Goal: Task Accomplishment & Management: Complete application form

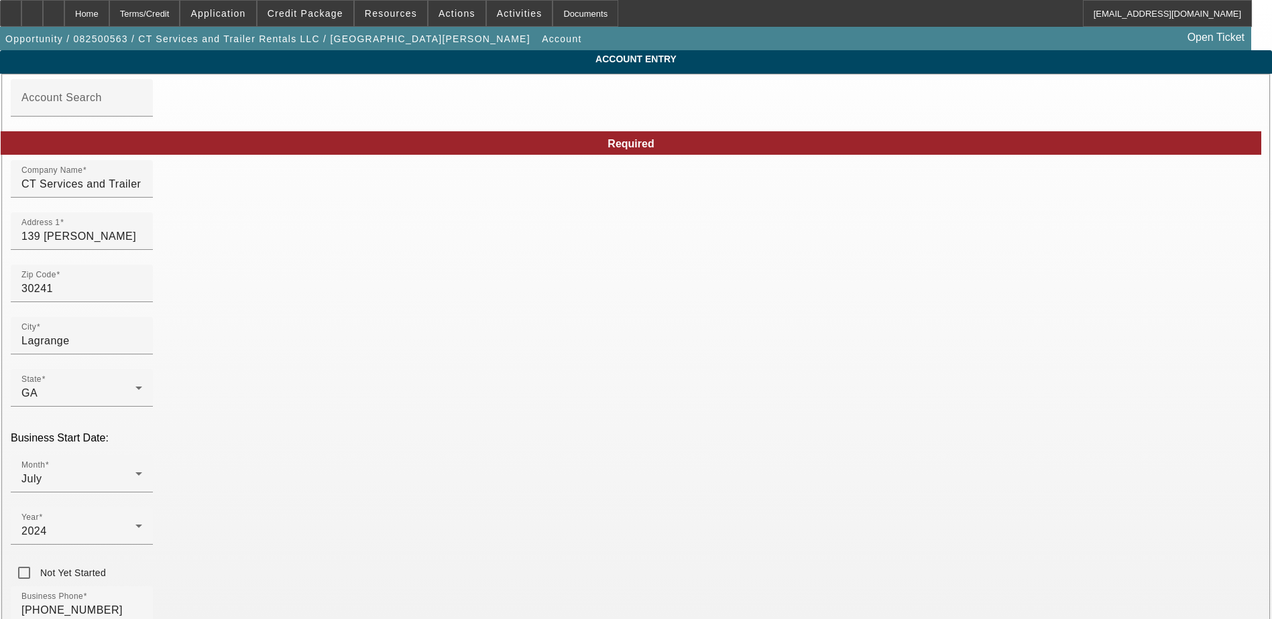
type input "[DATE]"
paste input "99-3883336"
type input "99-3883336"
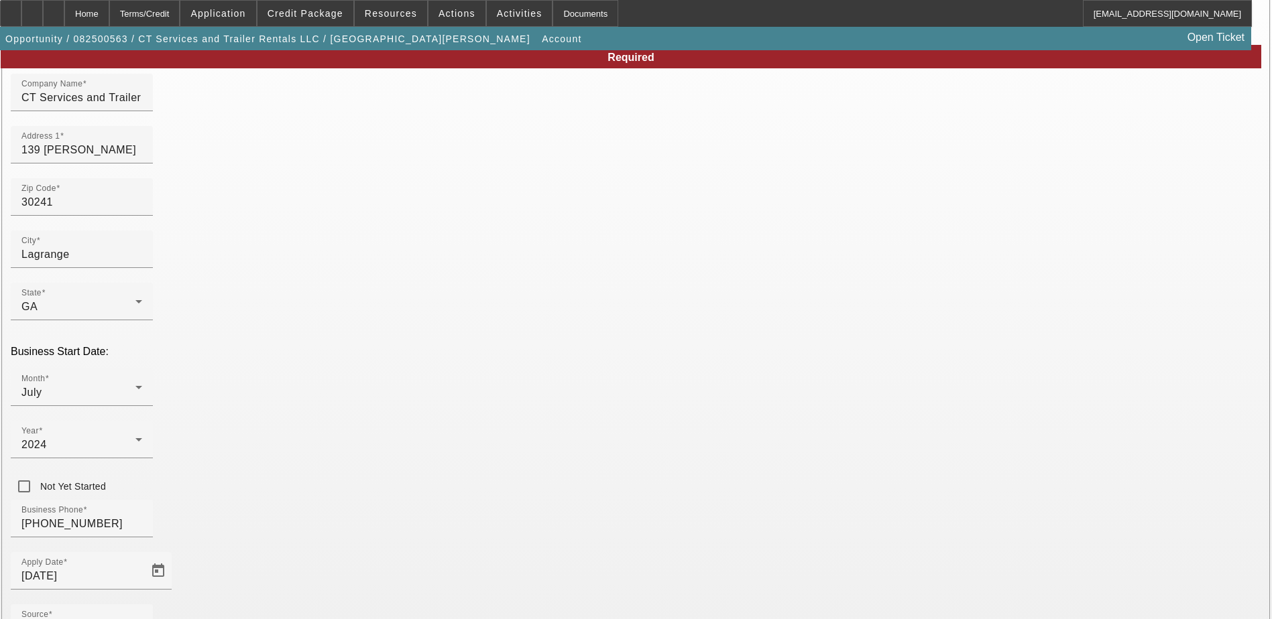
scroll to position [171, 0]
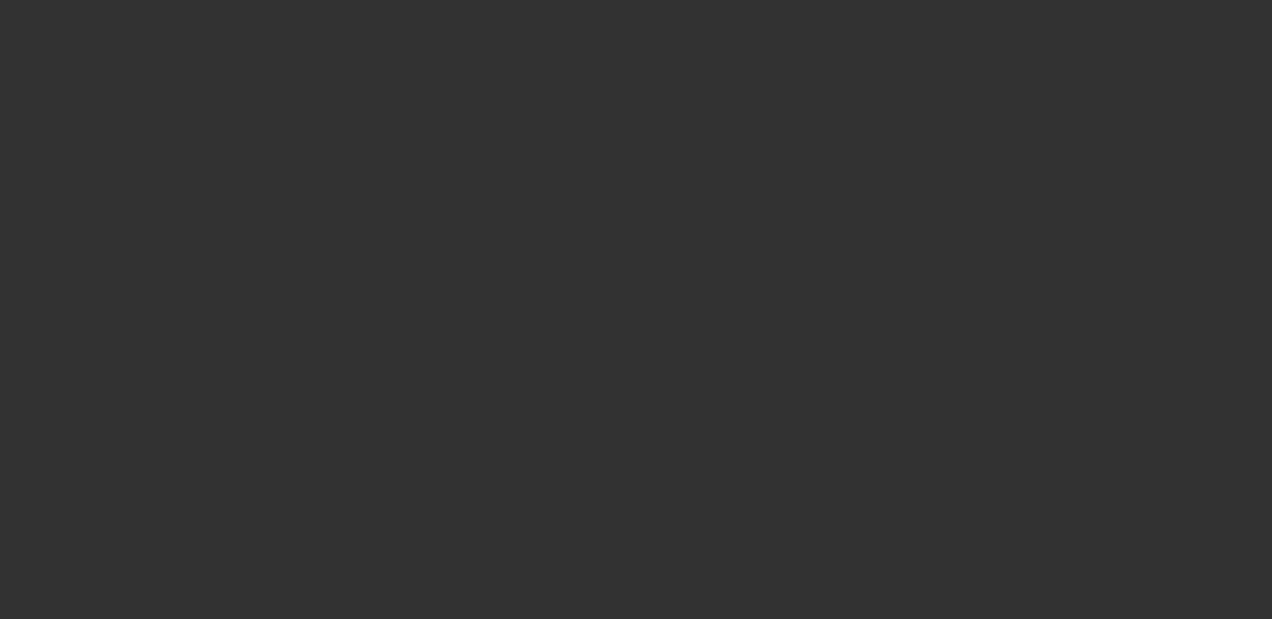
scroll to position [0, 0]
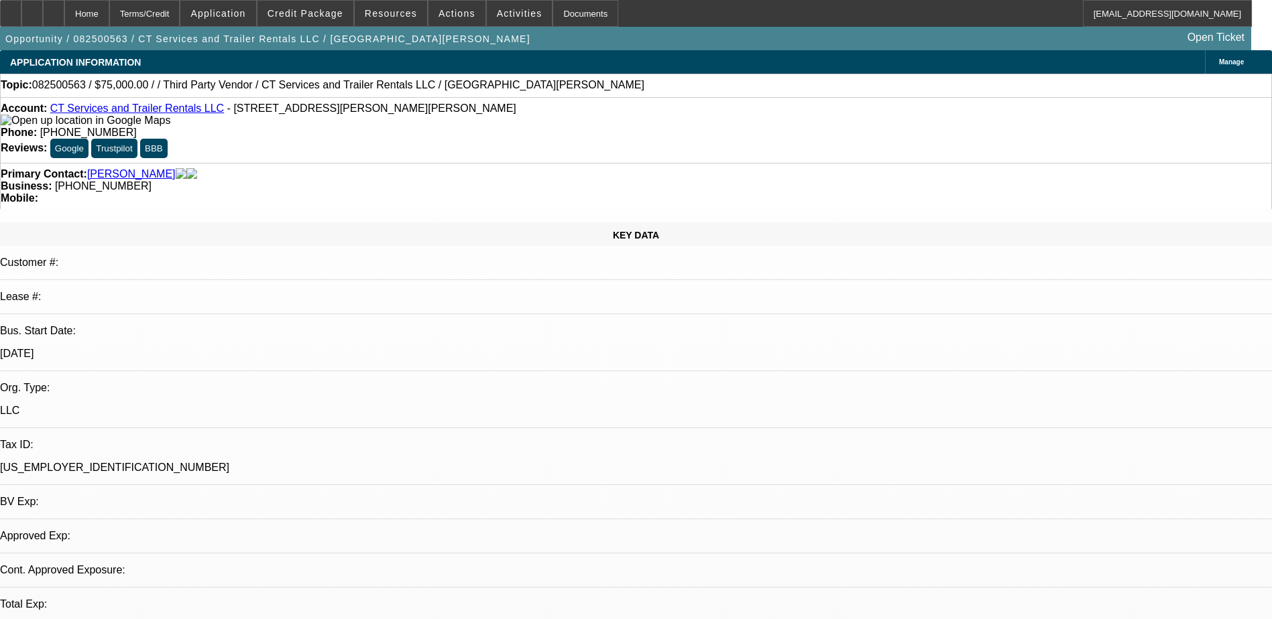
select select "0"
select select "2"
select select "0.1"
select select "4"
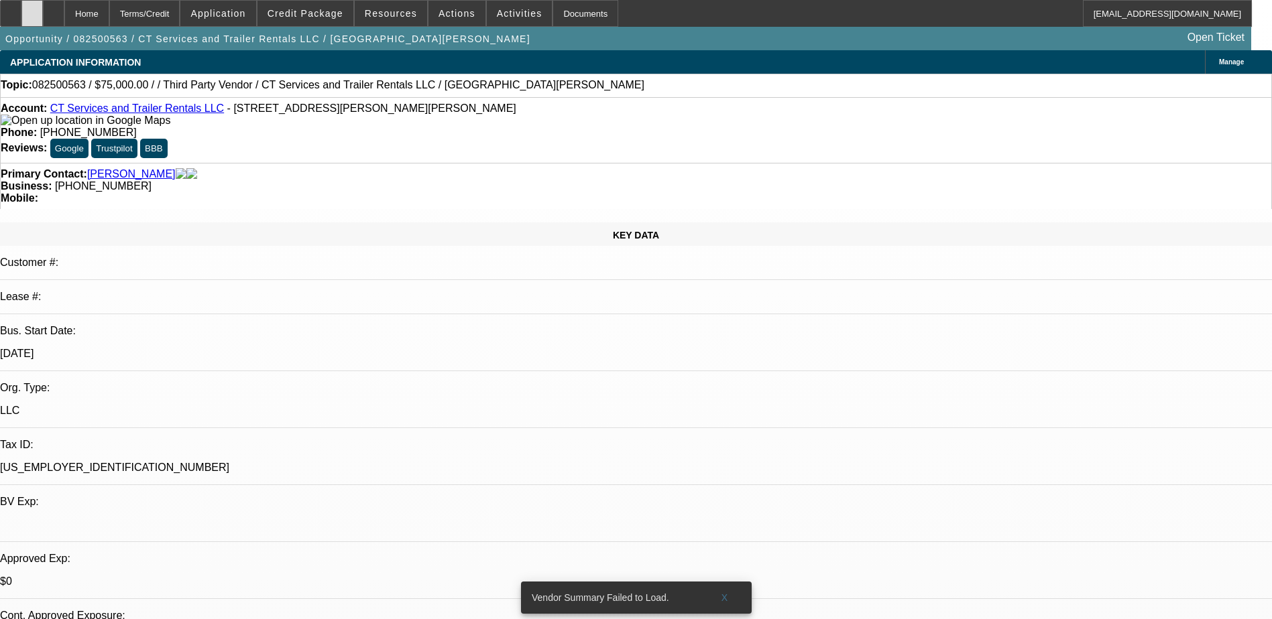
click at [32, 9] on icon at bounding box center [32, 9] width 0 height 0
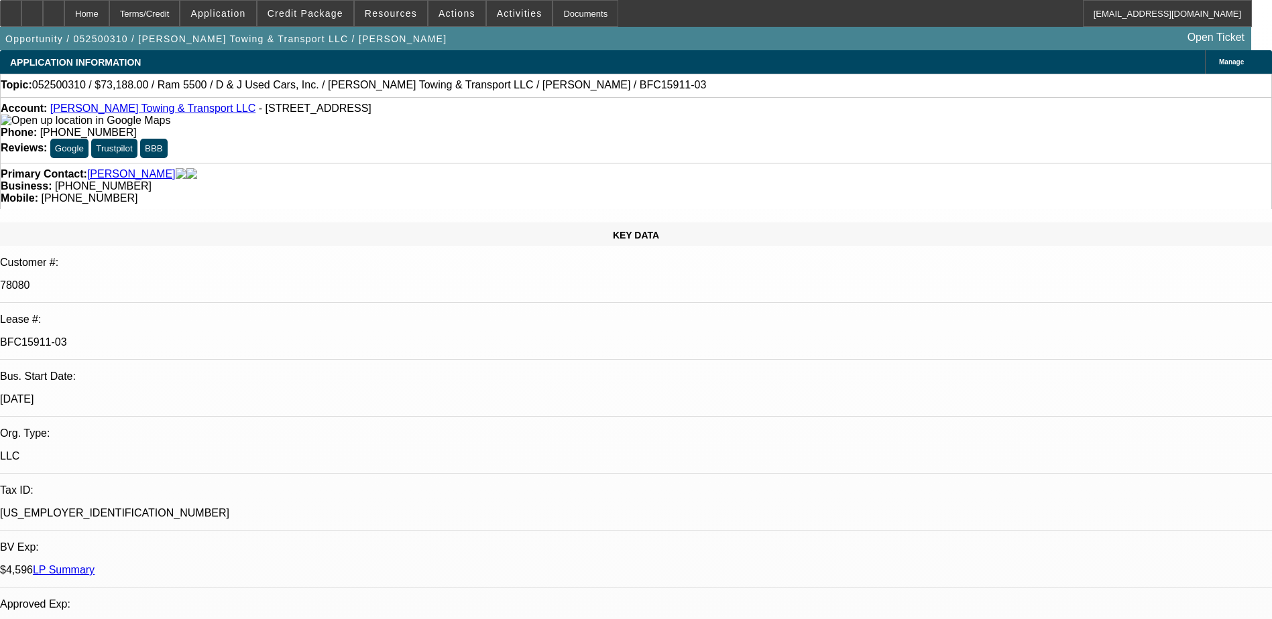
select select "0"
select select "6"
select select "0"
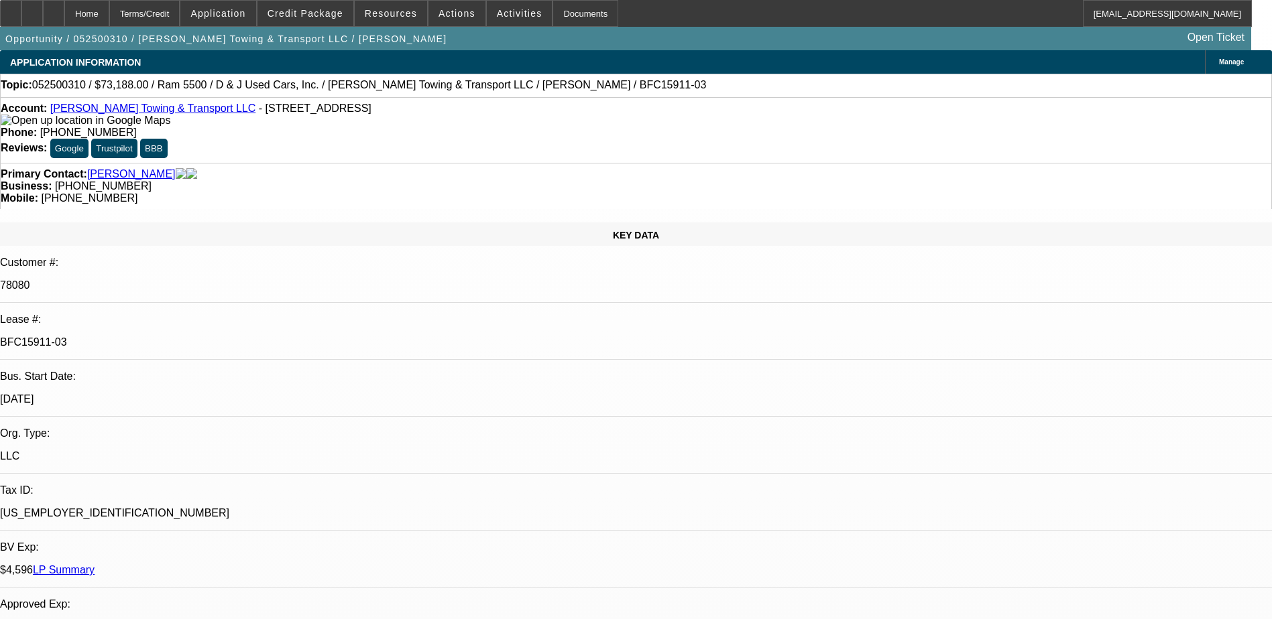
select select "0"
select select "6"
select select "0"
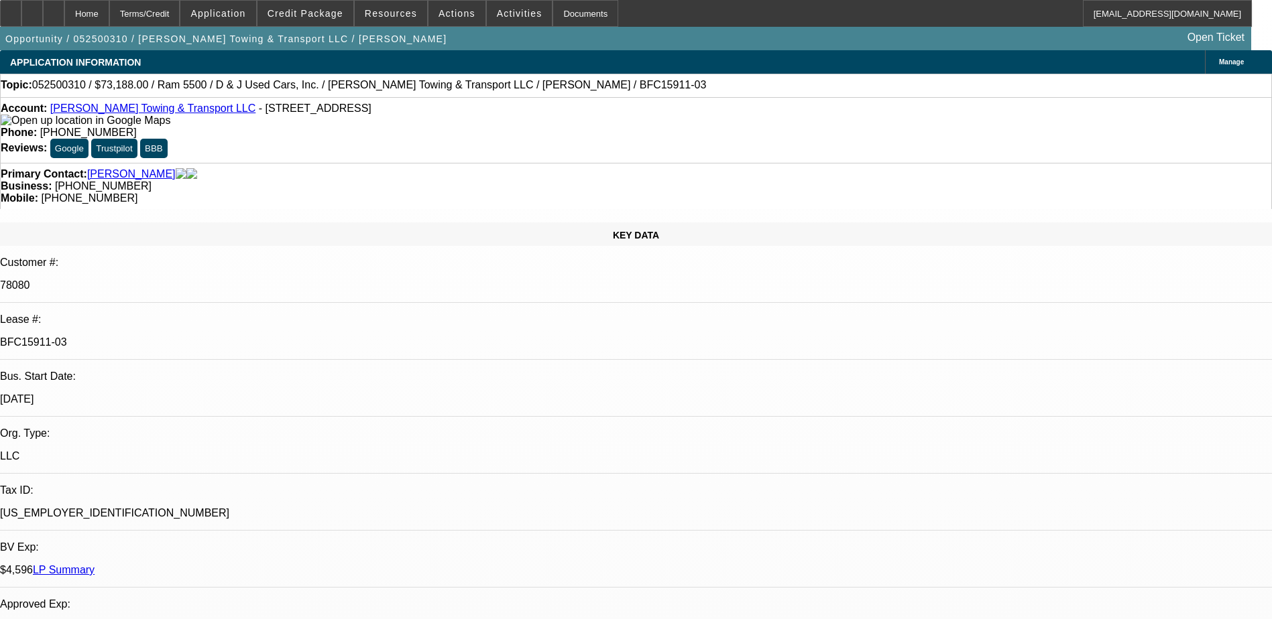
select select "0"
select select "6"
select select "0"
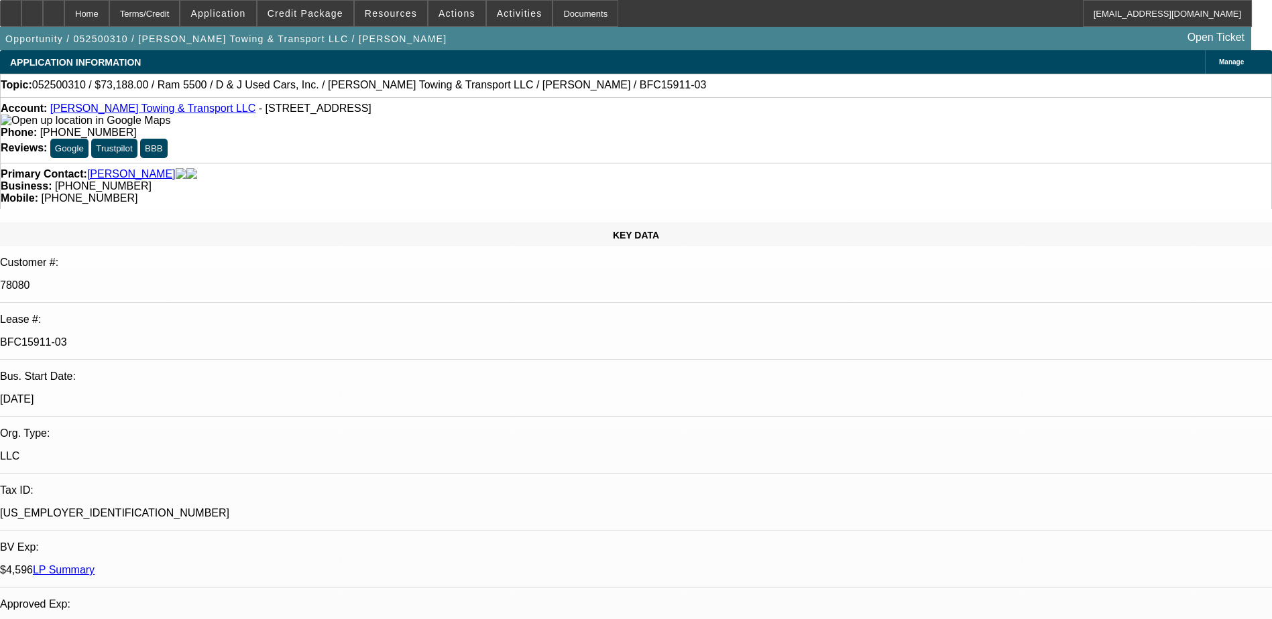
select select "6"
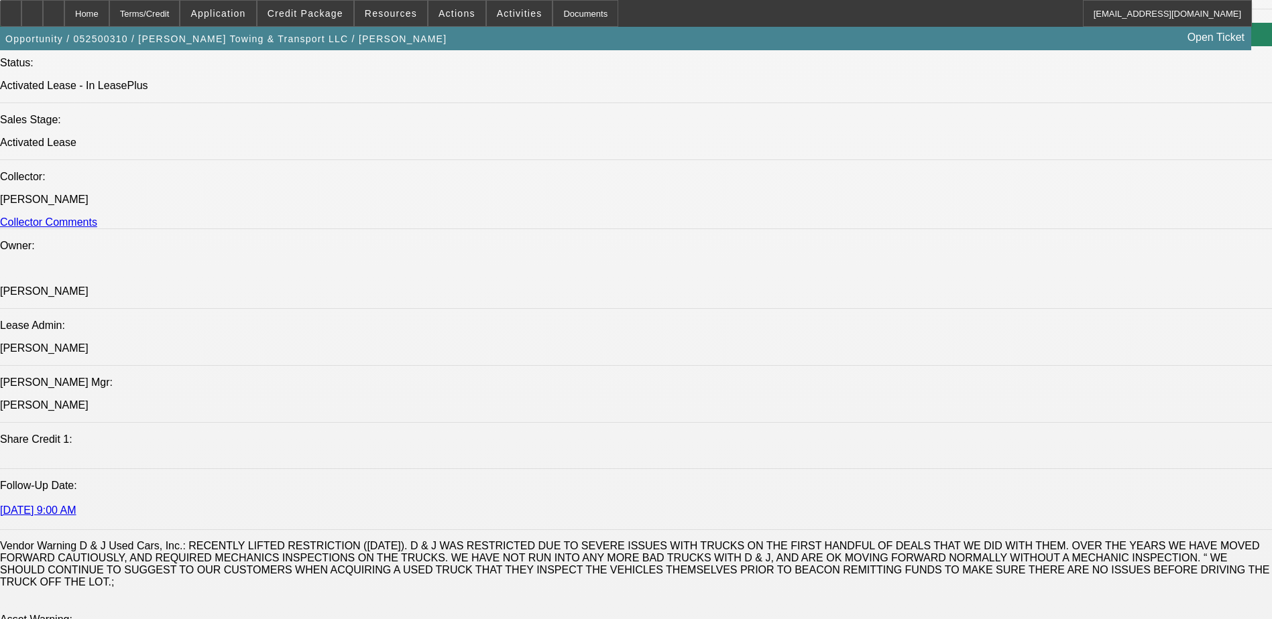
scroll to position [1073, 0]
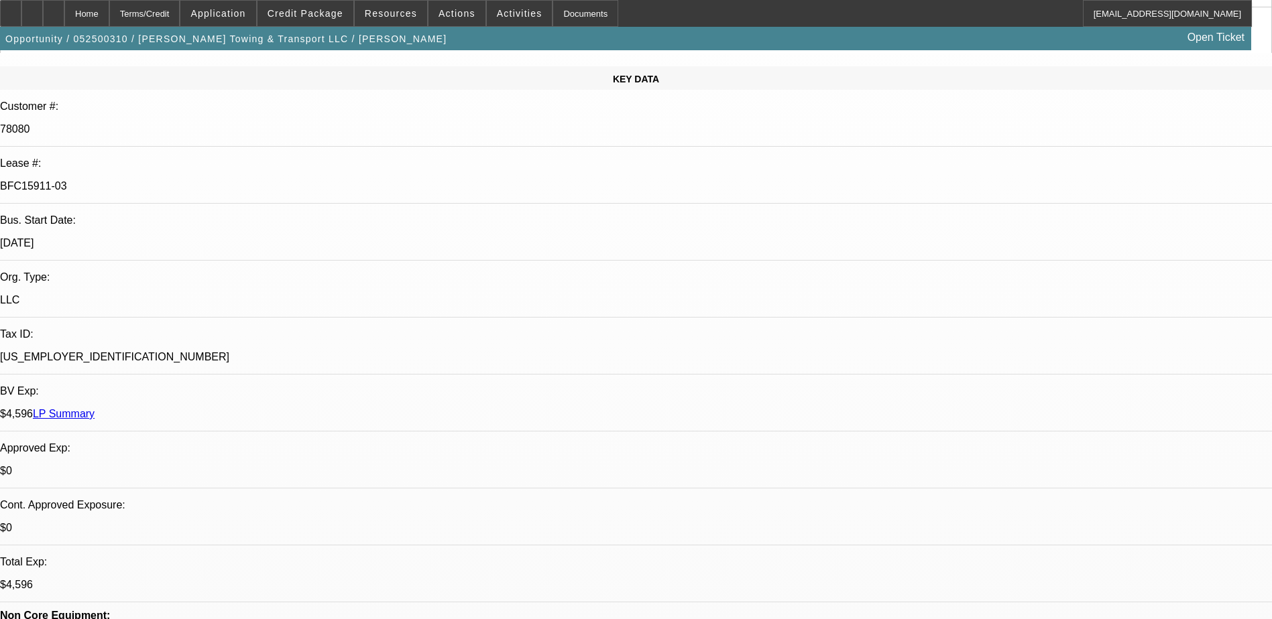
scroll to position [0, 0]
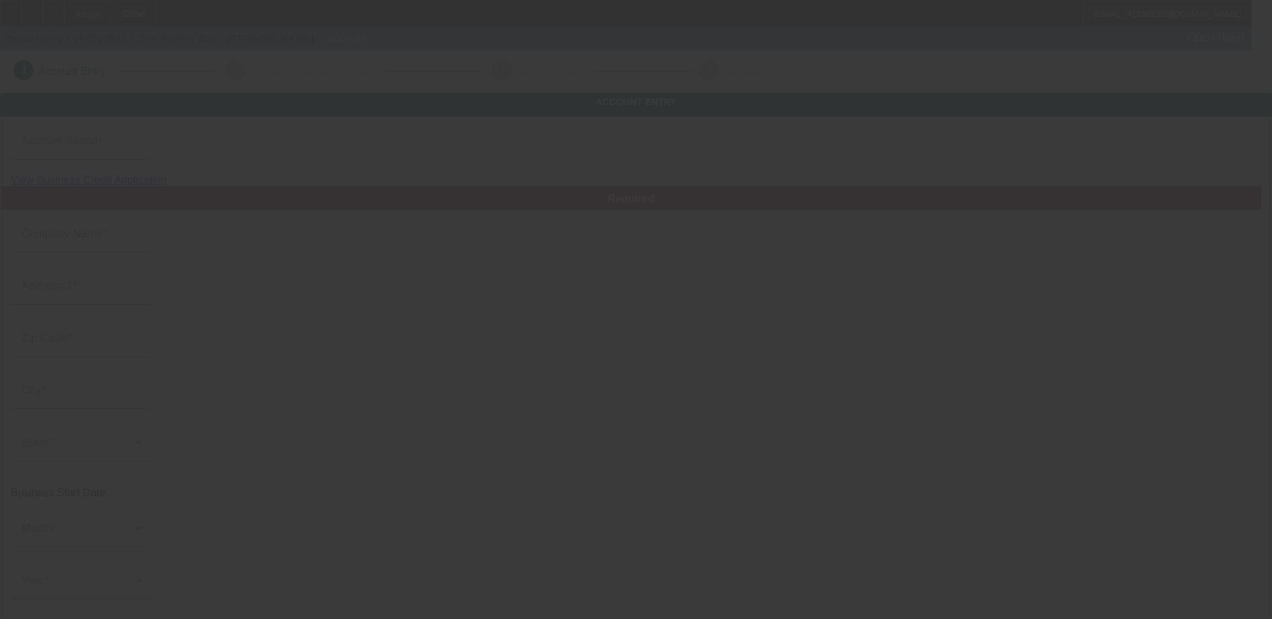
type input "Dirt Surferz Co."
type input "1"
type input "11111"
type input "1"
type input "(706) 459-8226"
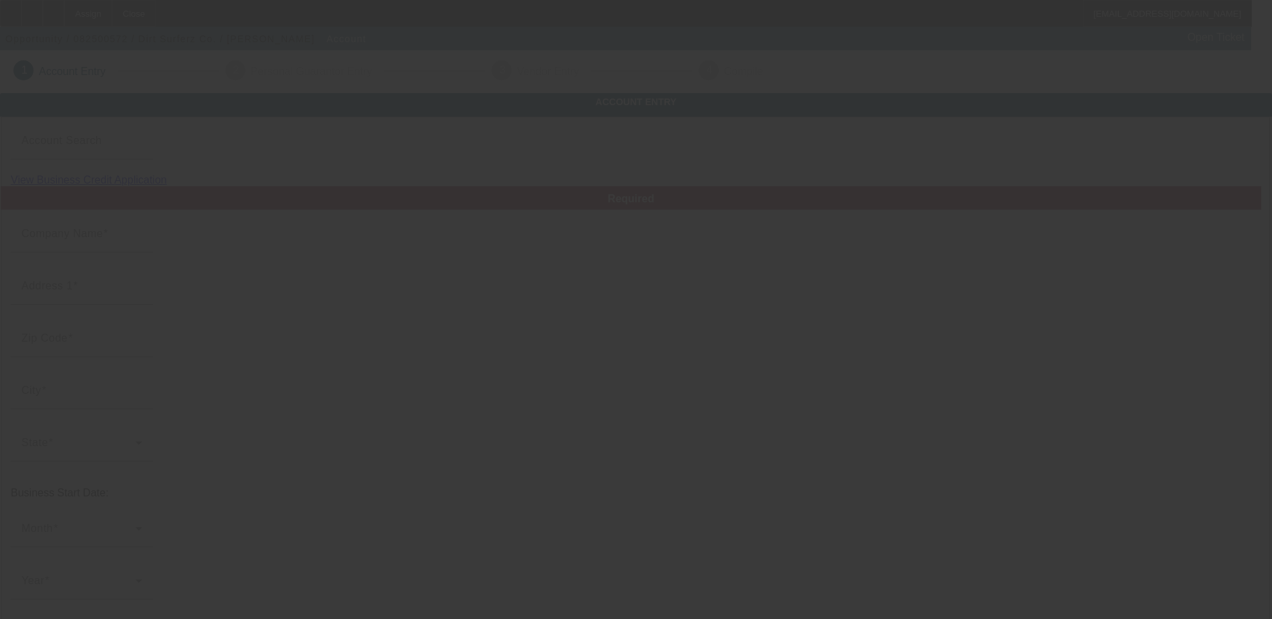
type input "kateyguffey@gmail.com"
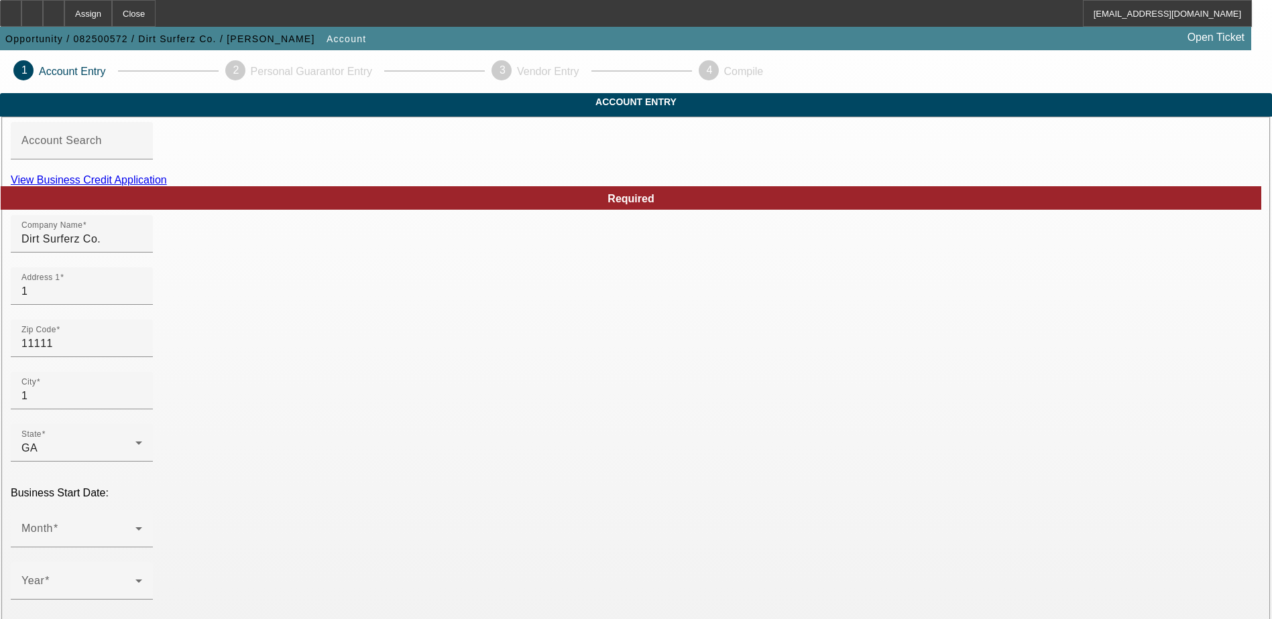
click at [167, 186] on link "View Business Credit Application" at bounding box center [89, 179] width 156 height 11
drag, startPoint x: 313, startPoint y: 320, endPoint x: 224, endPoint y: 306, distance: 90.4
type input "470 Canopy Way"
drag, startPoint x: 295, startPoint y: 370, endPoint x: 226, endPoint y: 367, distance: 69.1
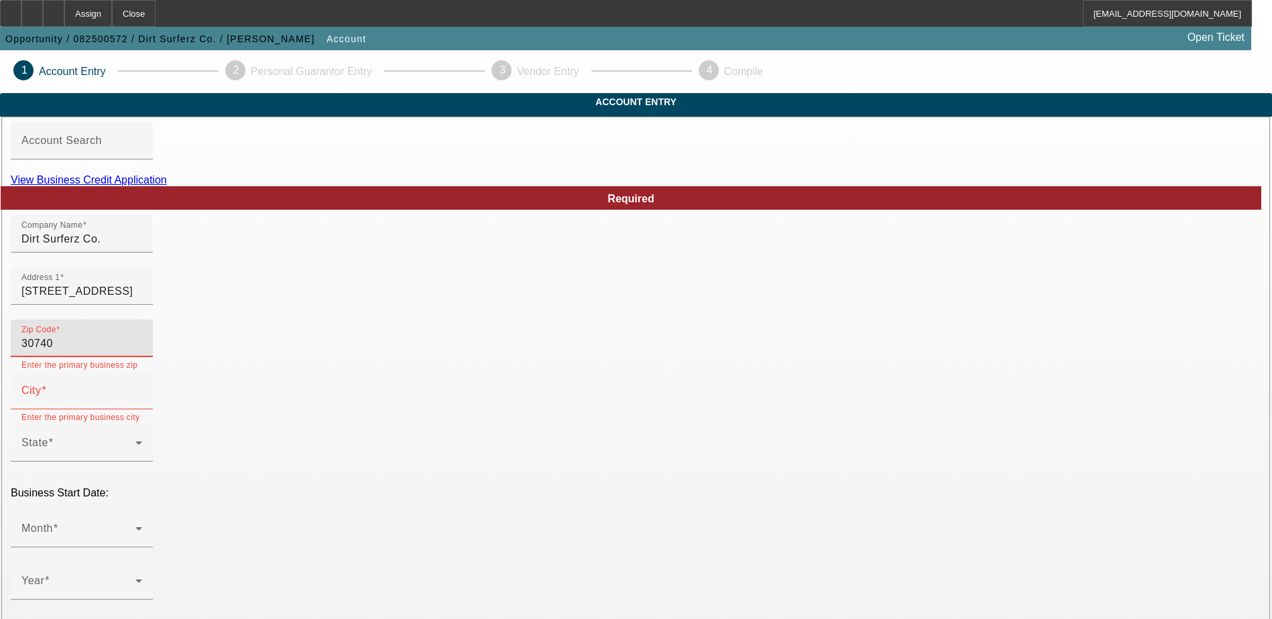
type input "30740"
type input "Rocky Face"
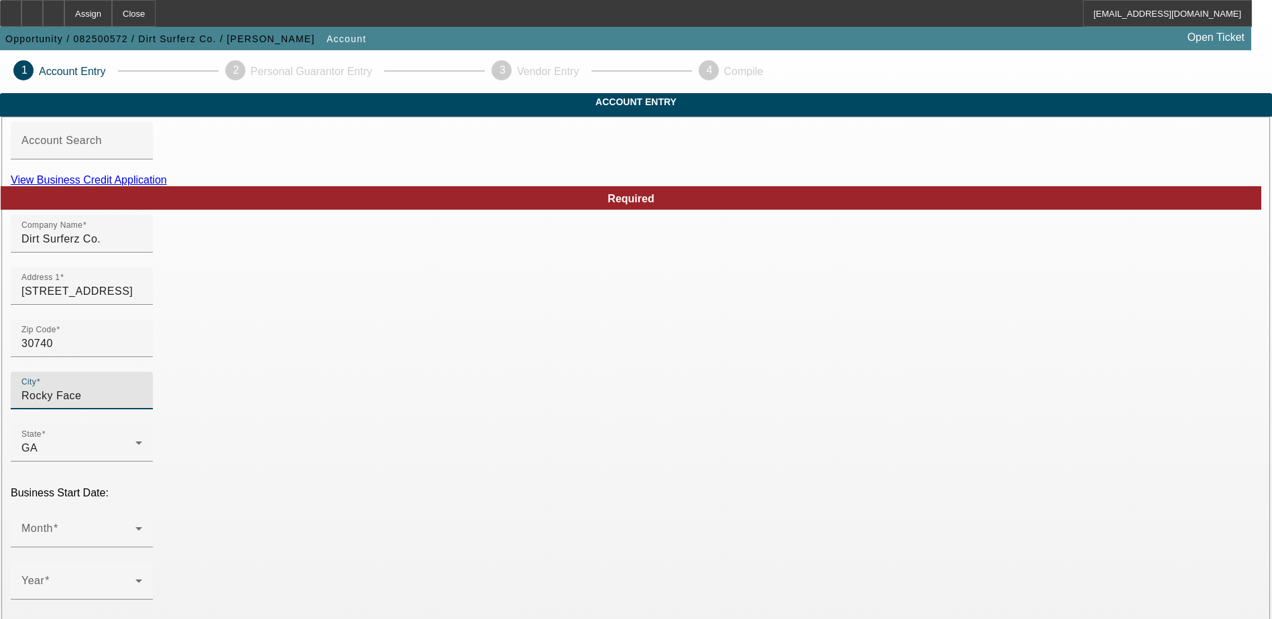
type input "Whitfield"
click at [135, 526] on span at bounding box center [78, 534] width 114 height 16
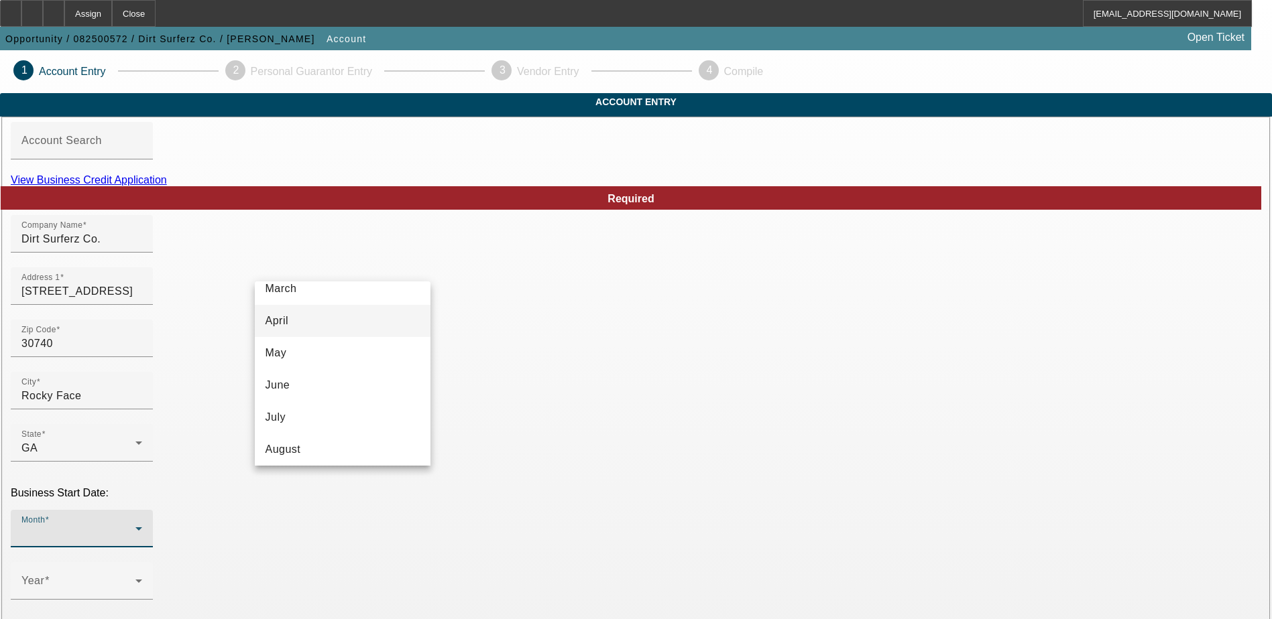
scroll to position [201, 0]
click at [316, 422] on mat-option "October" at bounding box center [343, 424] width 176 height 32
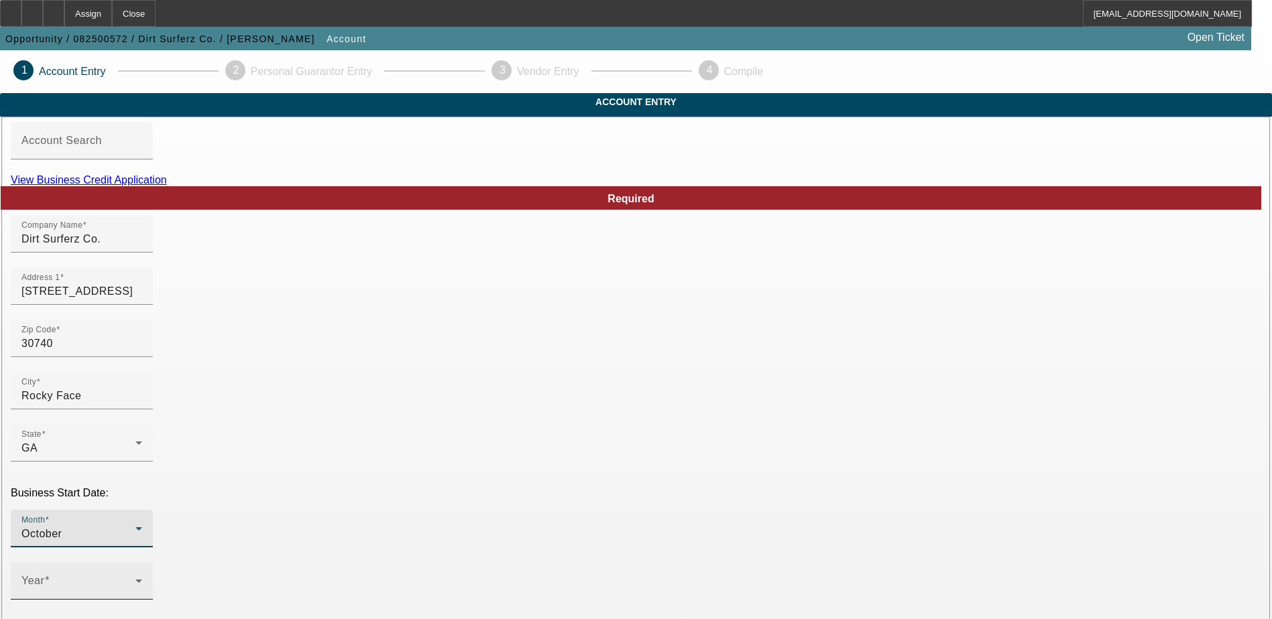
click at [135, 579] on span at bounding box center [78, 587] width 114 height 16
click at [485, 424] on span "2020" at bounding box center [473, 426] width 25 height 16
click at [536, 562] on div "Year 2020" at bounding box center [636, 588] width 1250 height 52
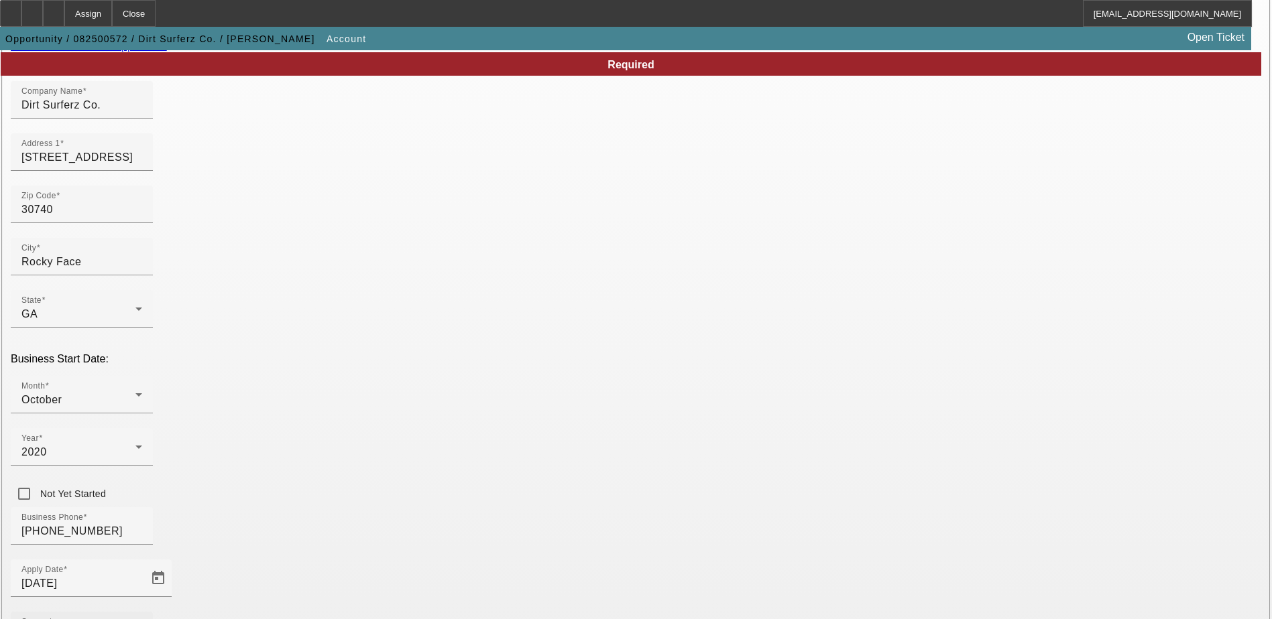
click at [142, 612] on div "Source - Select -" at bounding box center [81, 631] width 121 height 38
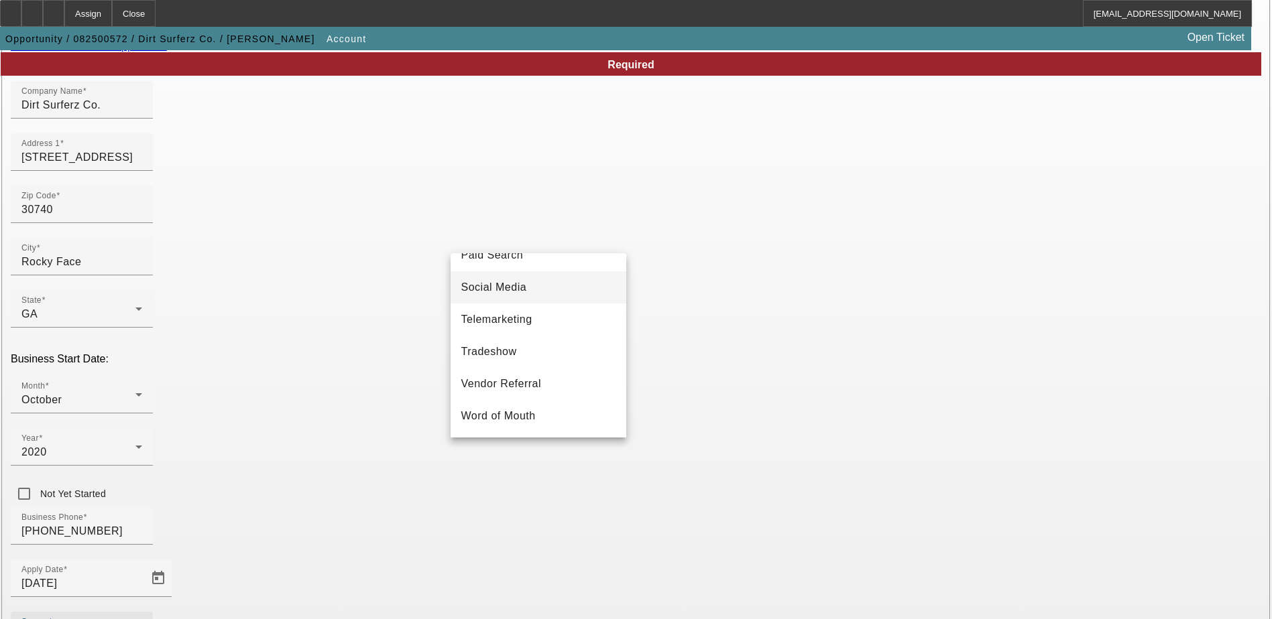
scroll to position [477, 0]
click at [511, 384] on span "Vendor Referral" at bounding box center [501, 384] width 80 height 16
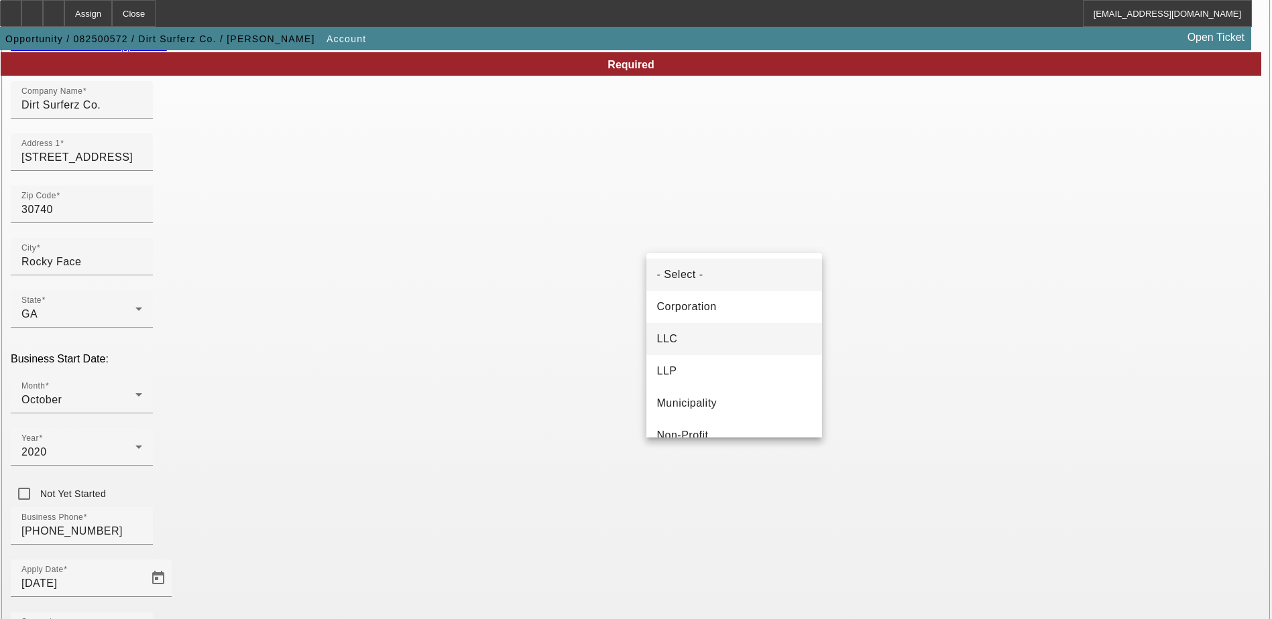
click at [690, 340] on mat-option "LLC" at bounding box center [734, 339] width 176 height 32
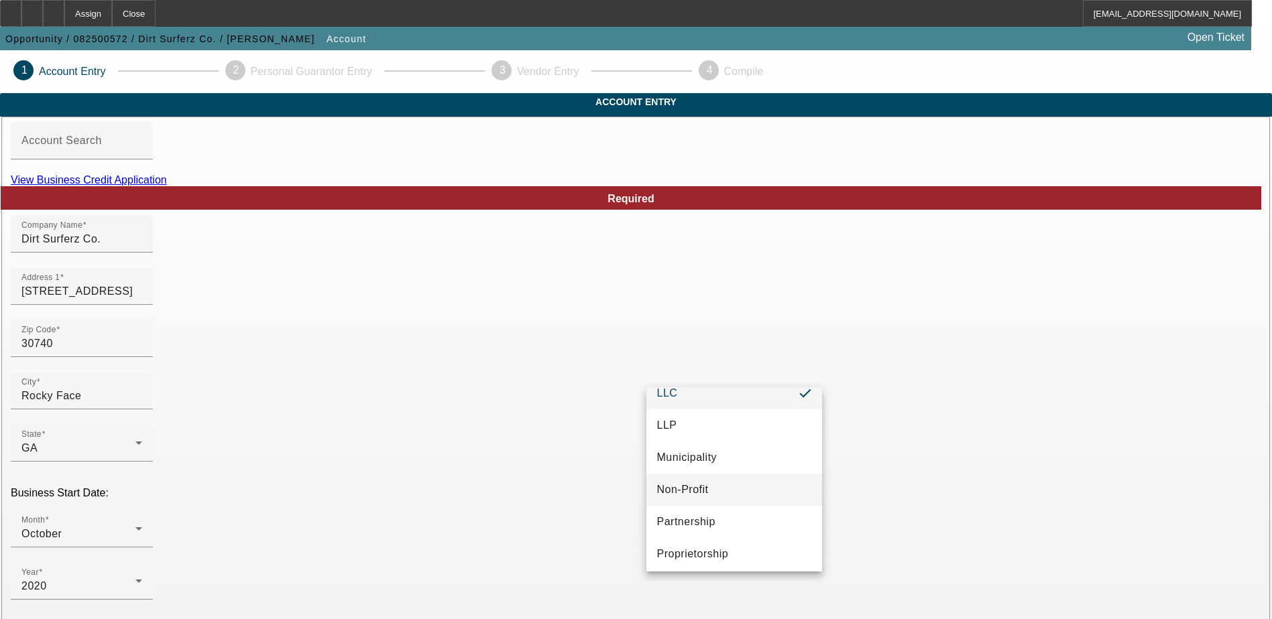
scroll to position [84, 0]
click at [710, 548] on span "Proprietorship" at bounding box center [693, 550] width 72 height 16
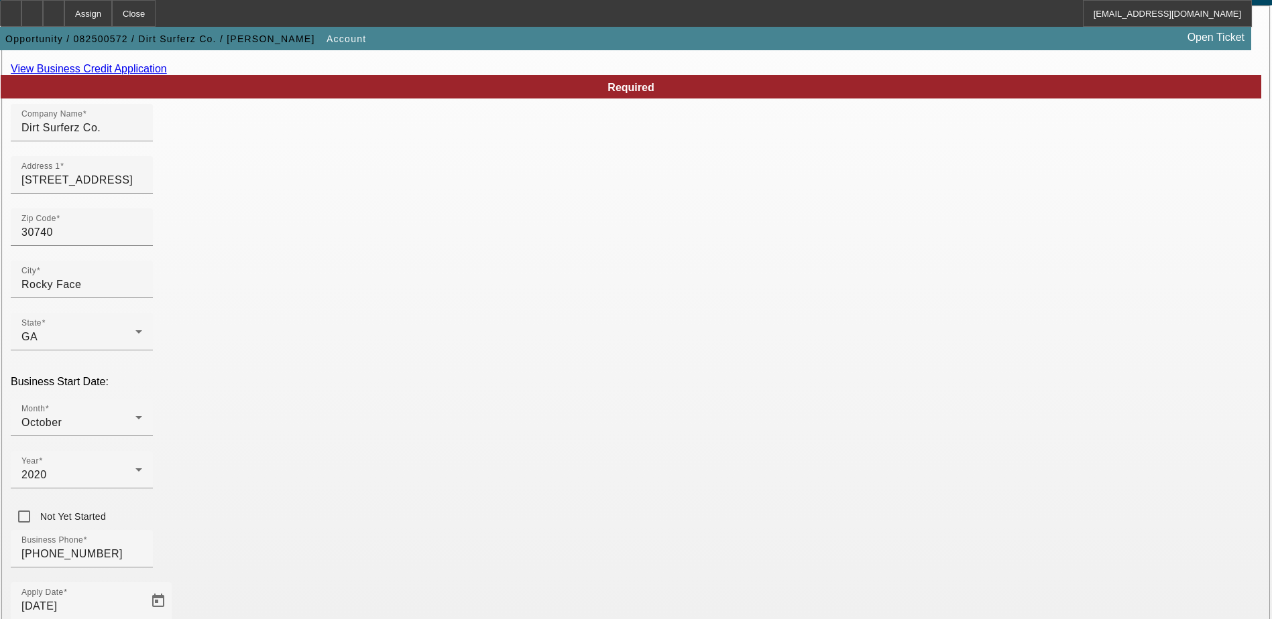
scroll to position [239, 0]
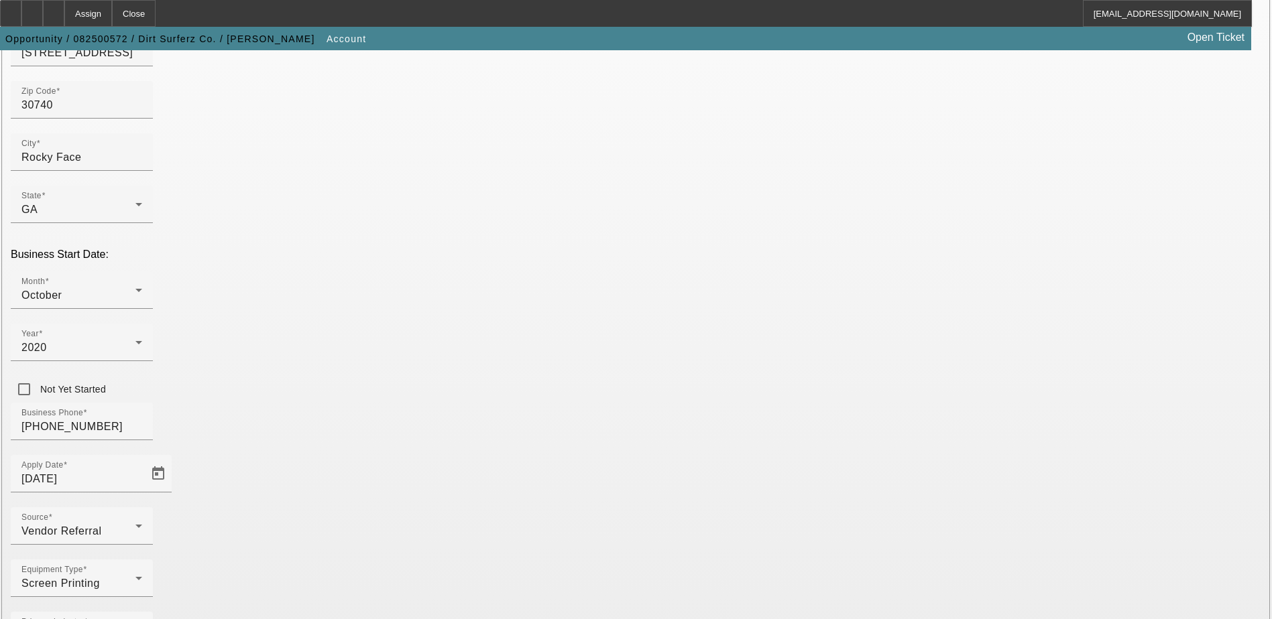
type input "257876169"
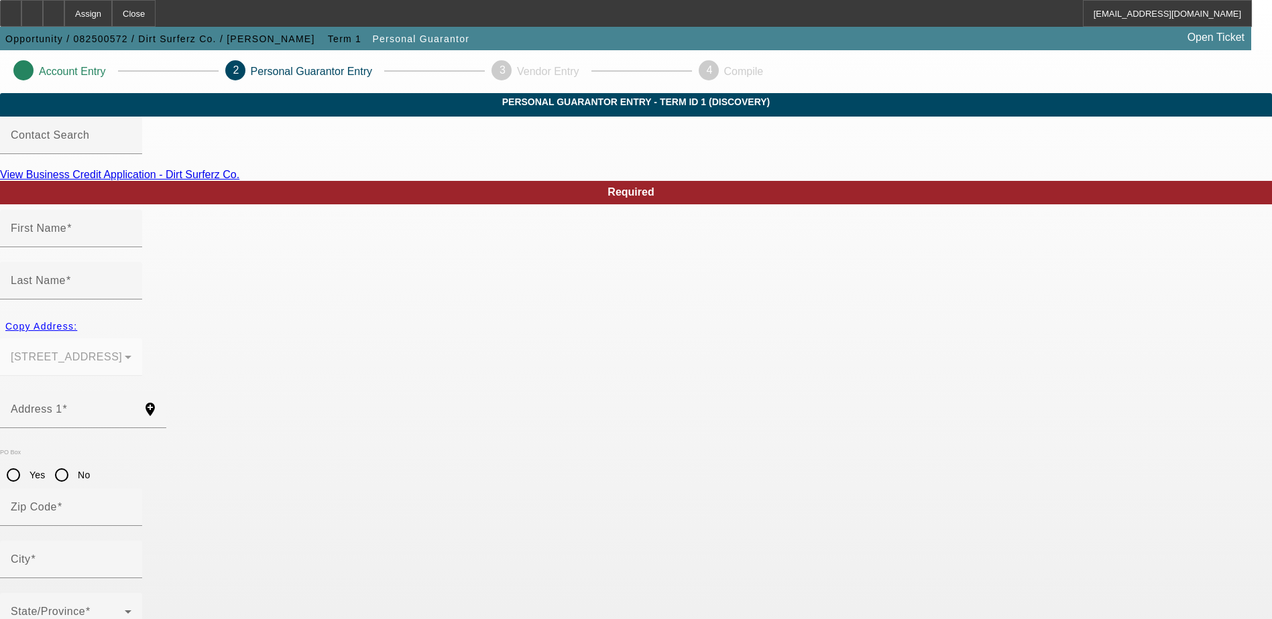
type input "Cameron"
type input "Blane"
type input "470 canopy way"
radio input "true"
type input "30740"
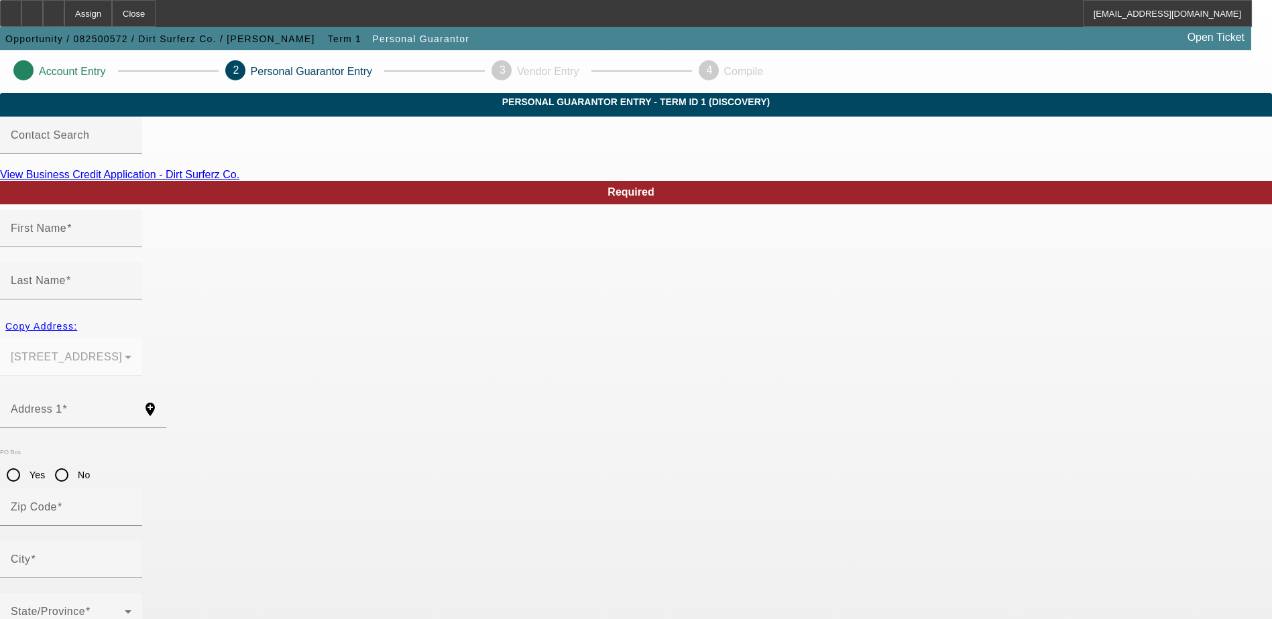
type input "Rocky face"
type input "(706) 459-8226"
type input "100"
type input "257-87-6169"
type input "kateyguffey@gmail.com"
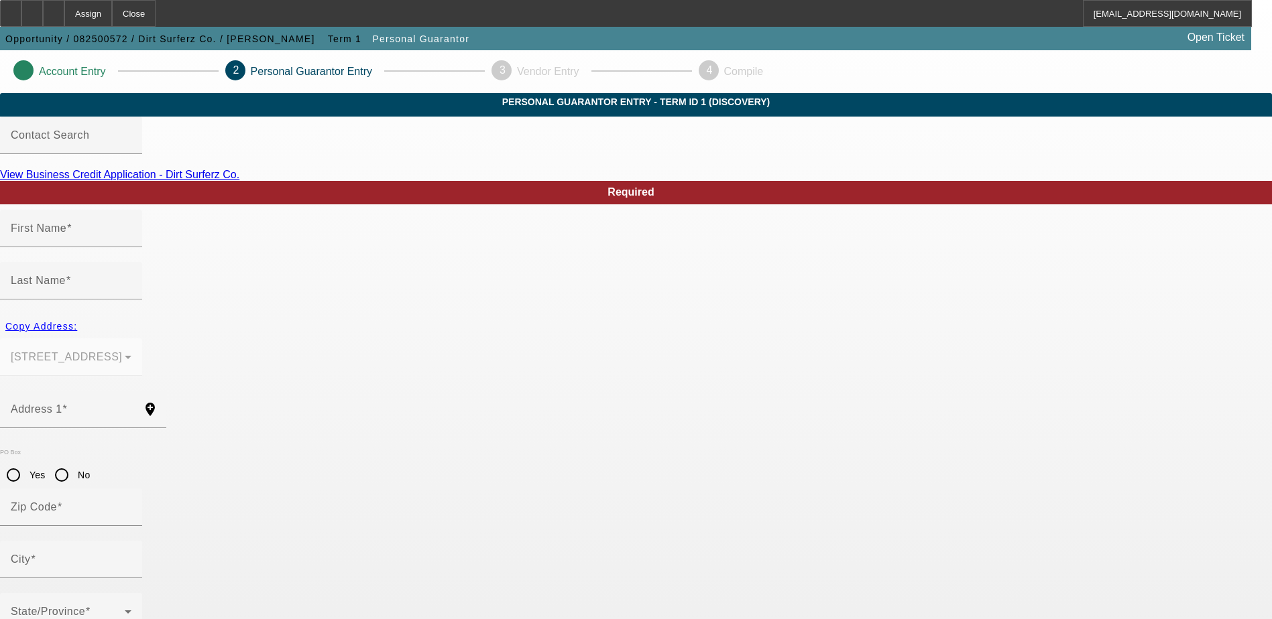
type input "(706) 459-8226"
drag, startPoint x: 742, startPoint y: 566, endPoint x: 914, endPoint y: 540, distance: 173.7
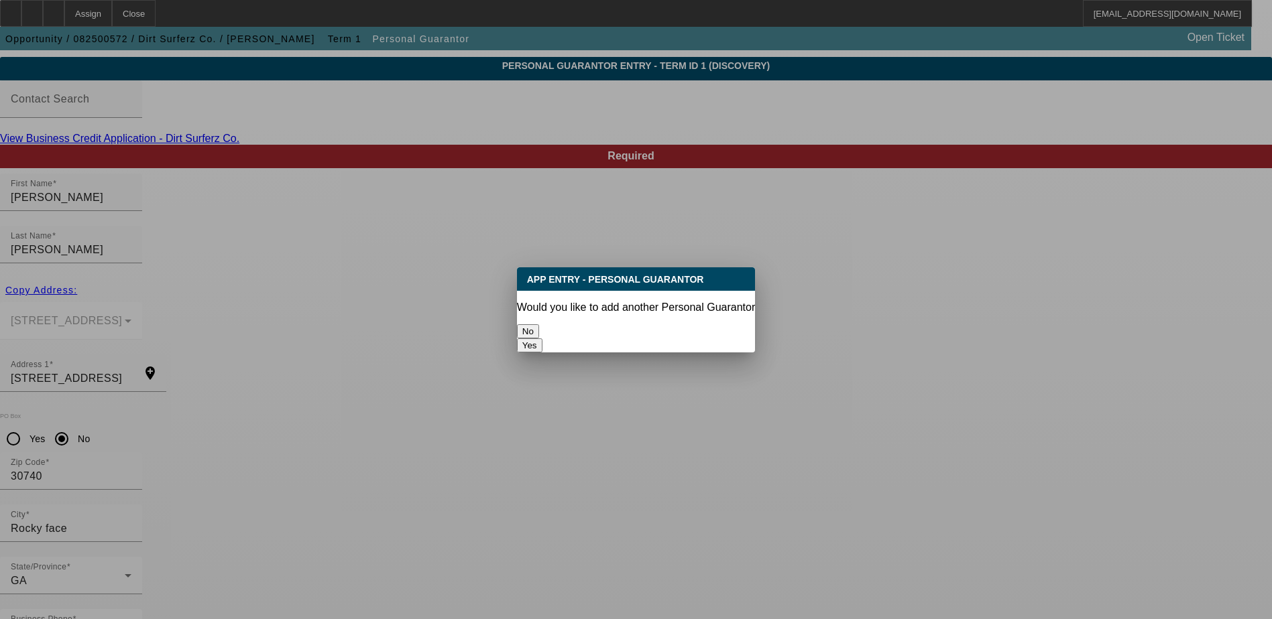
click at [539, 326] on button "No" at bounding box center [528, 331] width 22 height 14
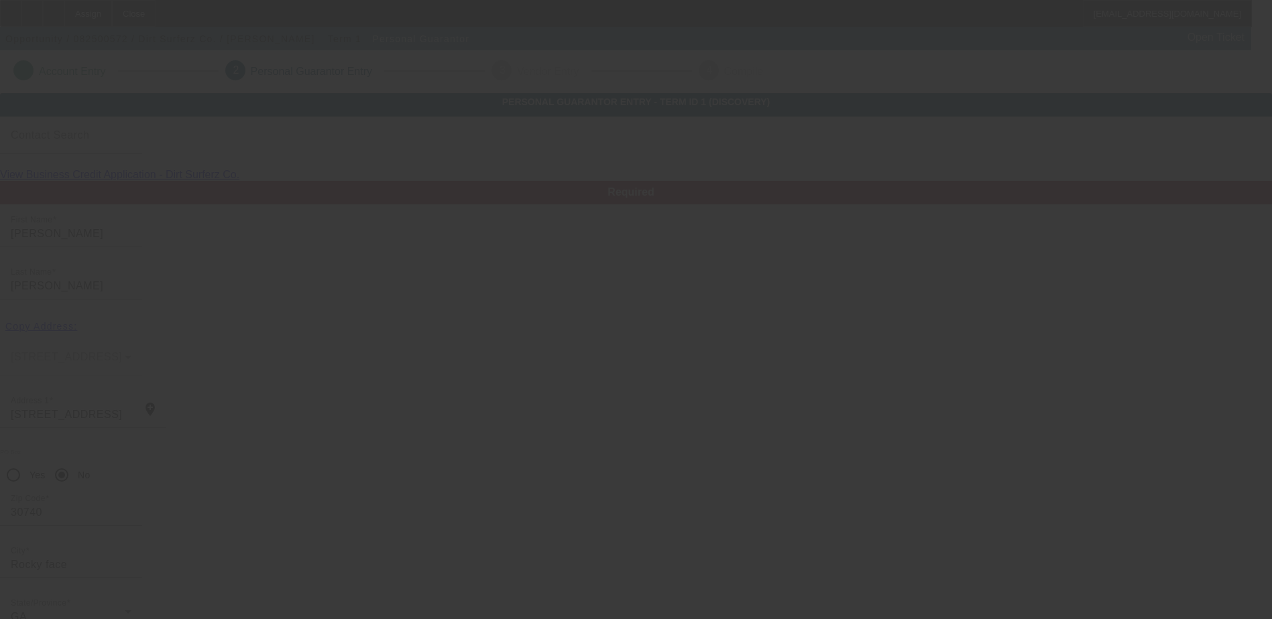
scroll to position [36, 0]
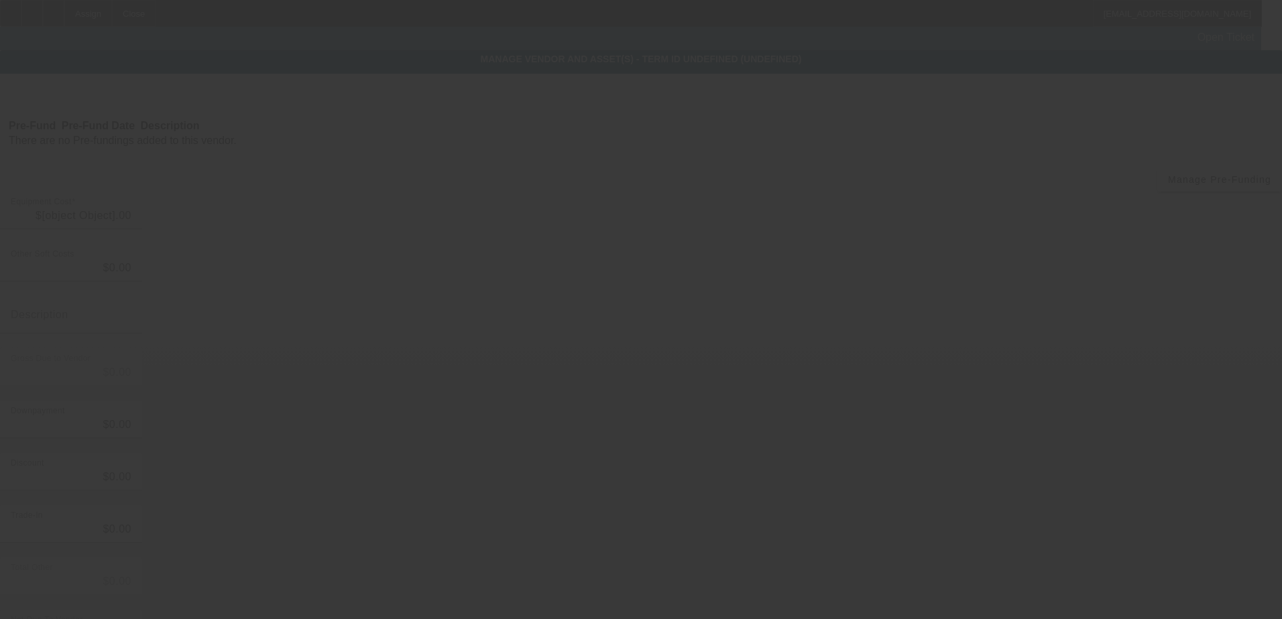
type input "$17,555.00"
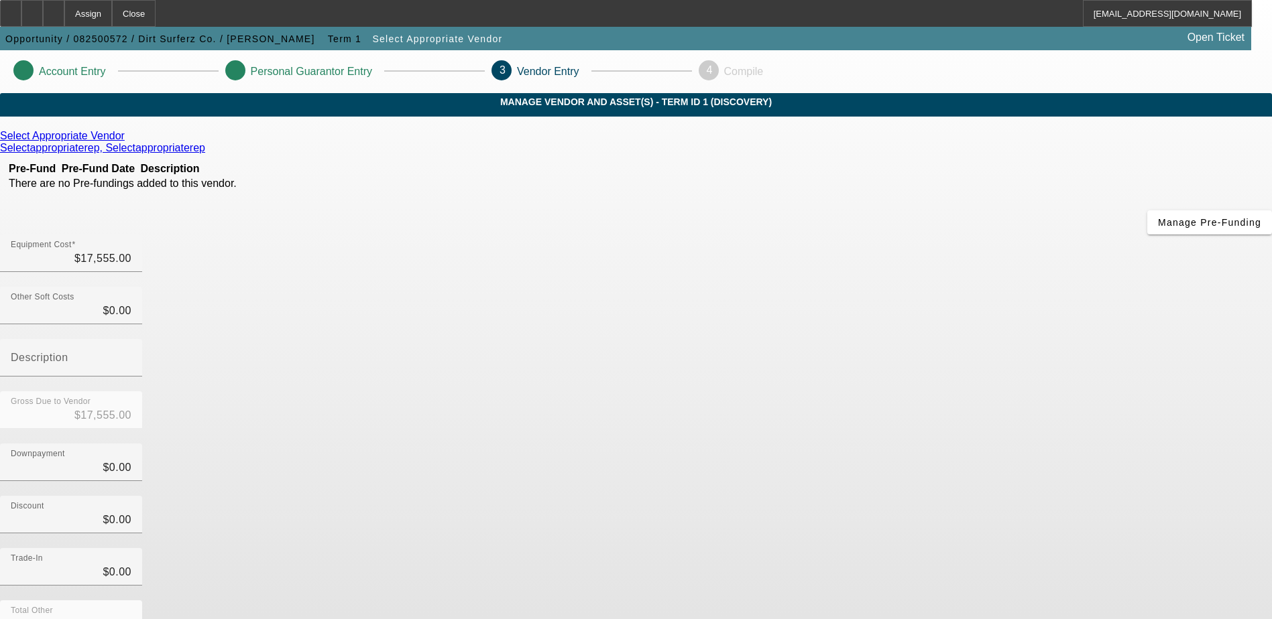
click at [566, 418] on div "Select Appropriate Vendor Selectappropriaterep, Selectappropriaterep Pre-Fund P…" at bounding box center [636, 424] width 1272 height 589
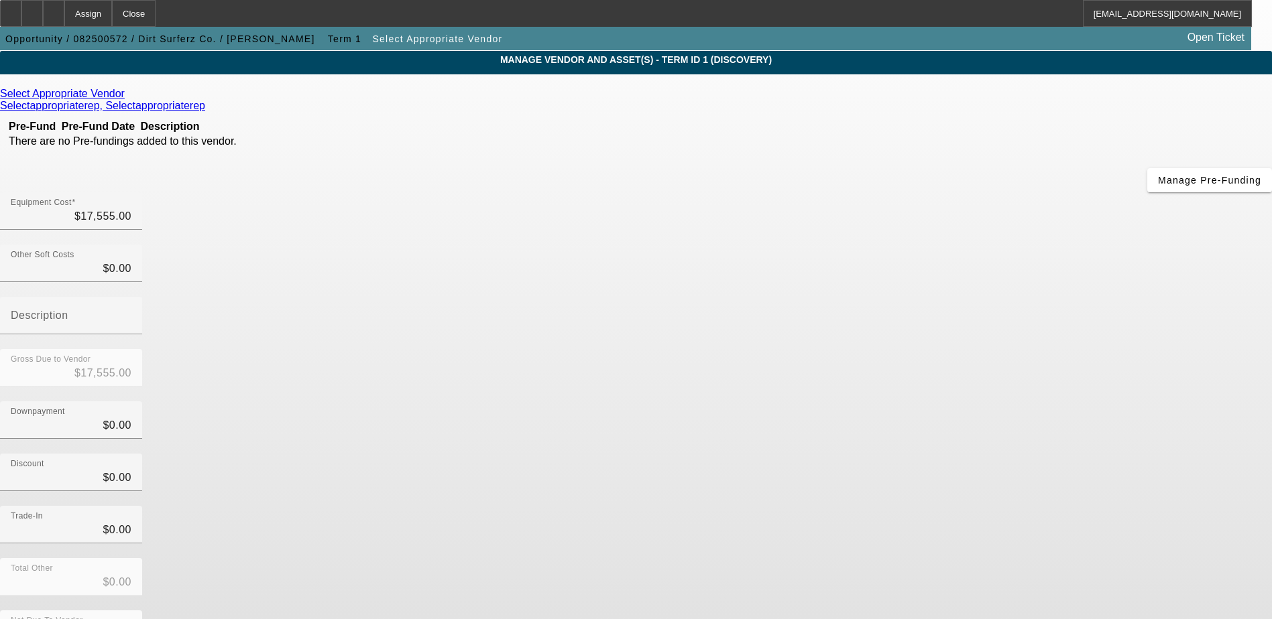
scroll to position [65, 0]
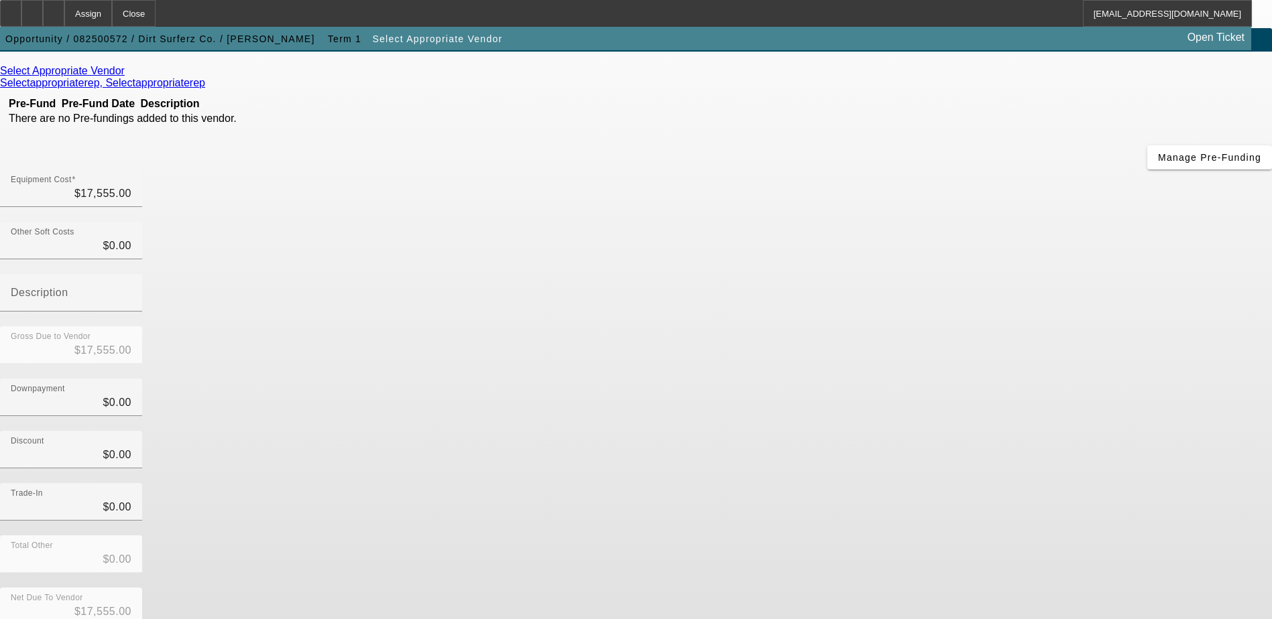
click at [944, 536] on div "Total Other $0.00" at bounding box center [636, 562] width 1272 height 52
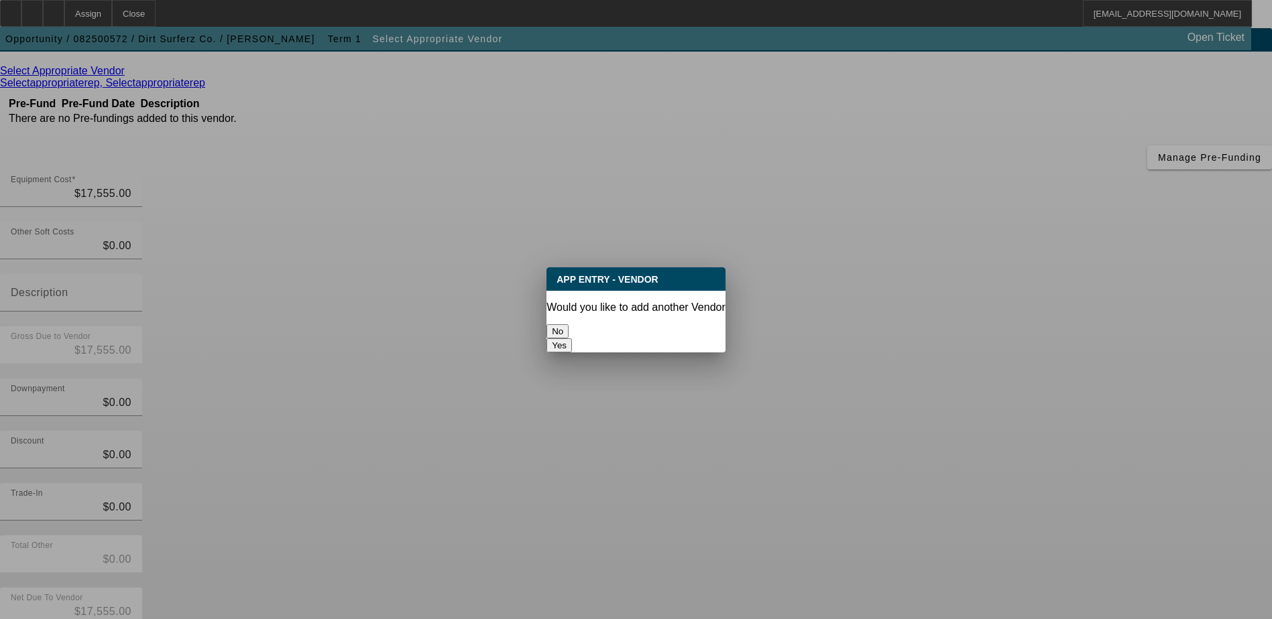
click at [568, 324] on button "No" at bounding box center [557, 331] width 22 height 14
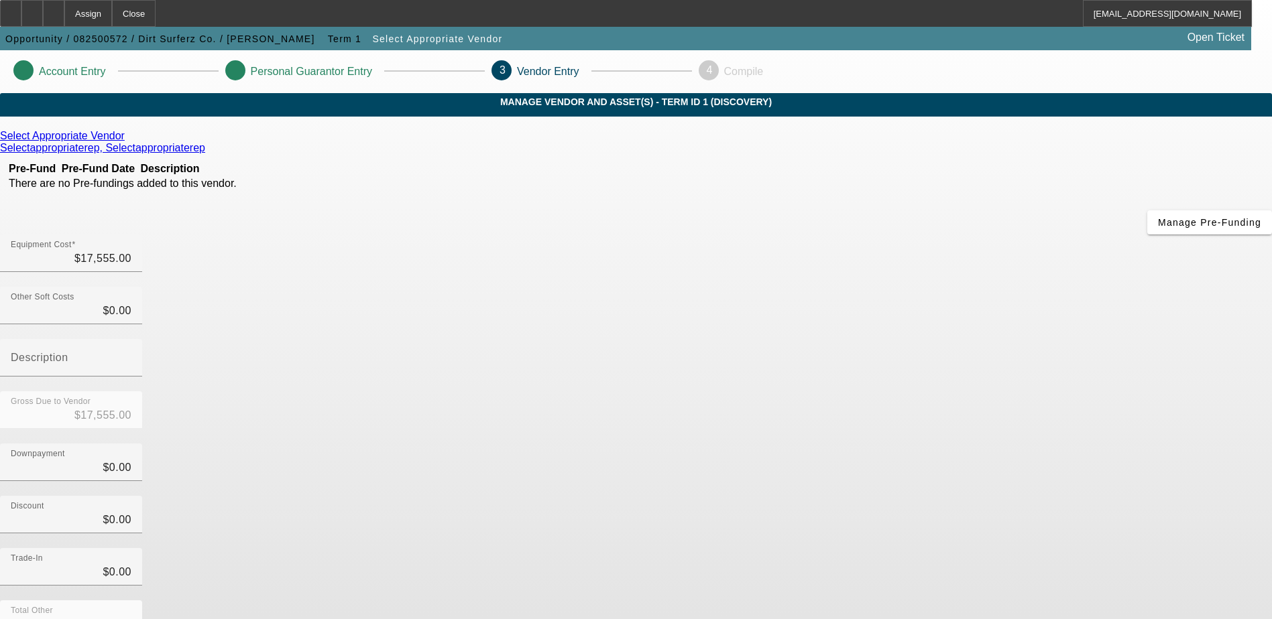
scroll to position [65, 0]
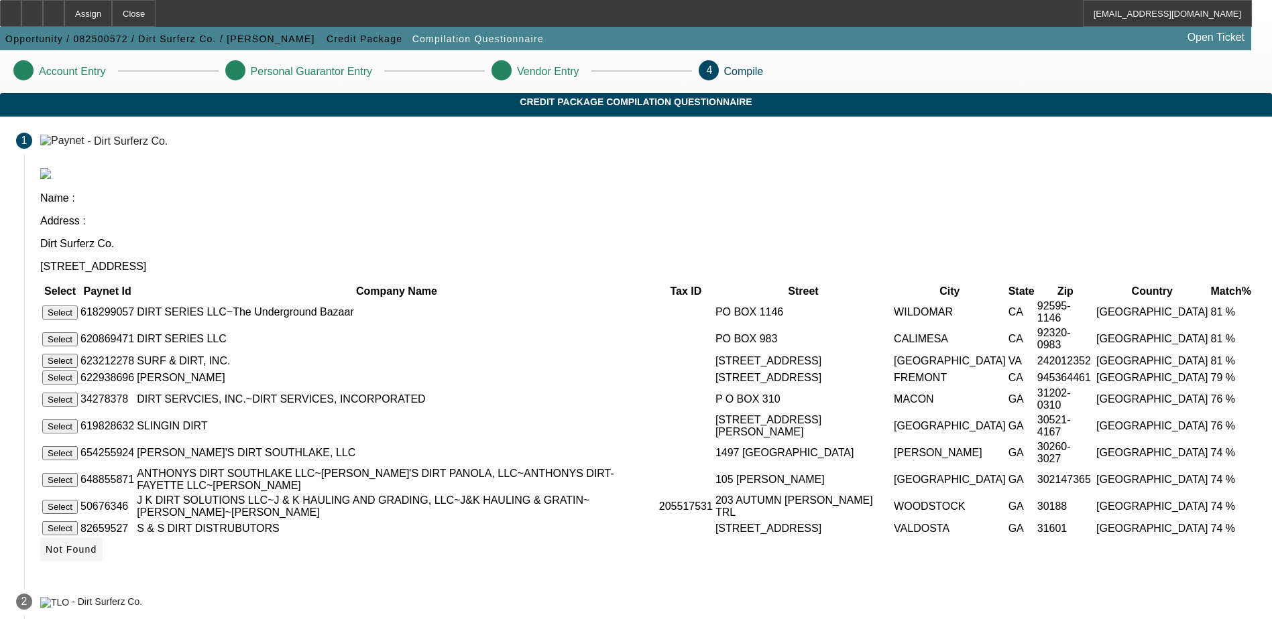
click at [97, 555] on span "Not Found" at bounding box center [72, 549] width 52 height 11
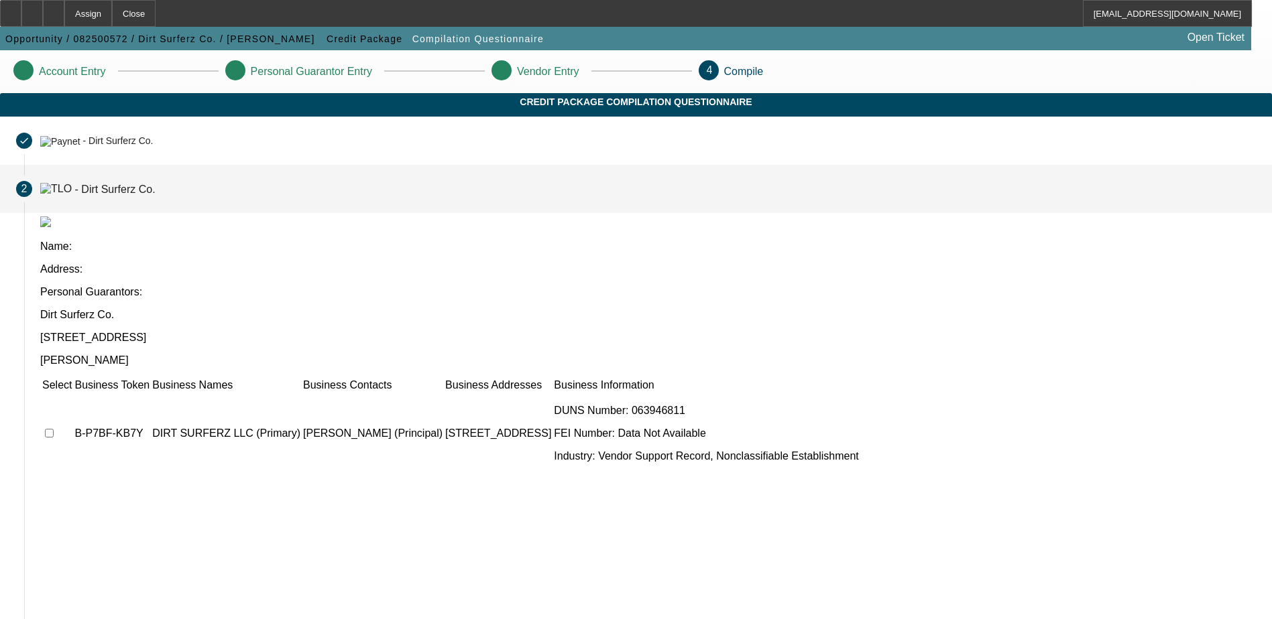
scroll to position [15, 0]
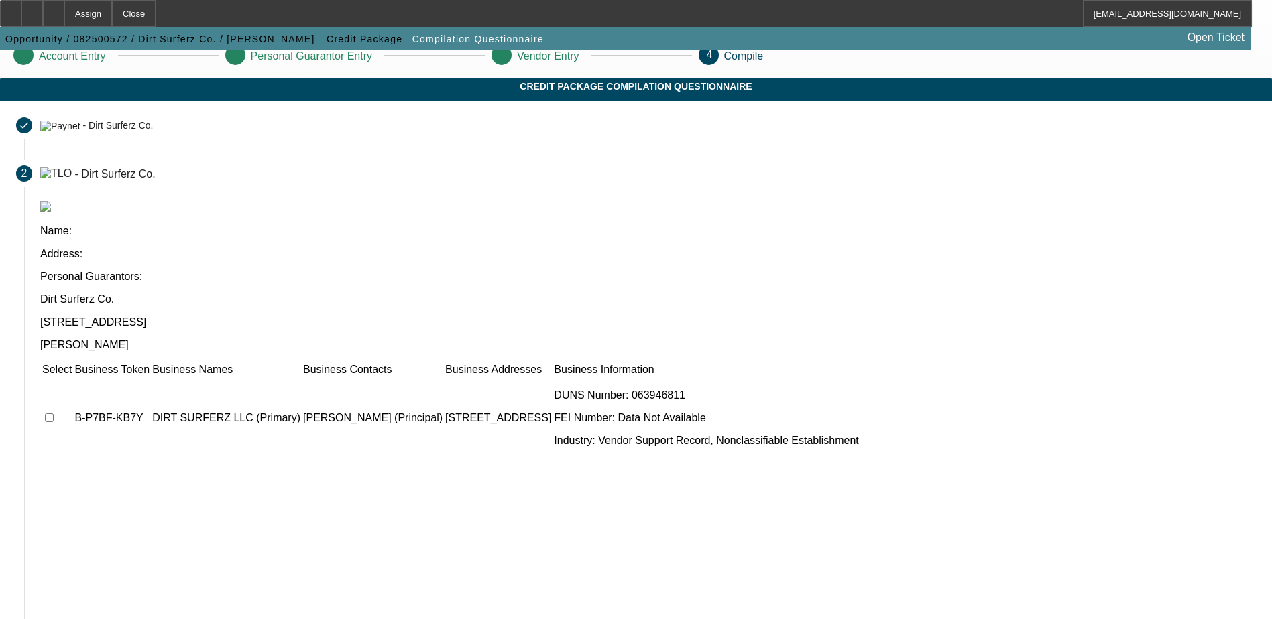
click at [54, 414] on input "checkbox" at bounding box center [49, 418] width 9 height 9
checkbox input "true"
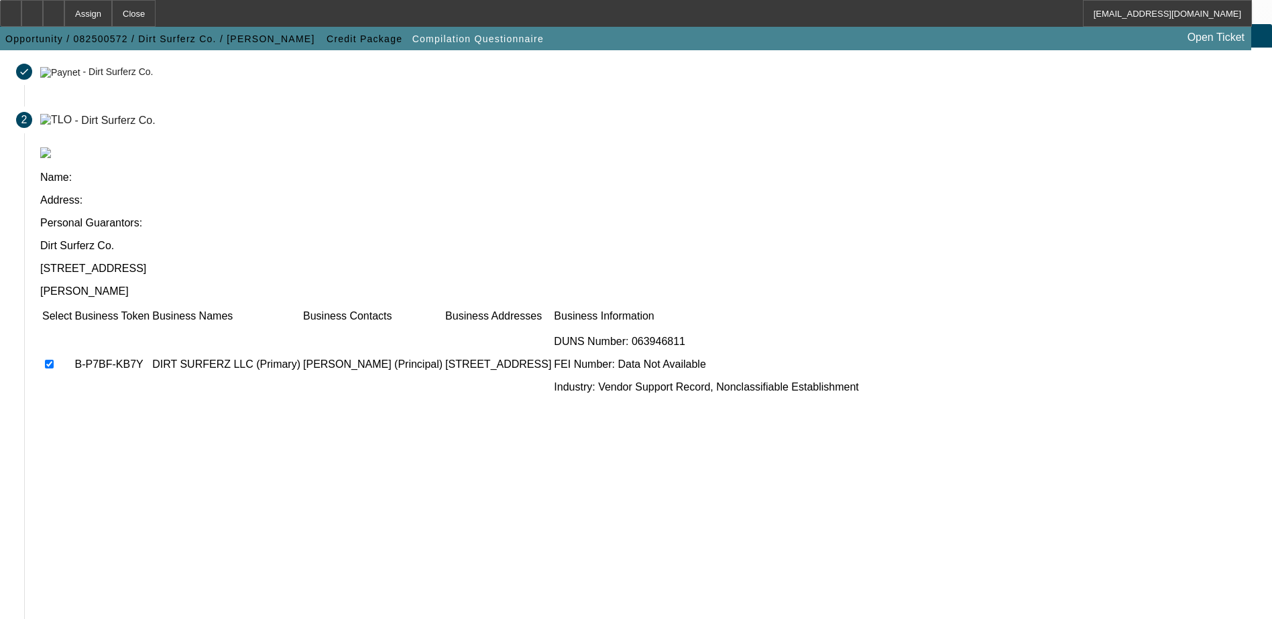
scroll to position [122, 0]
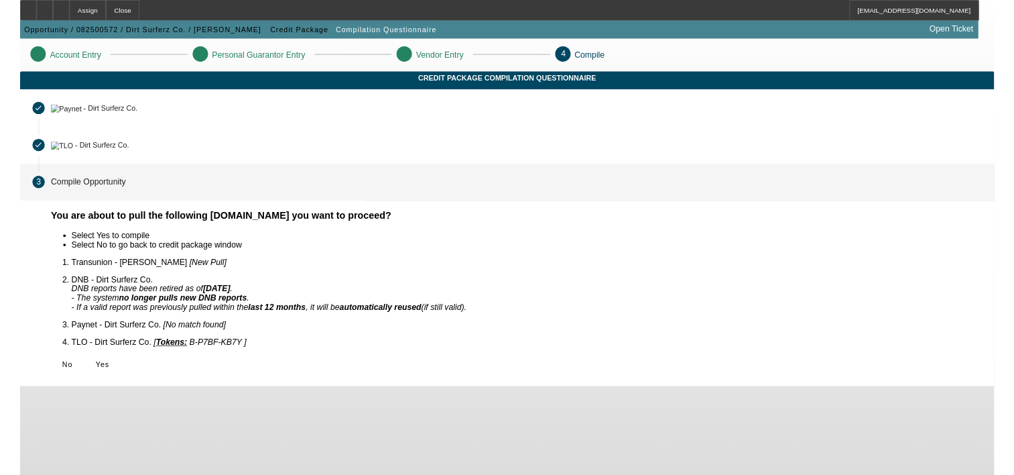
scroll to position [0, 0]
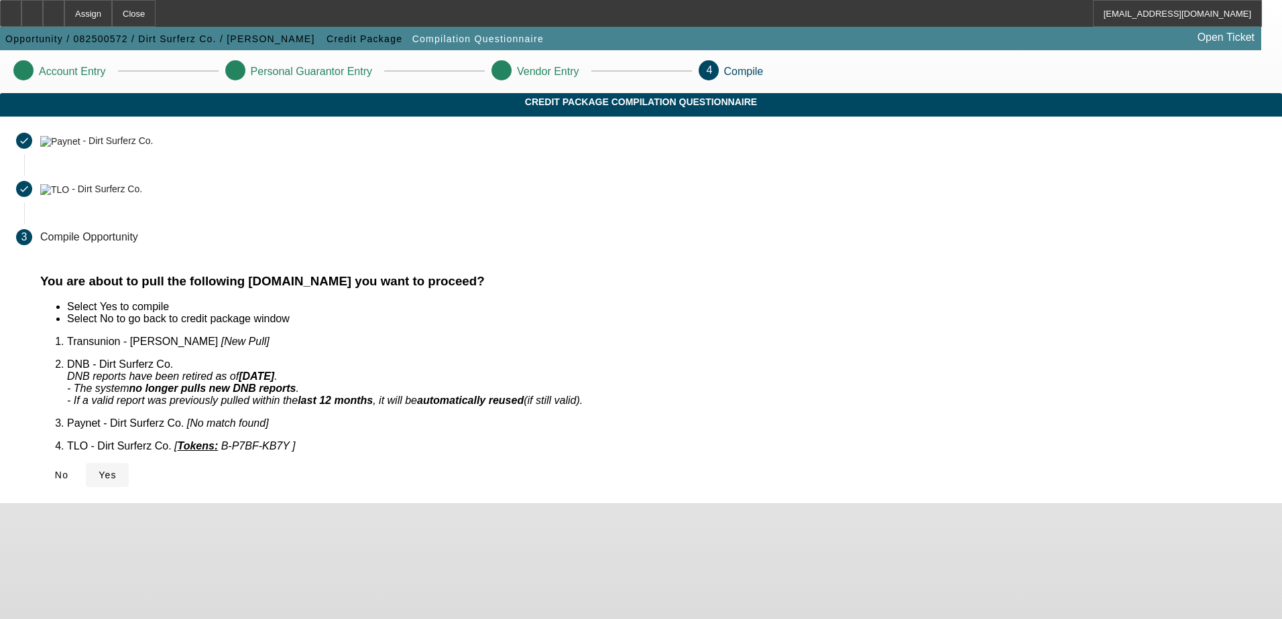
click at [117, 470] on span "Yes" at bounding box center [108, 475] width 18 height 11
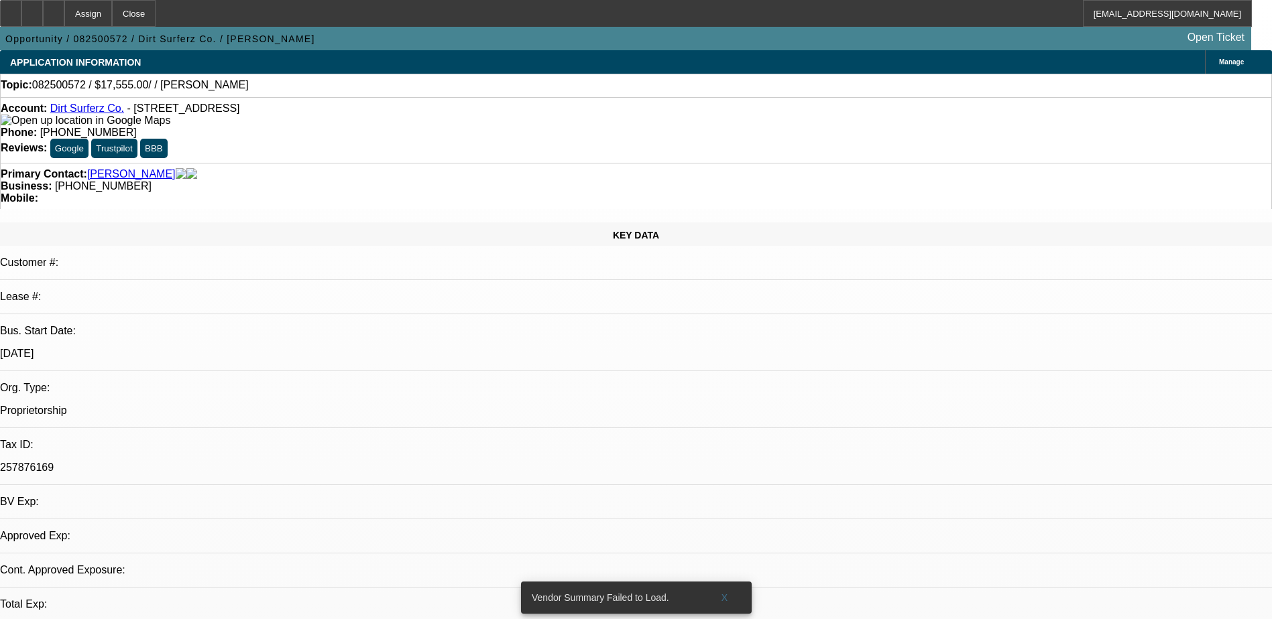
select select "0"
select select "2"
select select "0.1"
select select "1"
select select "2"
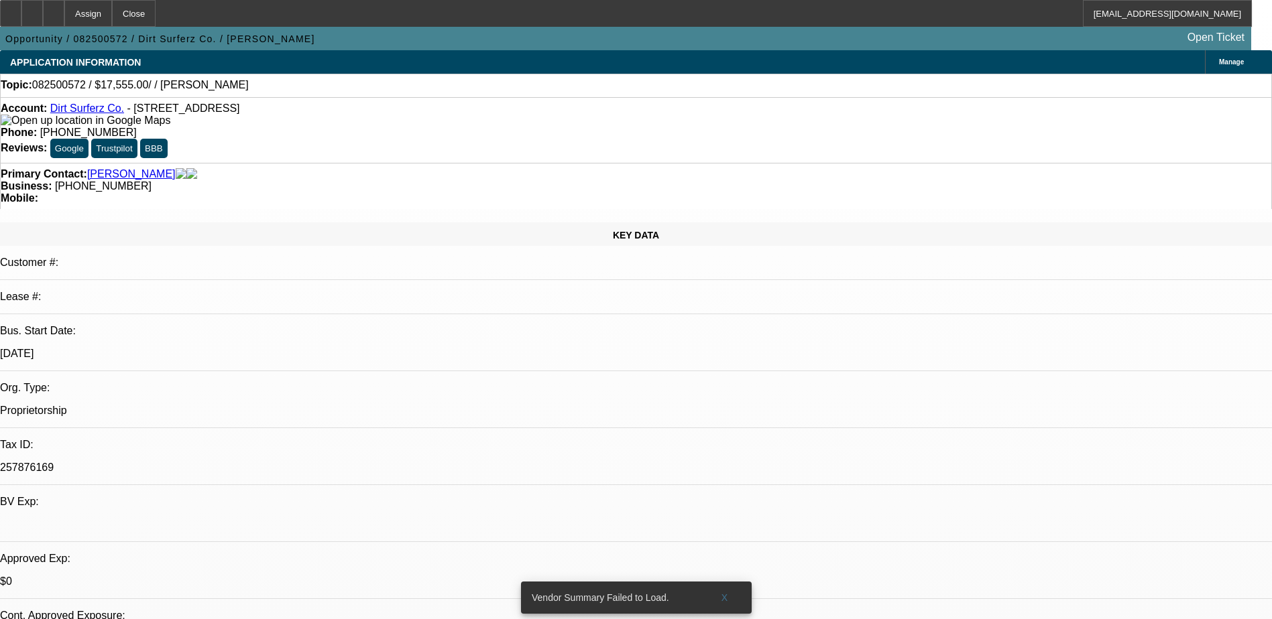
select select "4"
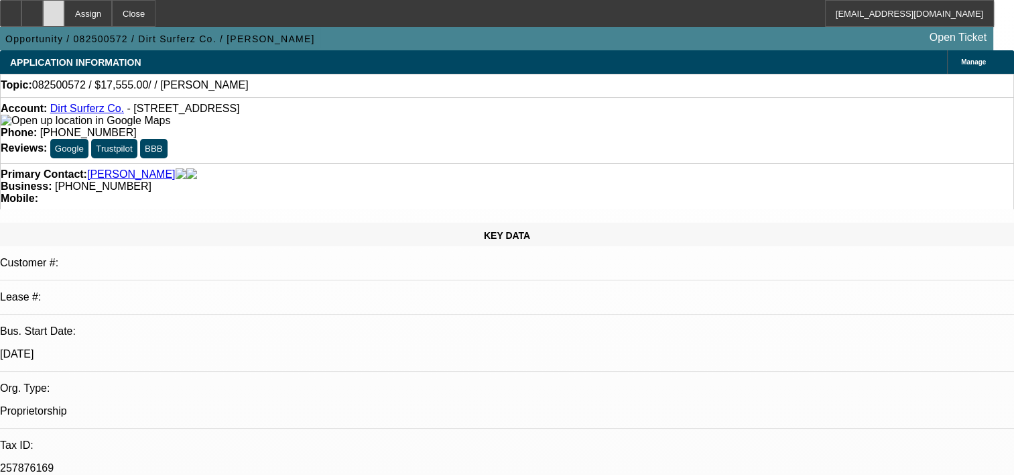
click at [54, 9] on icon at bounding box center [54, 9] width 0 height 0
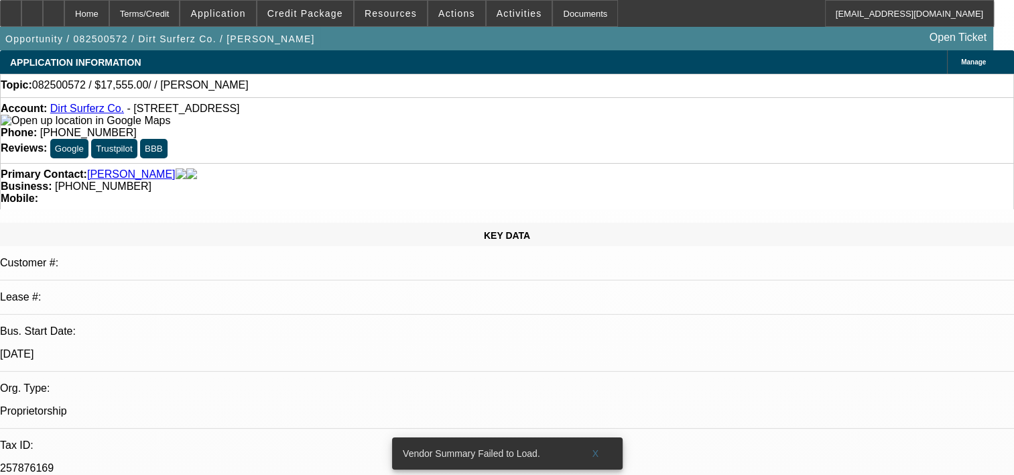
select select "0"
select select "2"
select select "0.1"
select select "1"
select select "2"
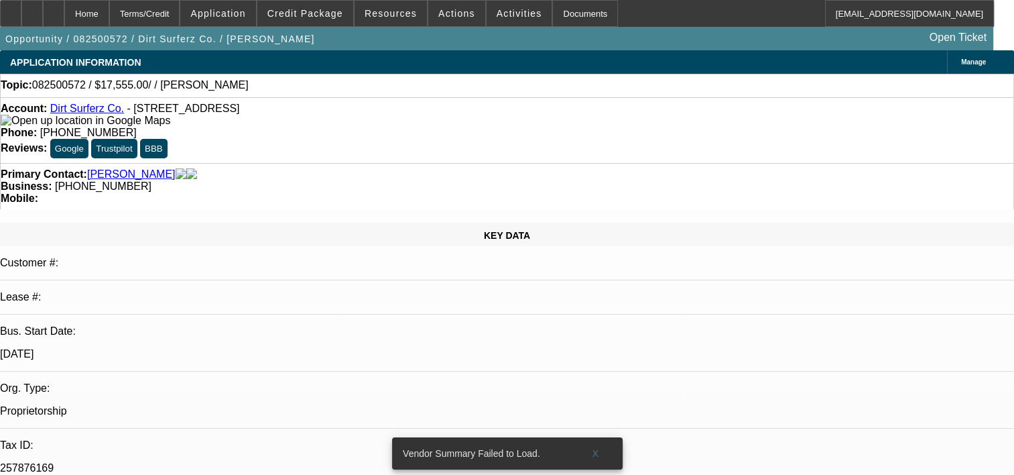
select select "4"
click at [593, 448] on span "X" at bounding box center [595, 453] width 7 height 11
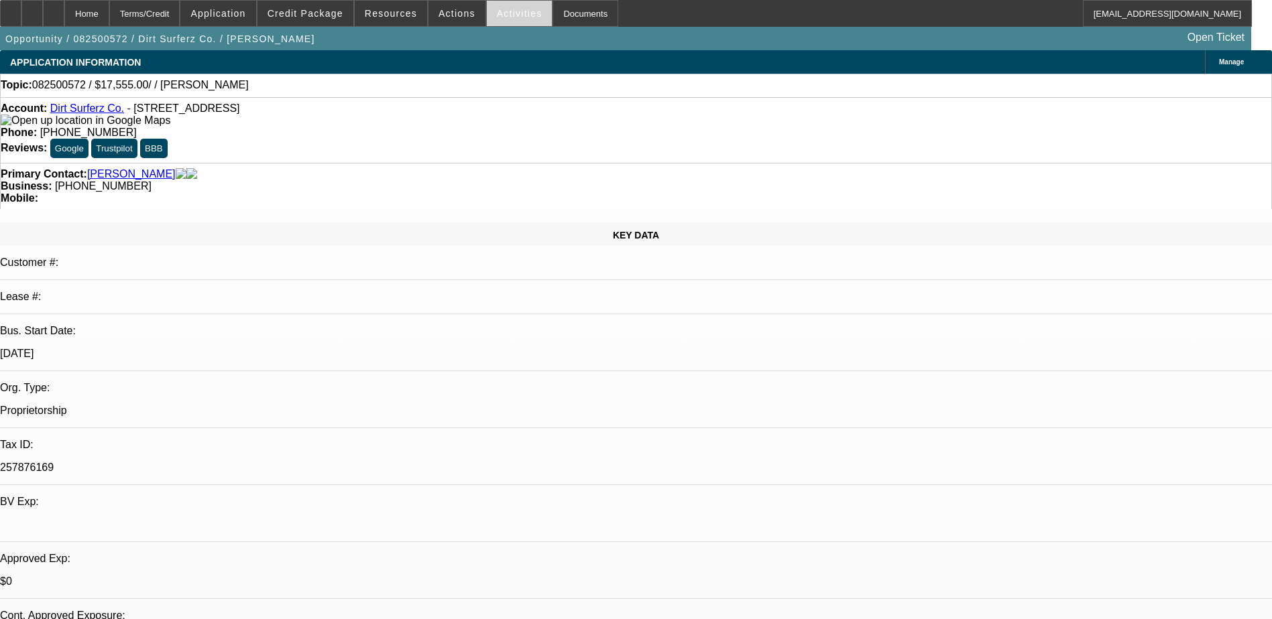
click at [504, 13] on span "Activities" at bounding box center [520, 13] width 46 height 11
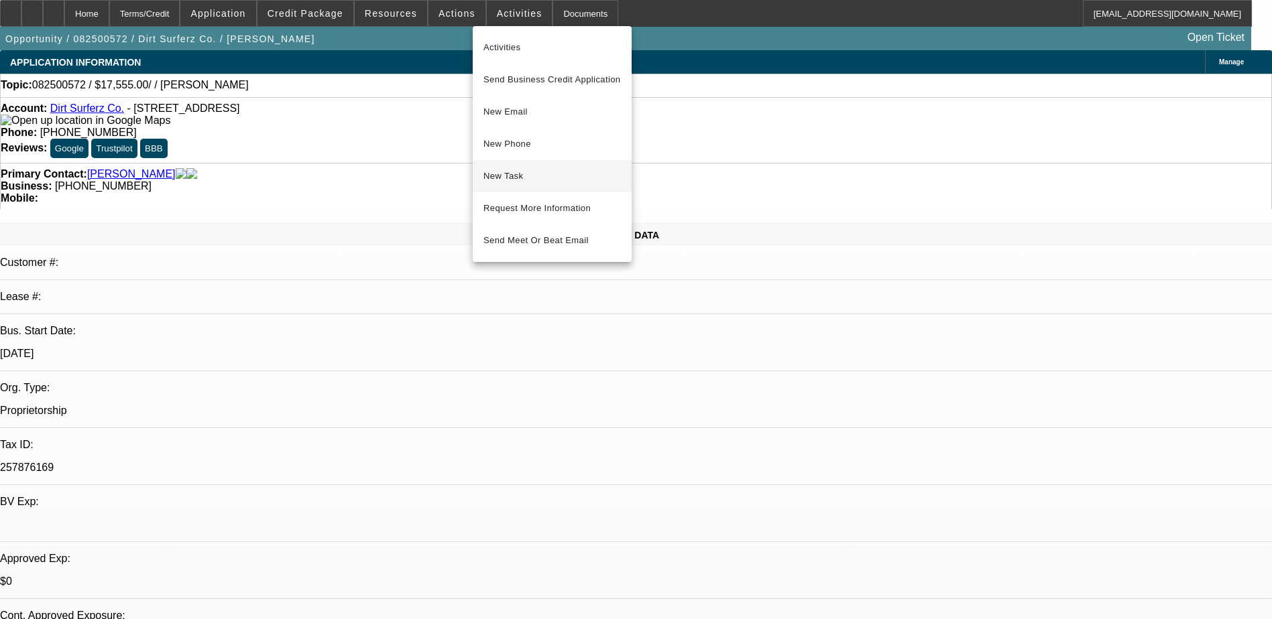
click at [538, 177] on span "New Task" at bounding box center [551, 176] width 137 height 16
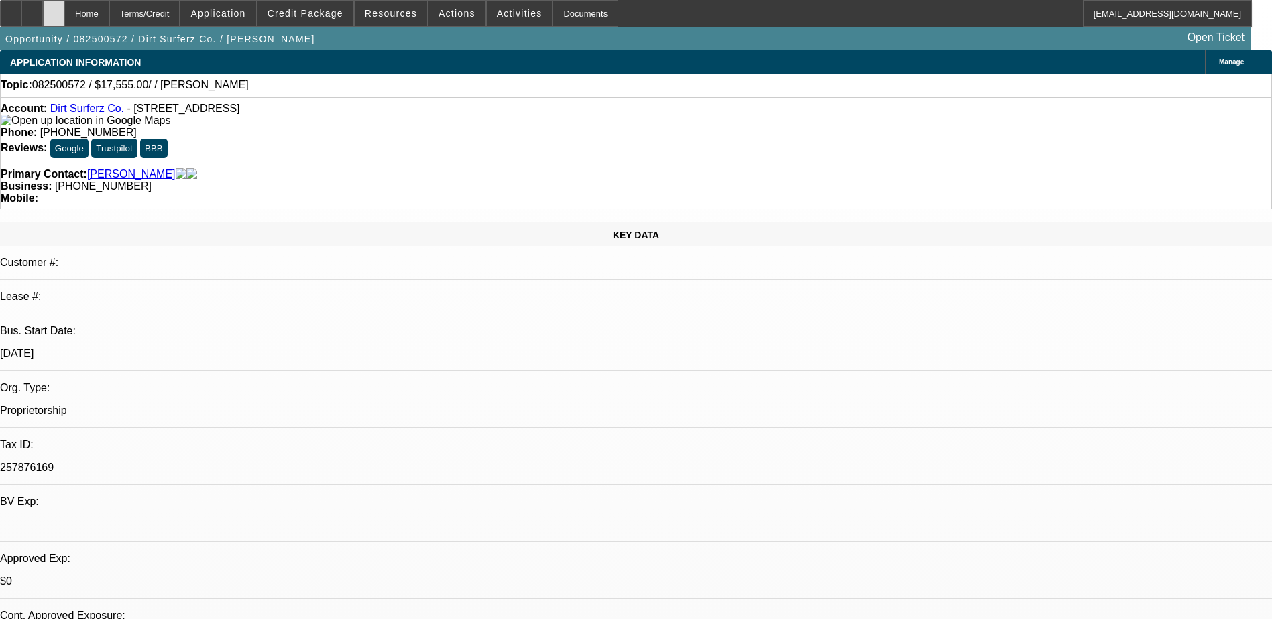
click at [64, 14] on div at bounding box center [53, 13] width 21 height 27
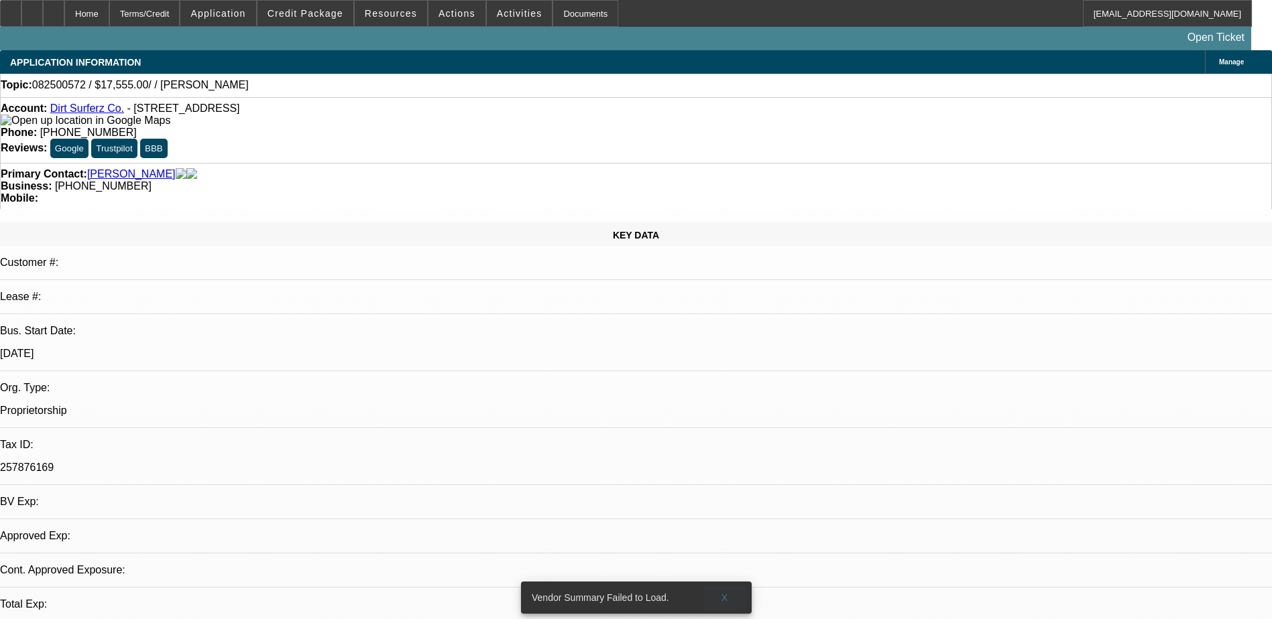
select select "0"
select select "2"
select select "0.1"
select select "1"
select select "2"
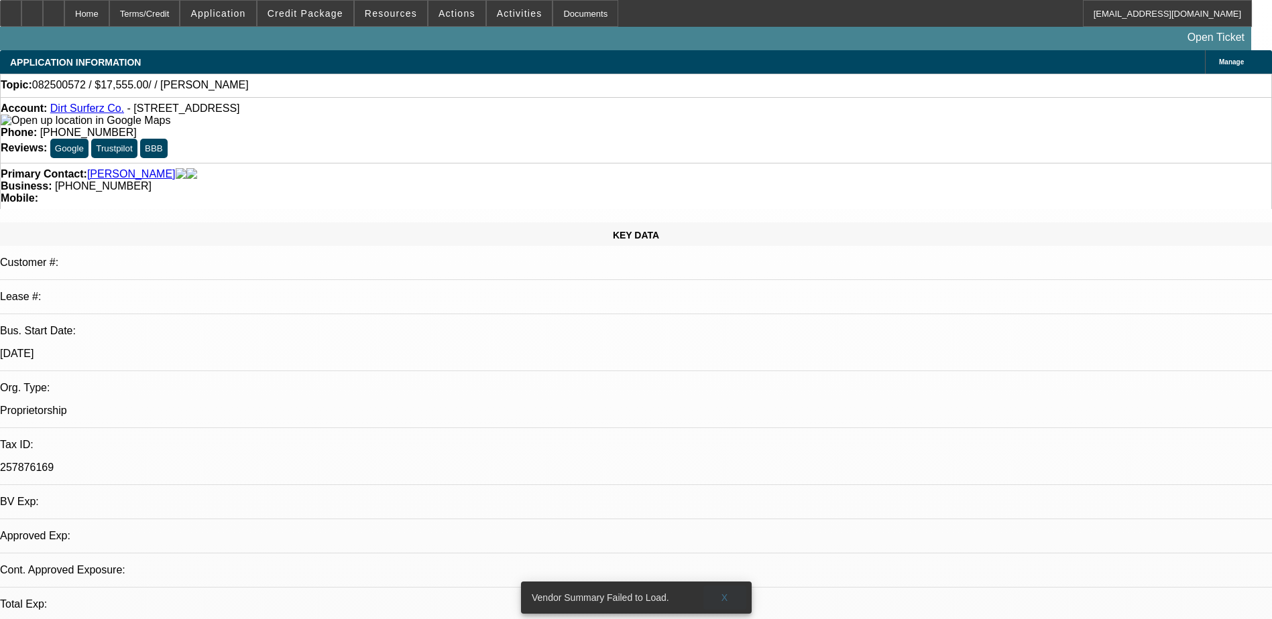
select select "4"
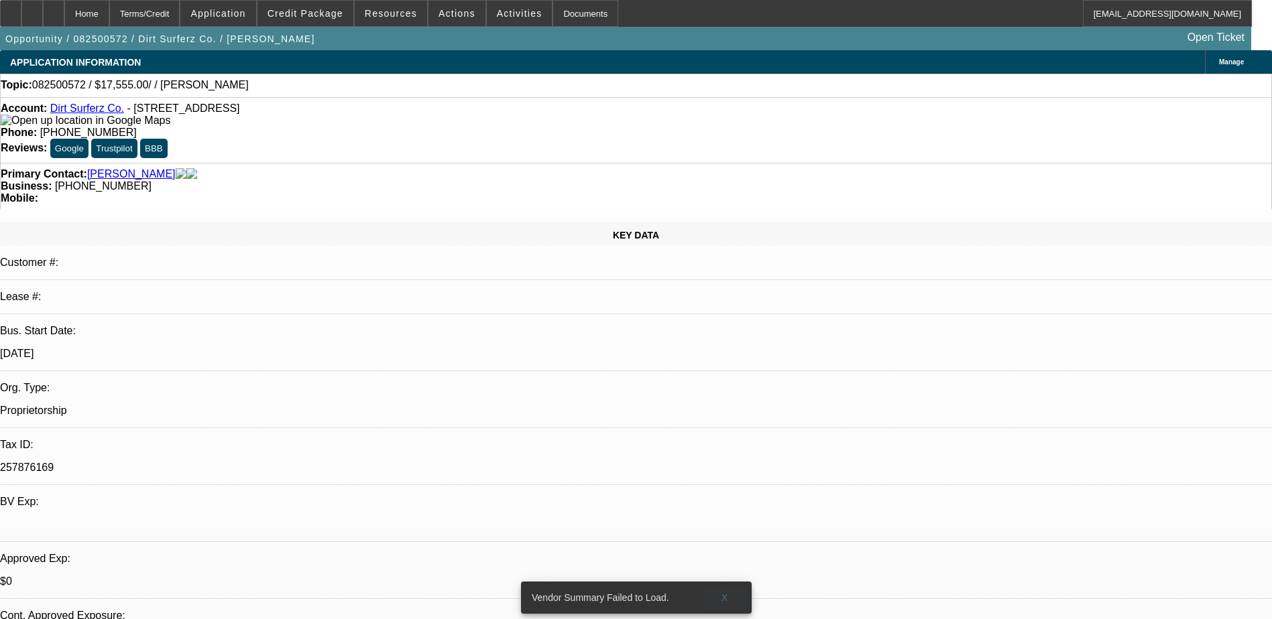
click at [722, 593] on span "X" at bounding box center [724, 598] width 7 height 11
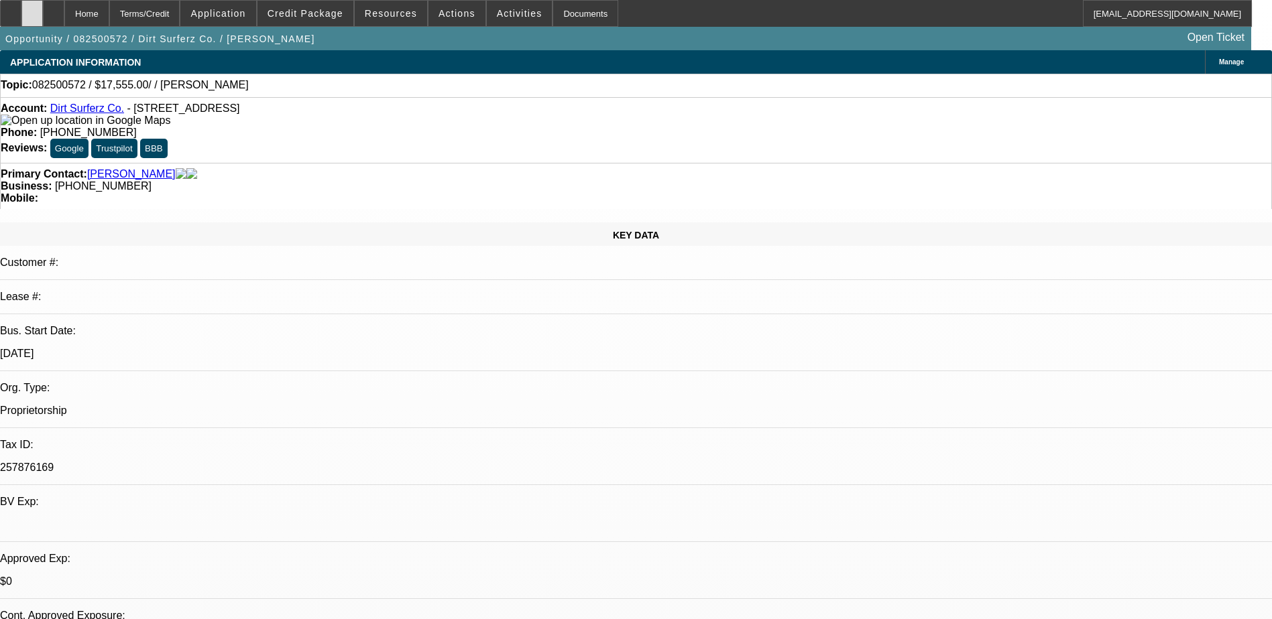
click at [43, 15] on div at bounding box center [31, 13] width 21 height 27
drag, startPoint x: 993, startPoint y: 353, endPoint x: 837, endPoint y: 333, distance: 158.1
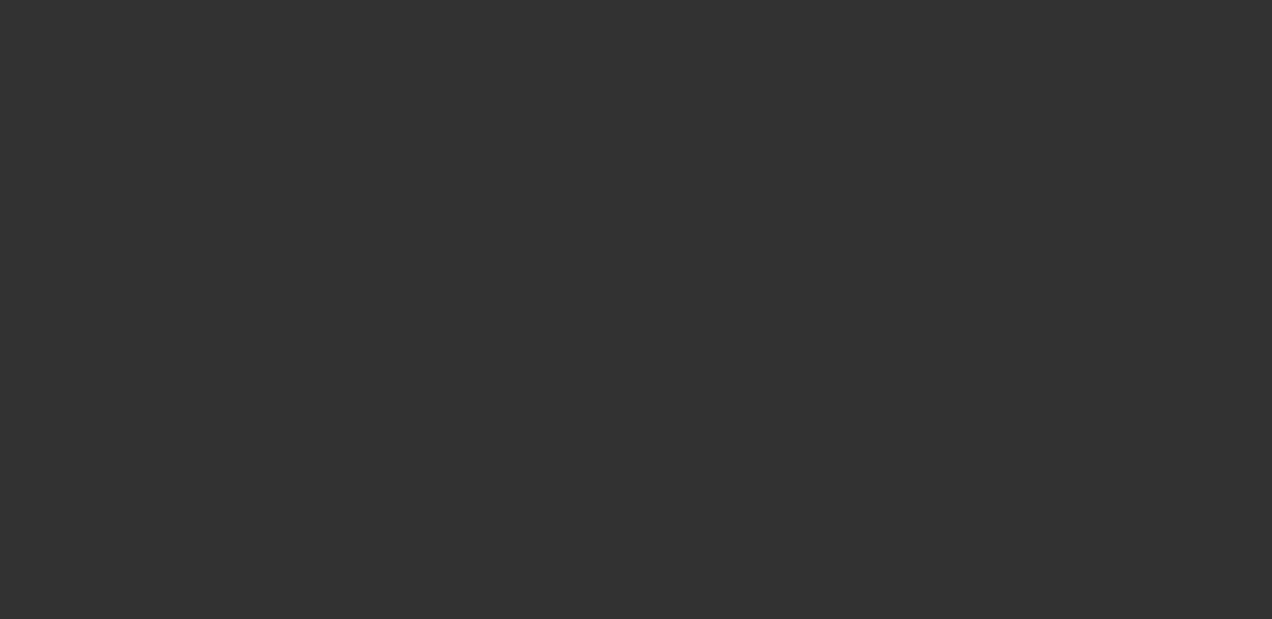
click at [611, 375] on div at bounding box center [636, 309] width 1272 height 619
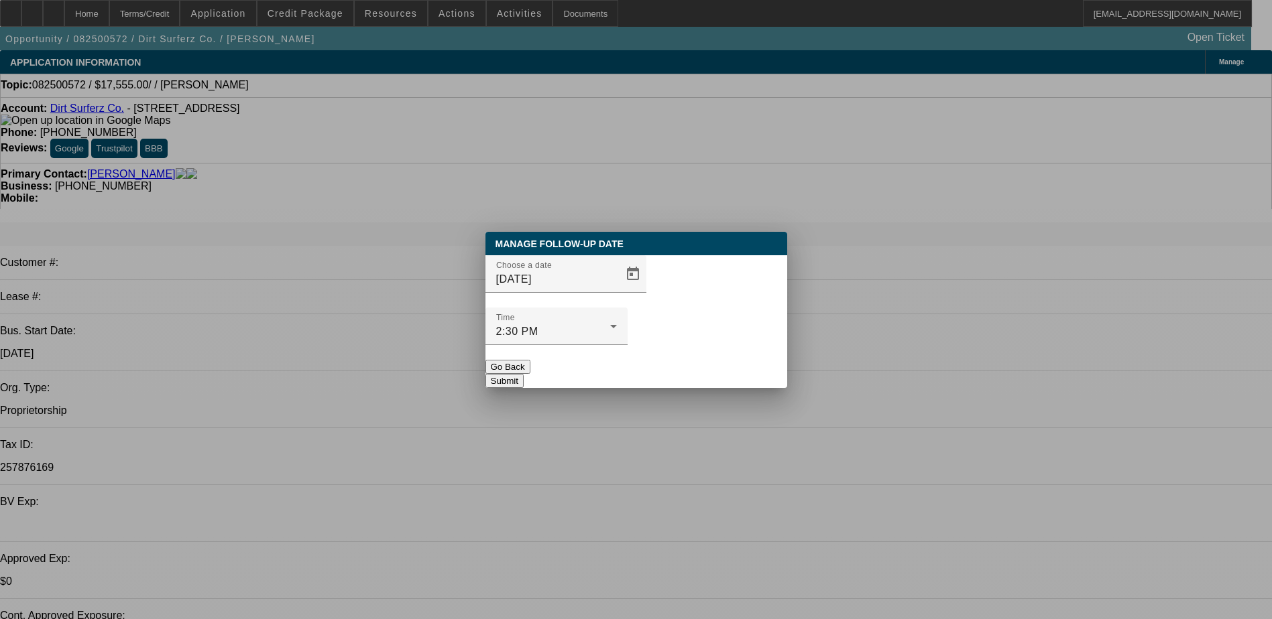
click at [530, 360] on button "Go Back" at bounding box center [507, 367] width 45 height 14
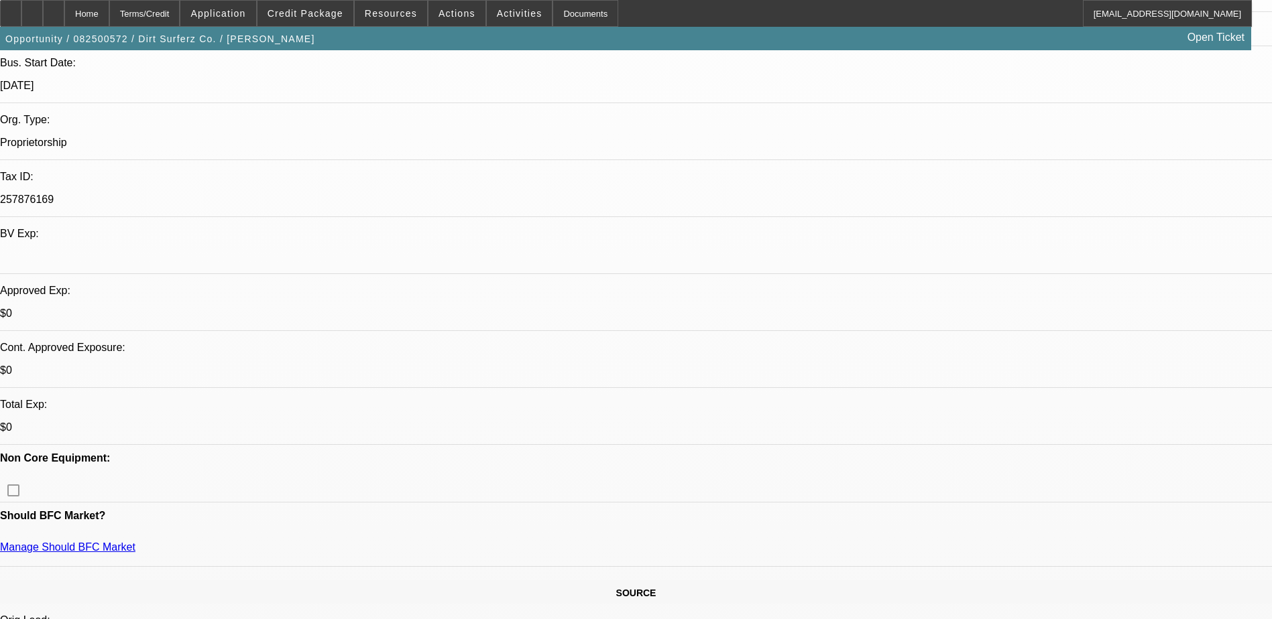
scroll to position [402, 0]
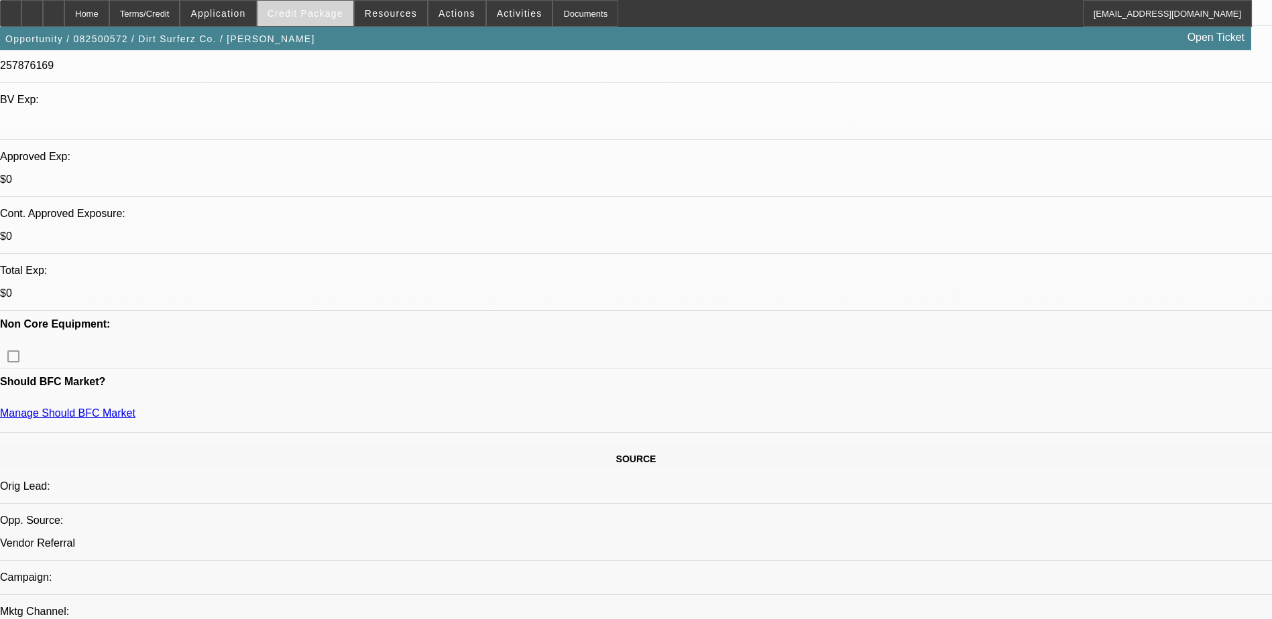
click at [321, 10] on span "Credit Package" at bounding box center [305, 13] width 76 height 11
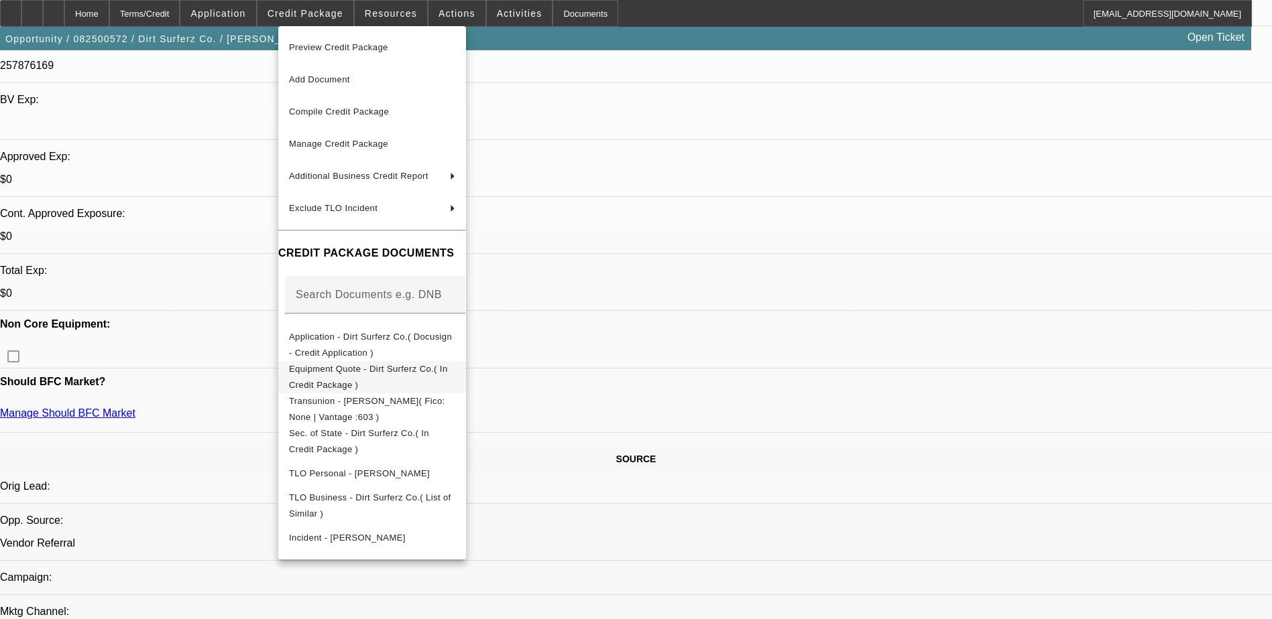
click at [397, 369] on span "Equipment Quote - Dirt Surferz Co.( In Credit Package )" at bounding box center [368, 377] width 159 height 26
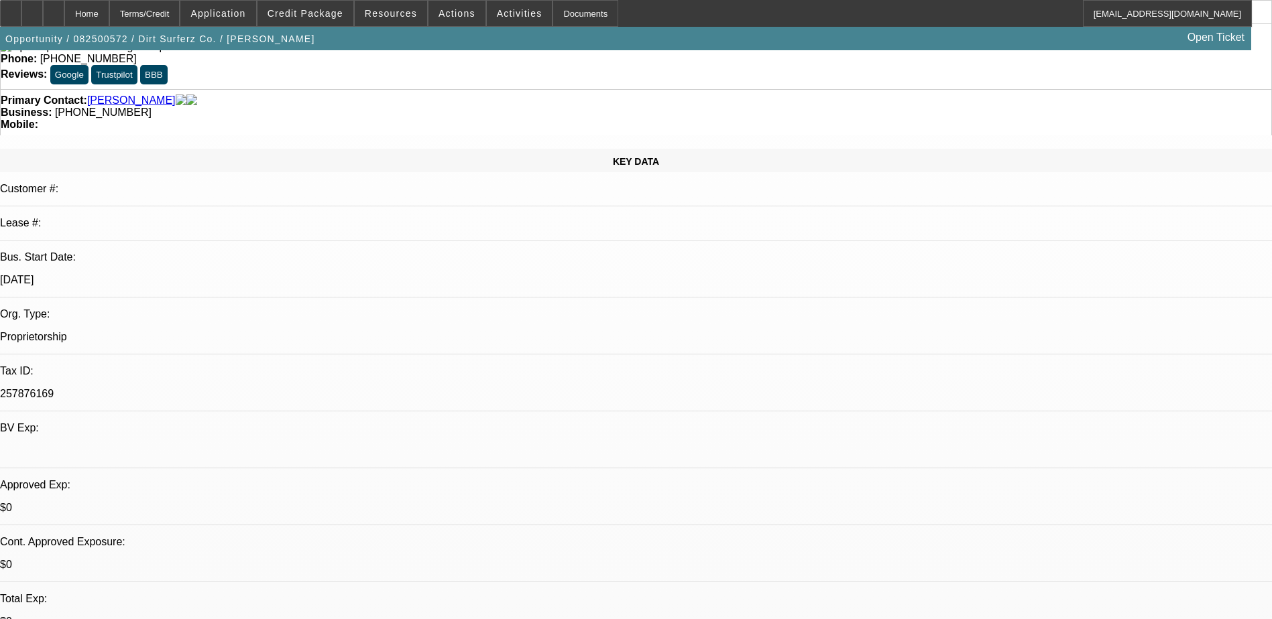
scroll to position [0, 0]
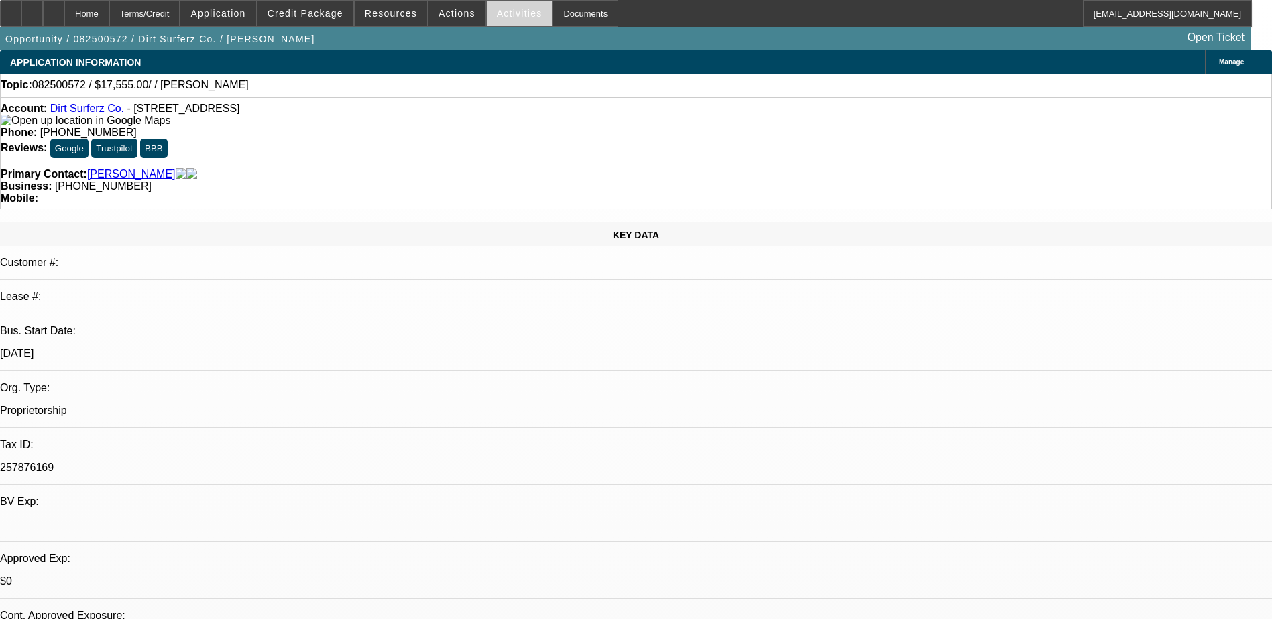
click at [501, 17] on button "Activities" at bounding box center [520, 13] width 66 height 25
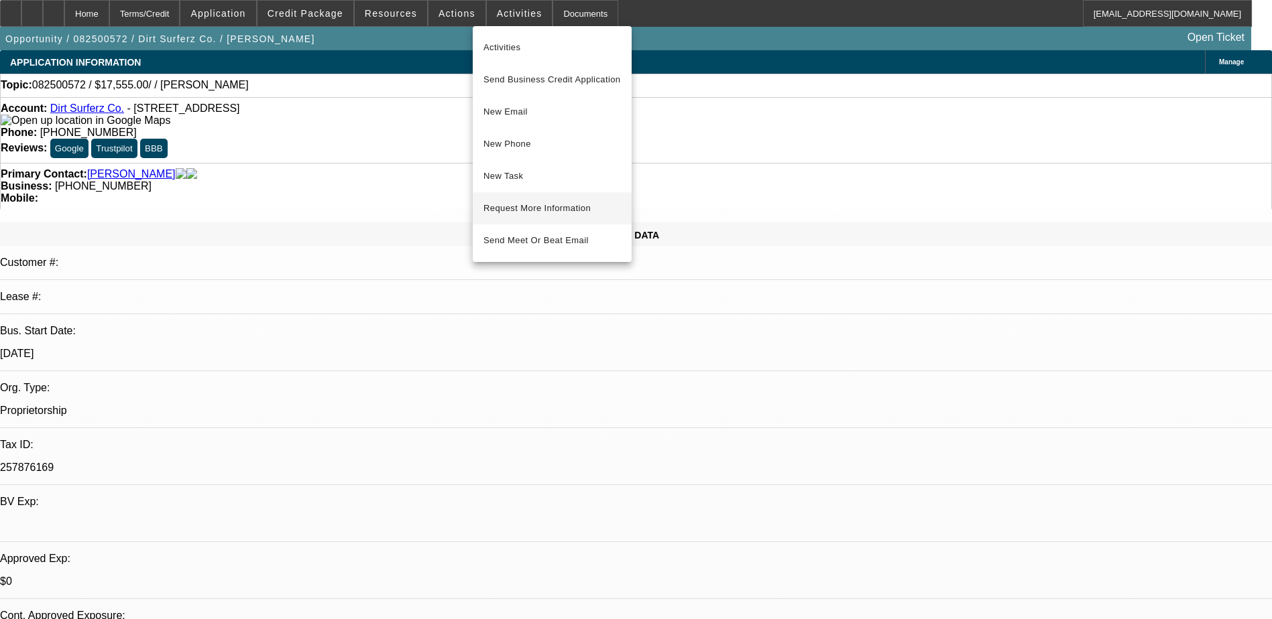
click at [530, 202] on span "Request More Information" at bounding box center [551, 208] width 137 height 16
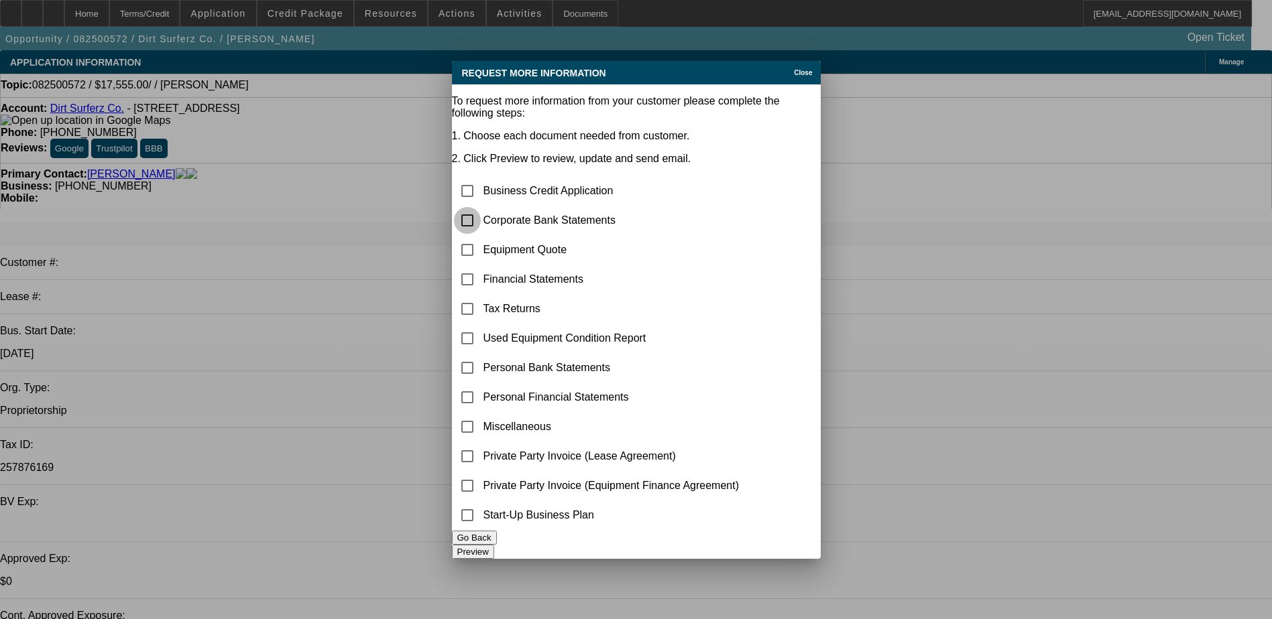
click at [479, 207] on input "checkbox" at bounding box center [467, 220] width 27 height 27
checkbox input "true"
click at [494, 548] on button "Preview" at bounding box center [473, 552] width 42 height 14
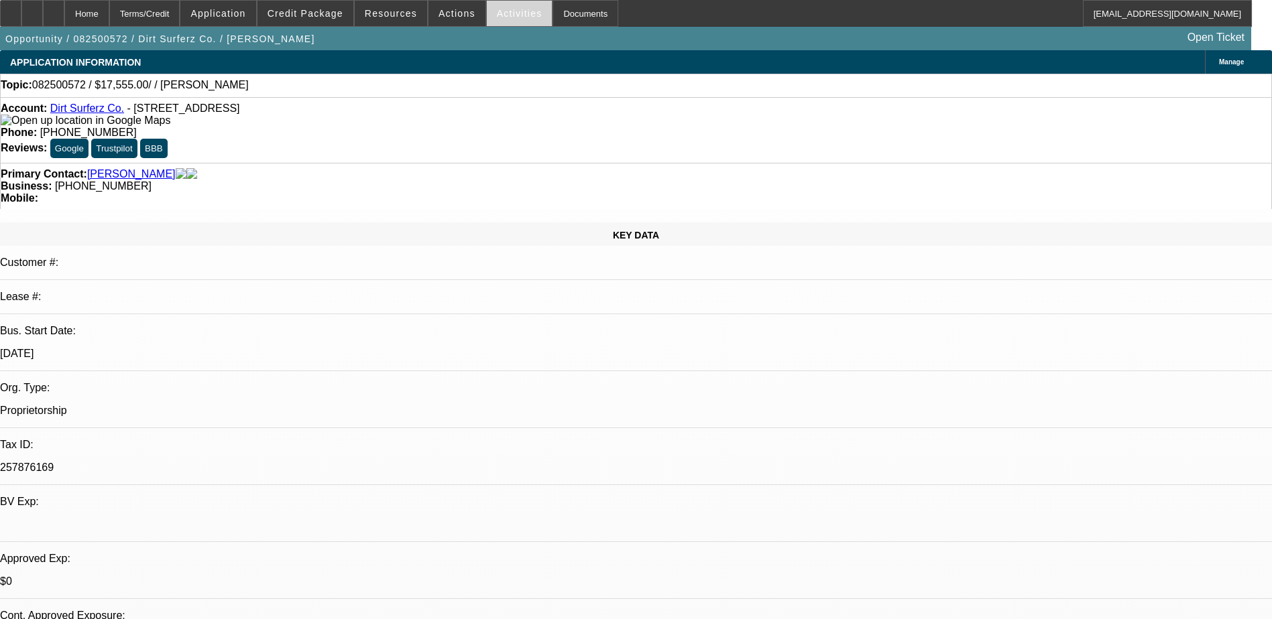
click at [491, 25] on span at bounding box center [520, 13] width 66 height 32
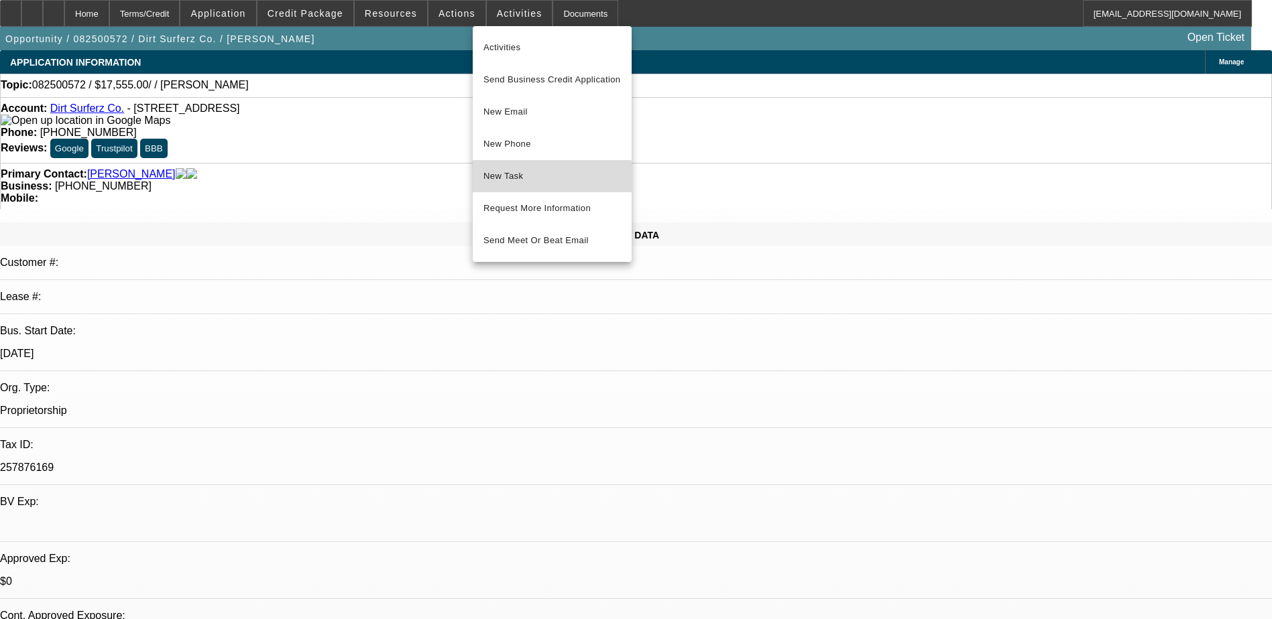
click at [494, 186] on button "New Task" at bounding box center [552, 176] width 159 height 32
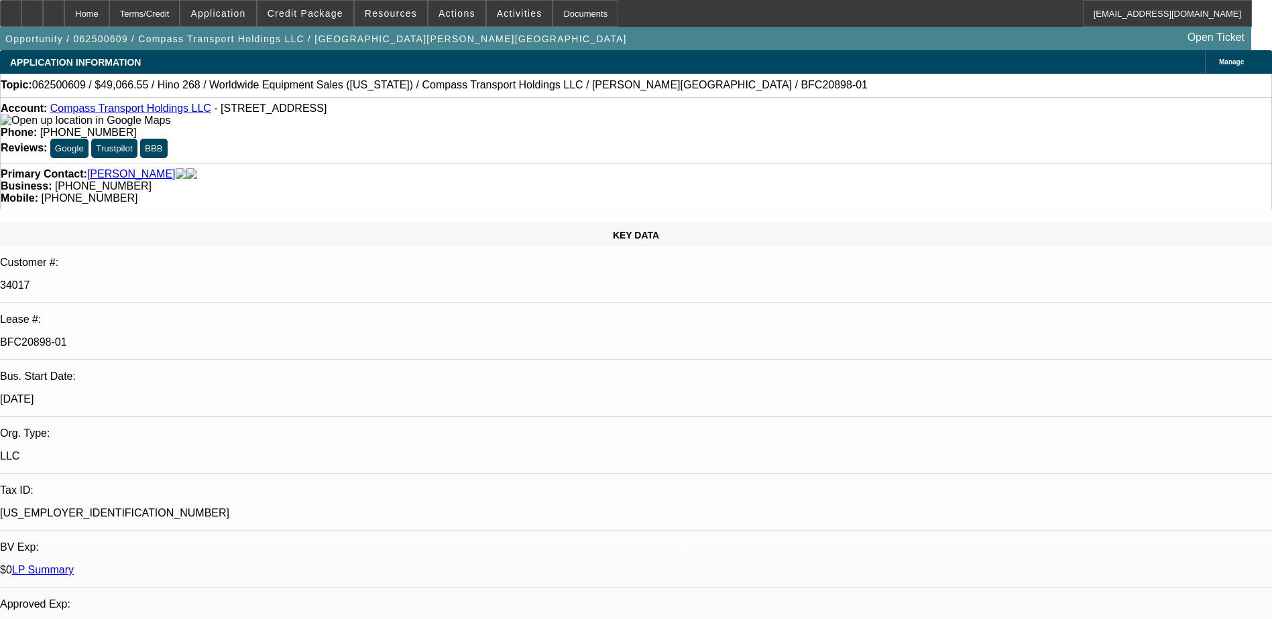
select select "0"
select select "0.1"
select select "0"
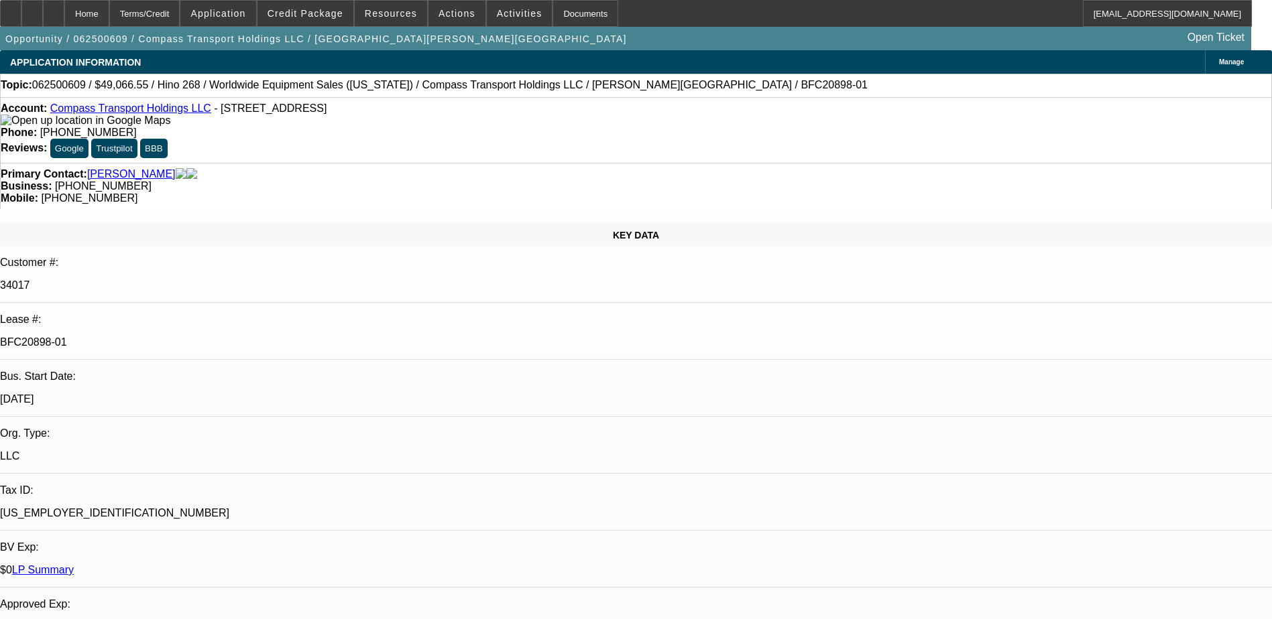
select select "0.1"
select select "0"
select select "1"
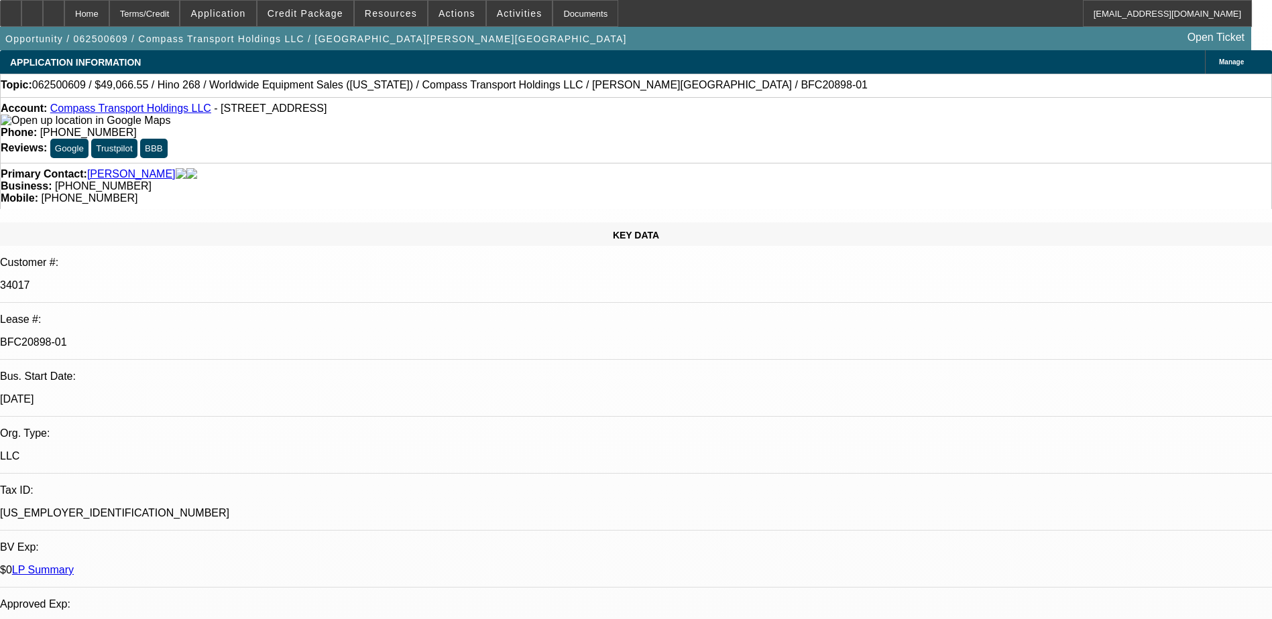
select select "1"
select select "6"
select select "1"
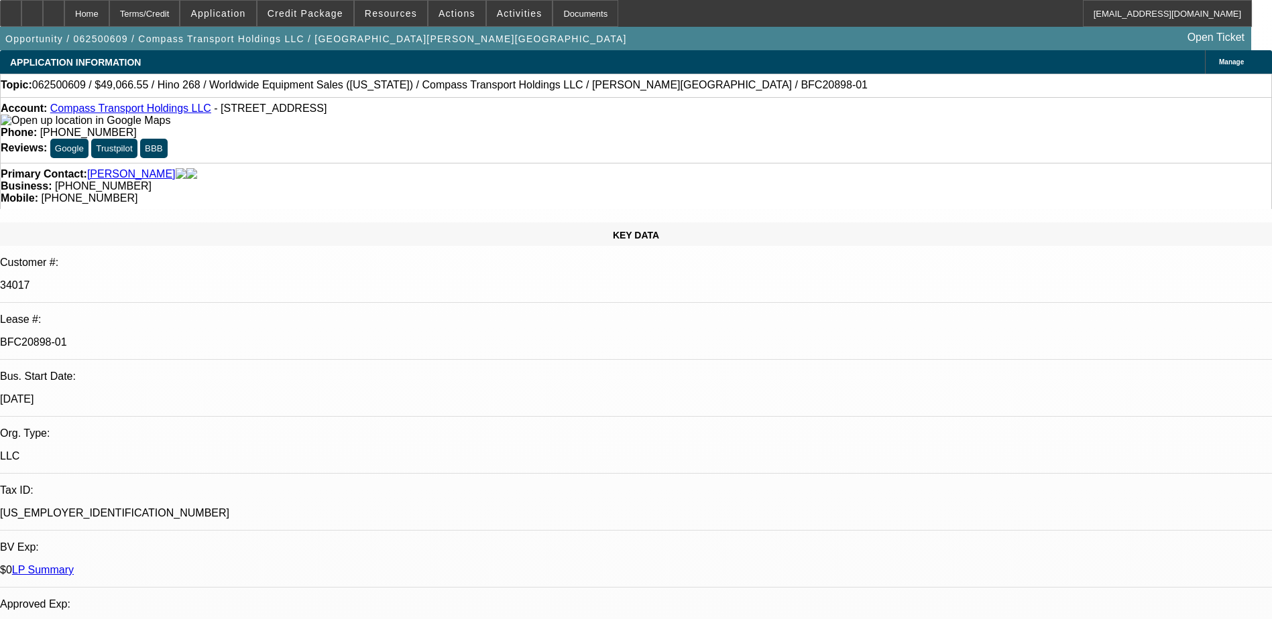
select select "4"
select select "1"
select select "4"
select select "1"
select select "6"
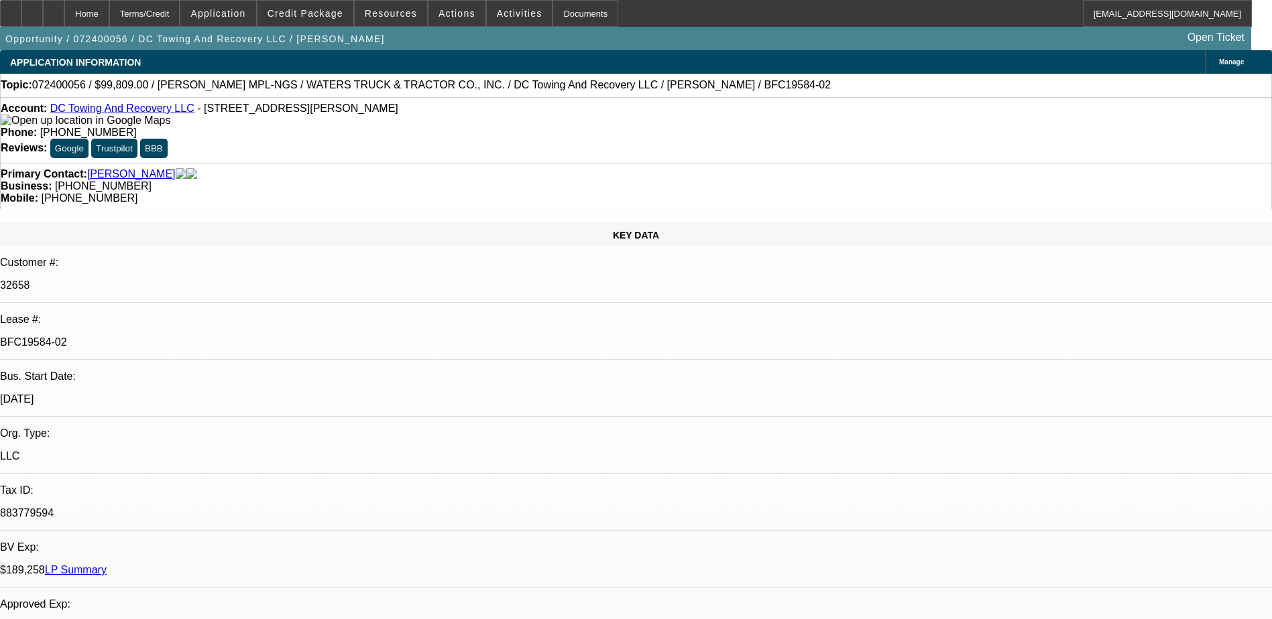
select select "0"
select select "2"
select select "0.1"
select select "0"
select select "2"
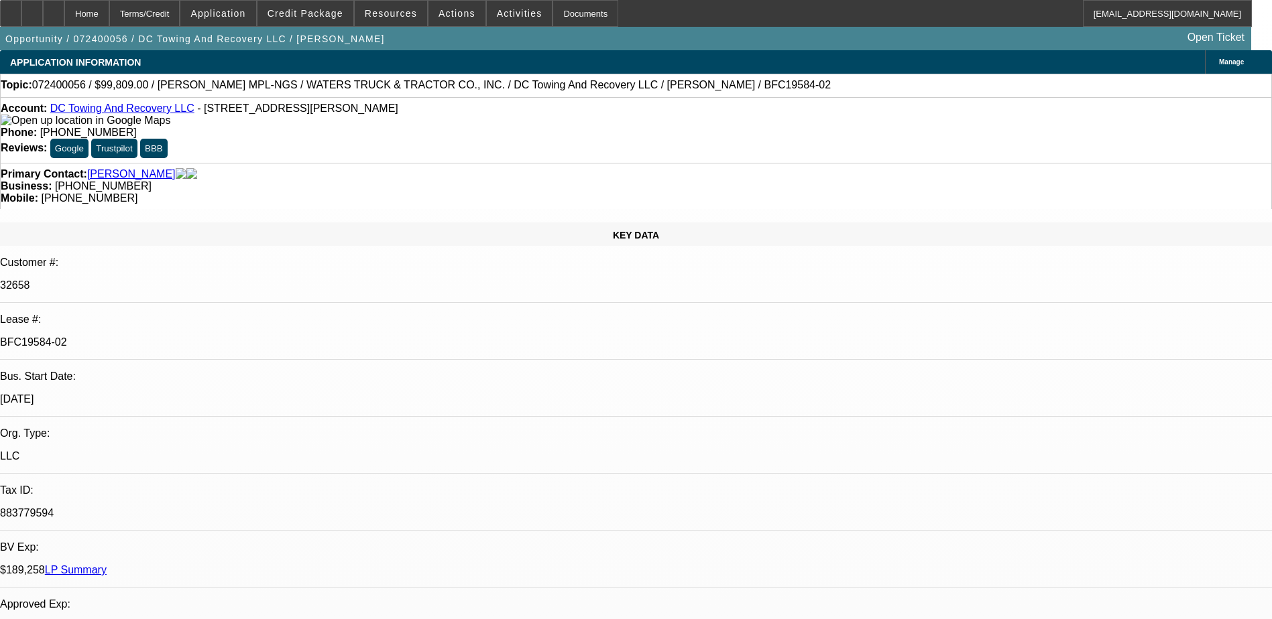
select select "0.1"
select select "0"
select select "2"
select select "0.1"
select select "0"
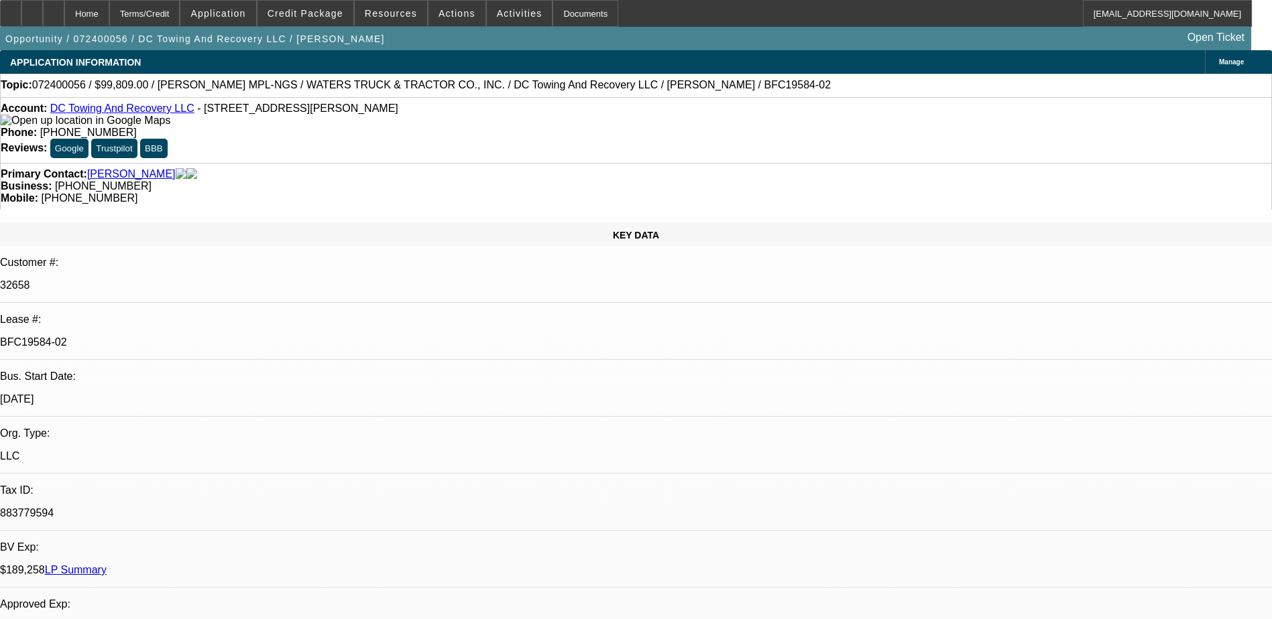
select select "0"
select select "1"
select select "2"
select select "4"
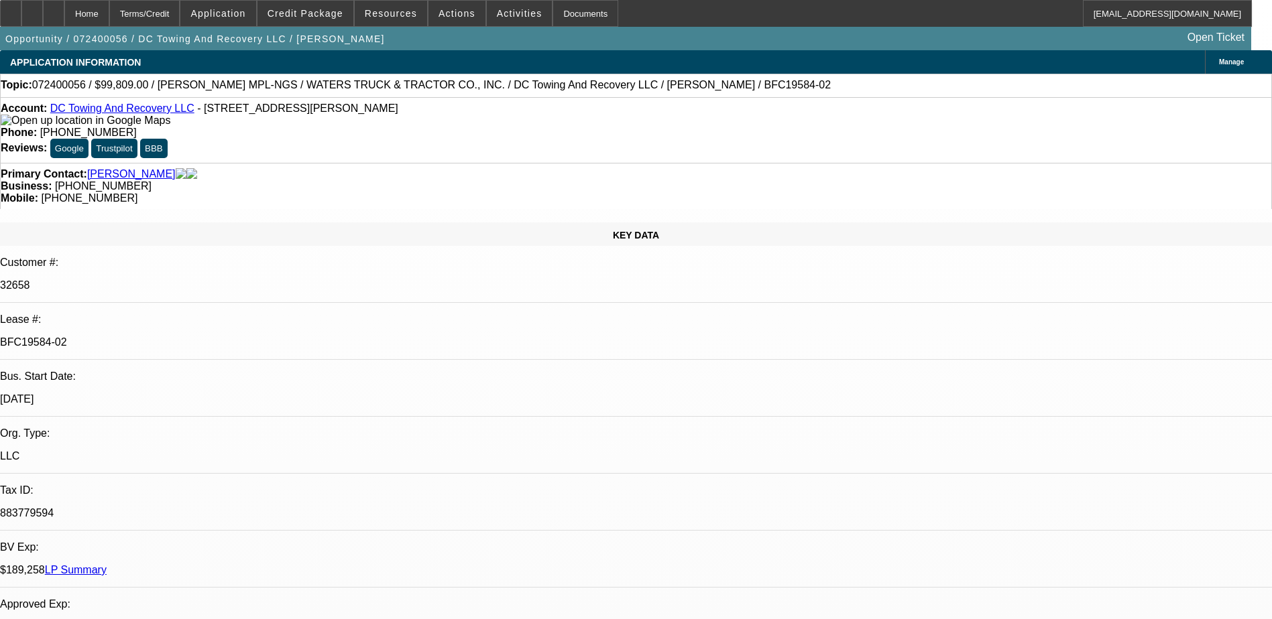
select select "1"
select select "2"
select select "4"
select select "1"
select select "2"
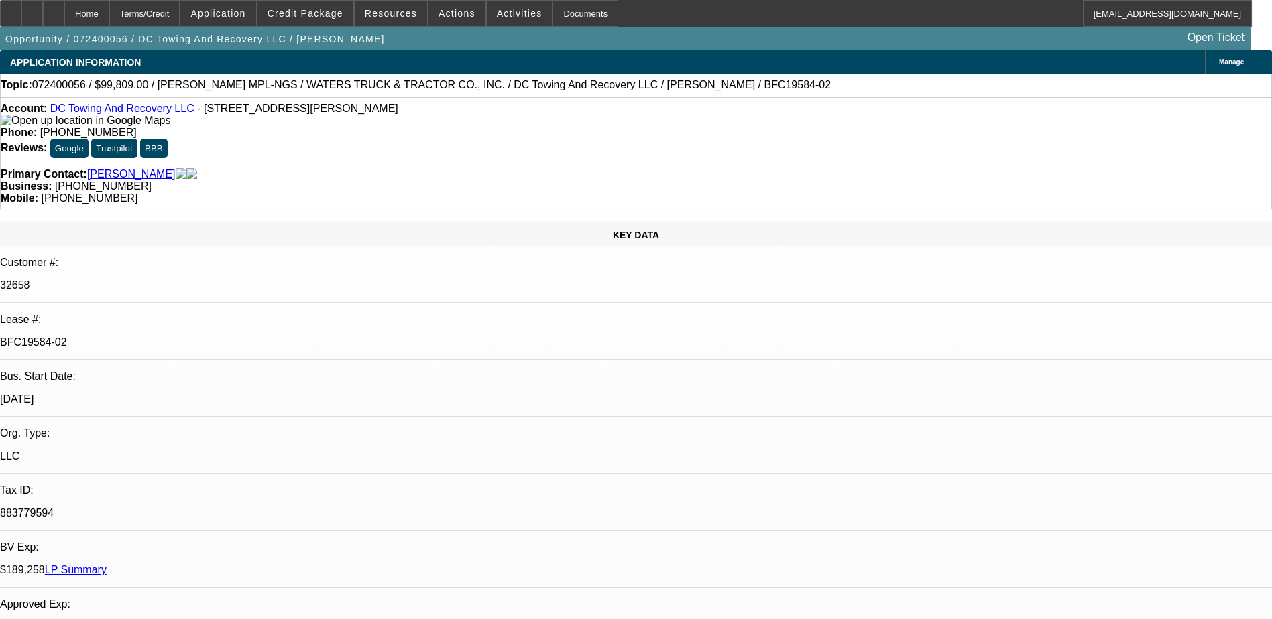
select select "4"
select select "1"
select select "6"
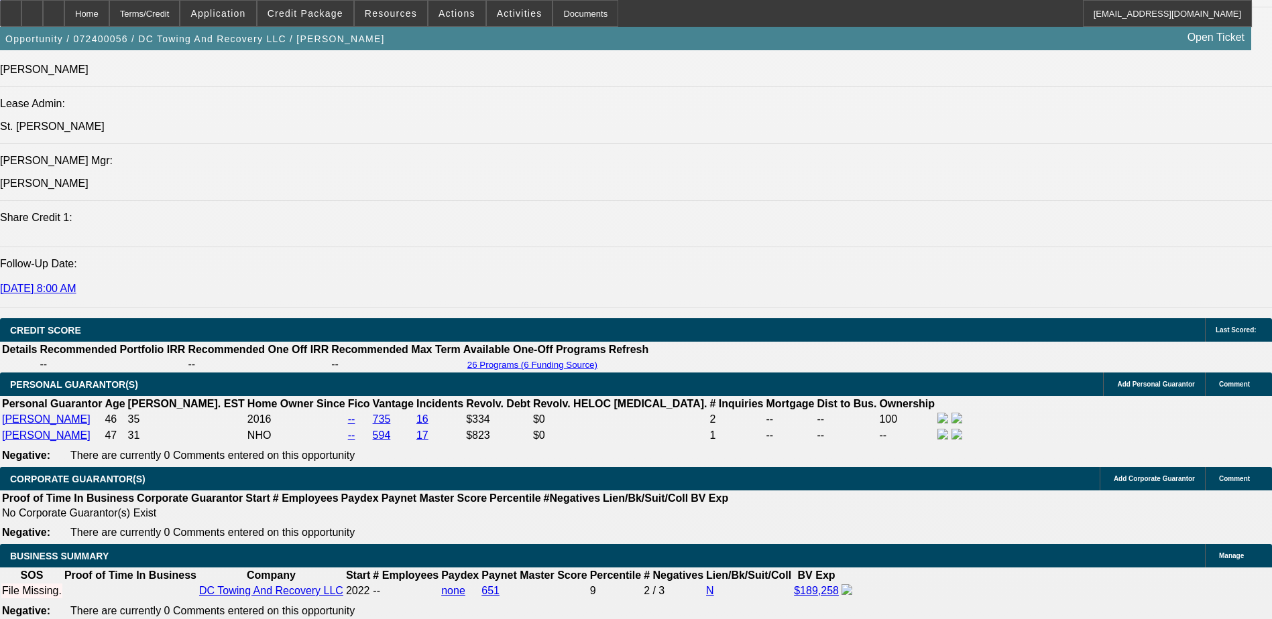
scroll to position [1609, 0]
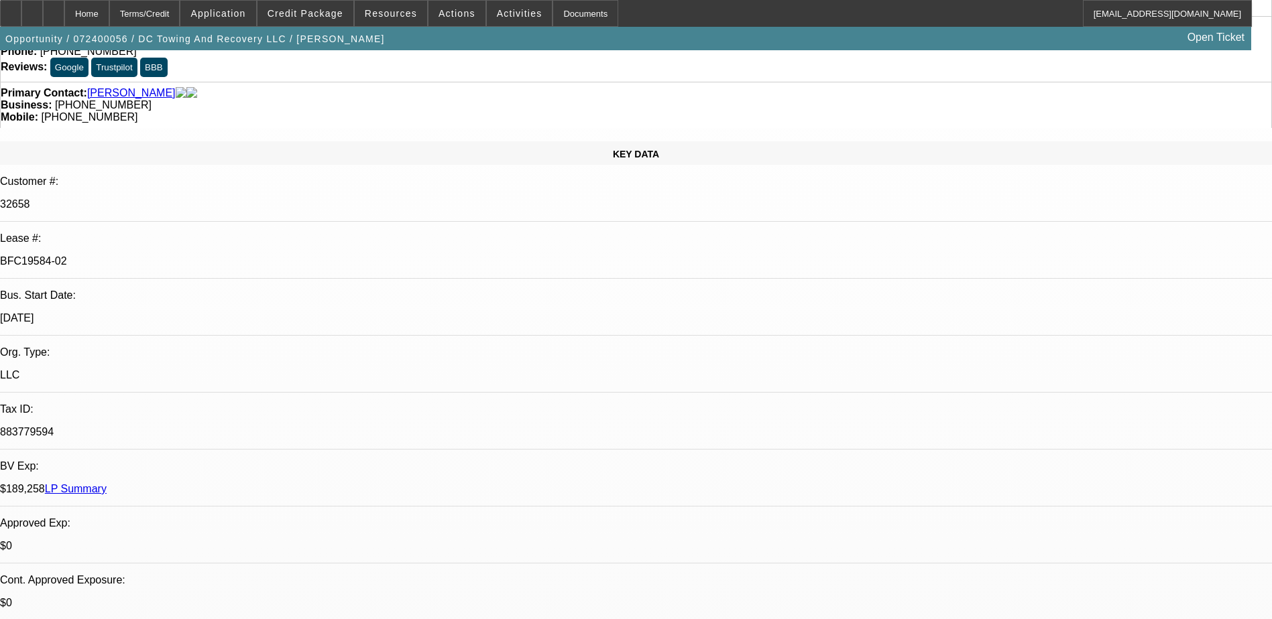
scroll to position [0, 0]
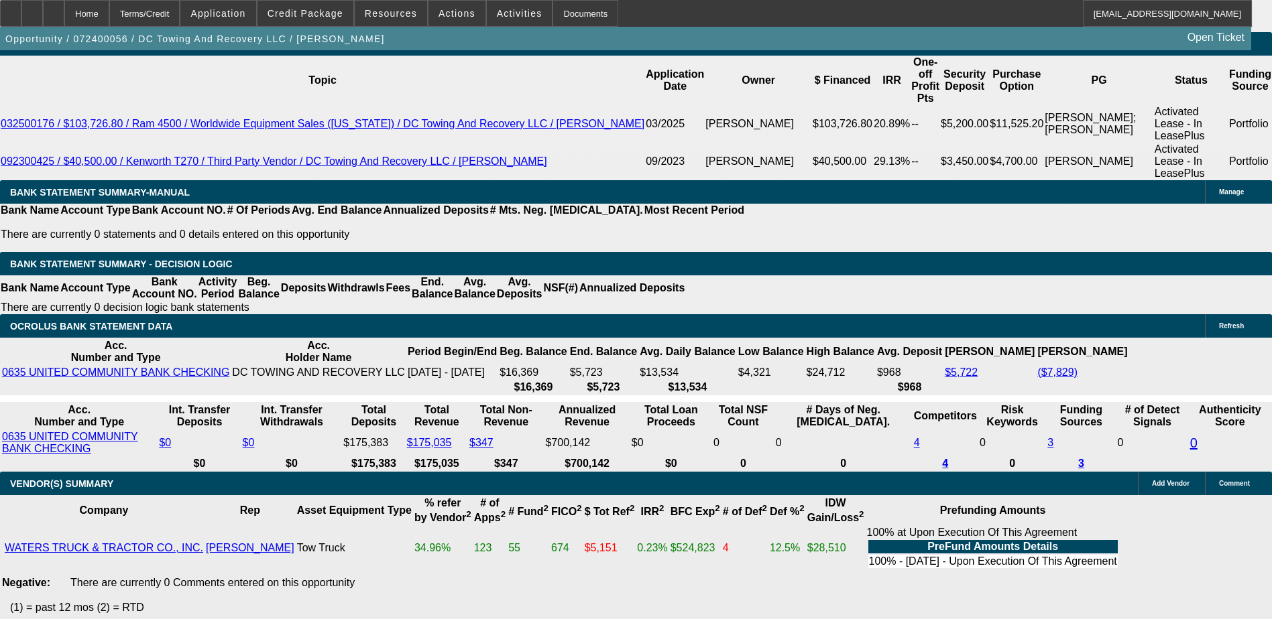
scroll to position [2303, 0]
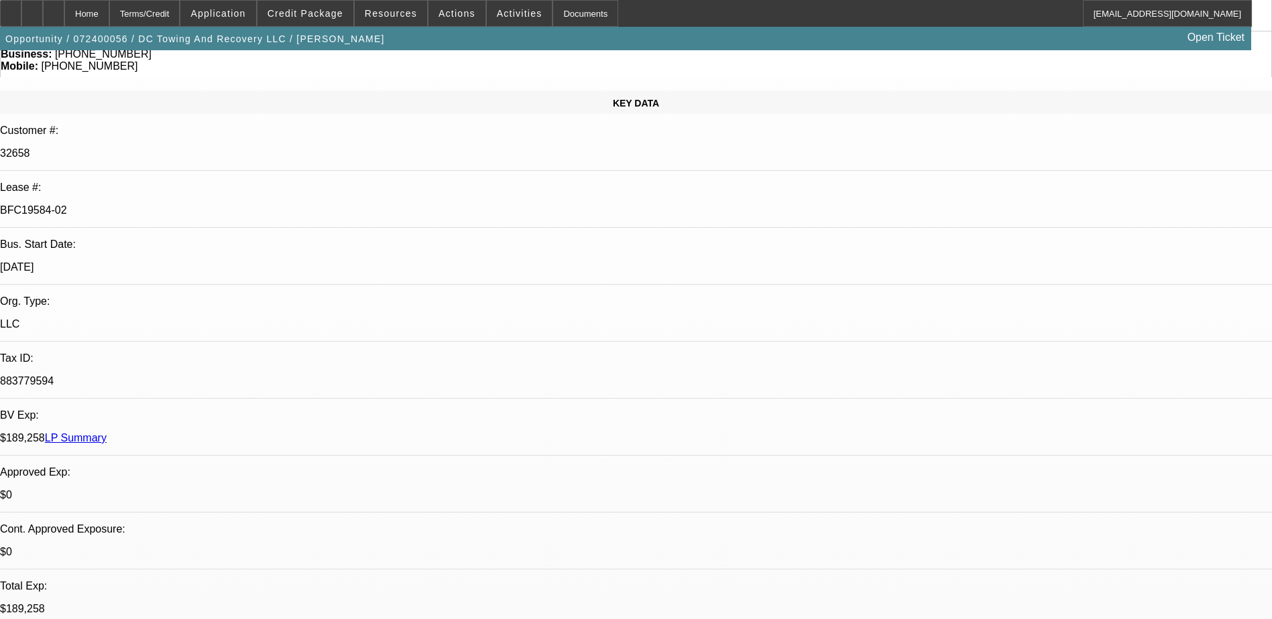
scroll to position [0, 0]
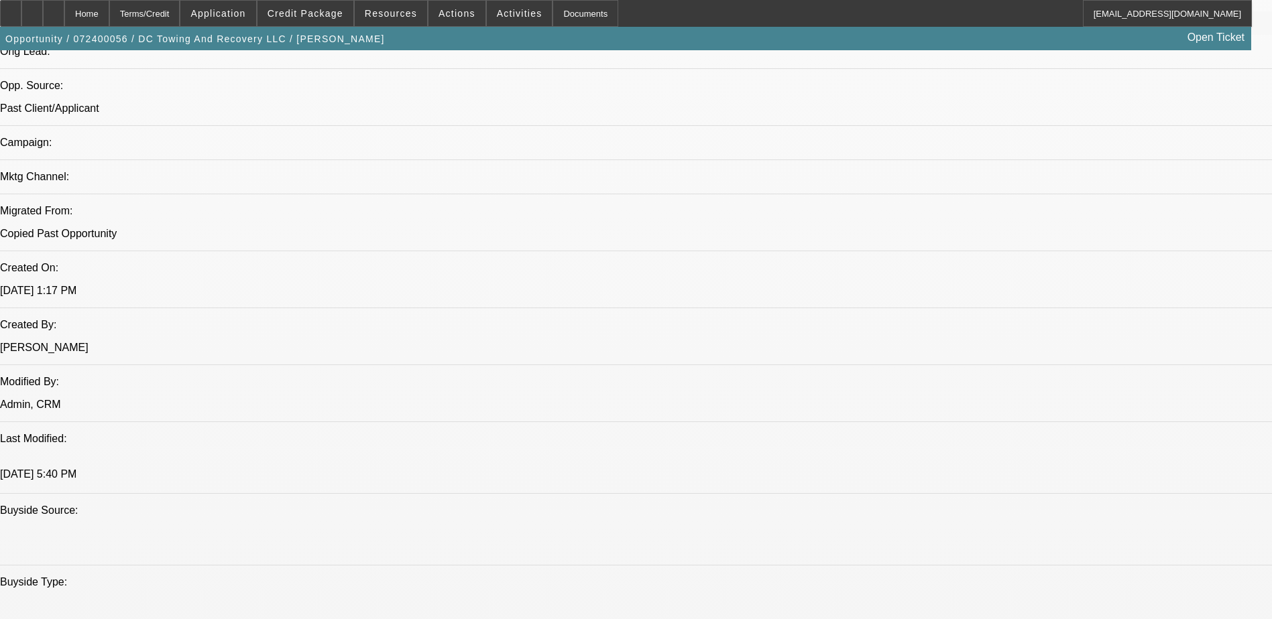
scroll to position [1006, 0]
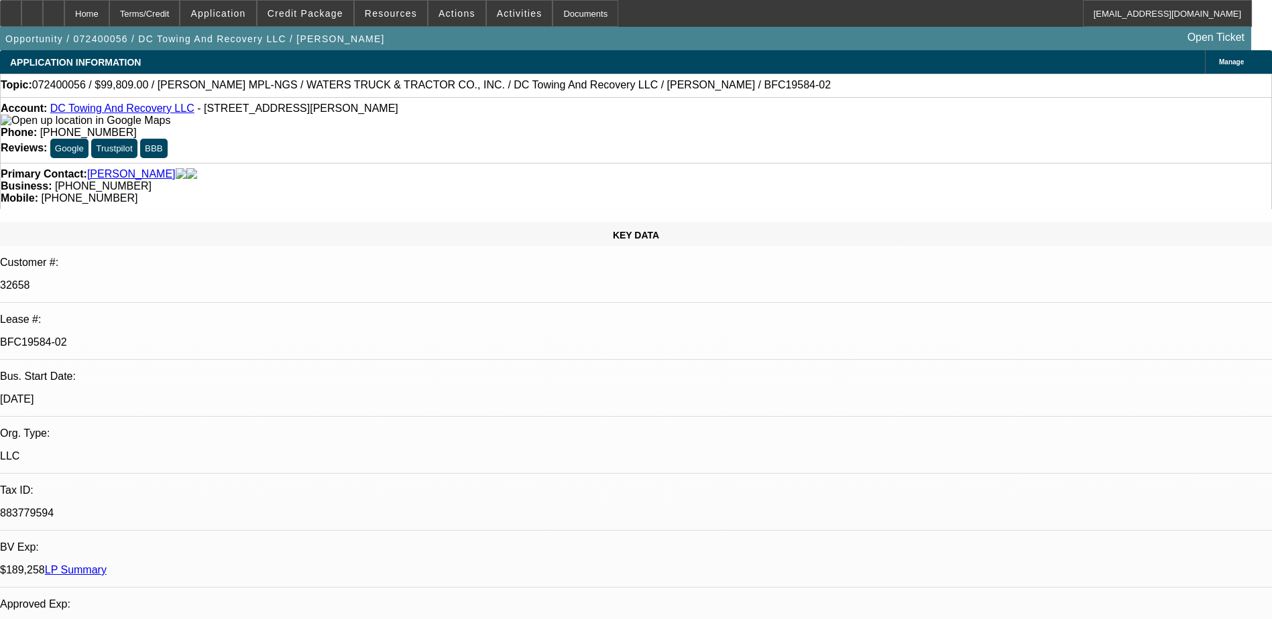
select select "0"
select select "2"
select select "0.1"
select select "0"
select select "2"
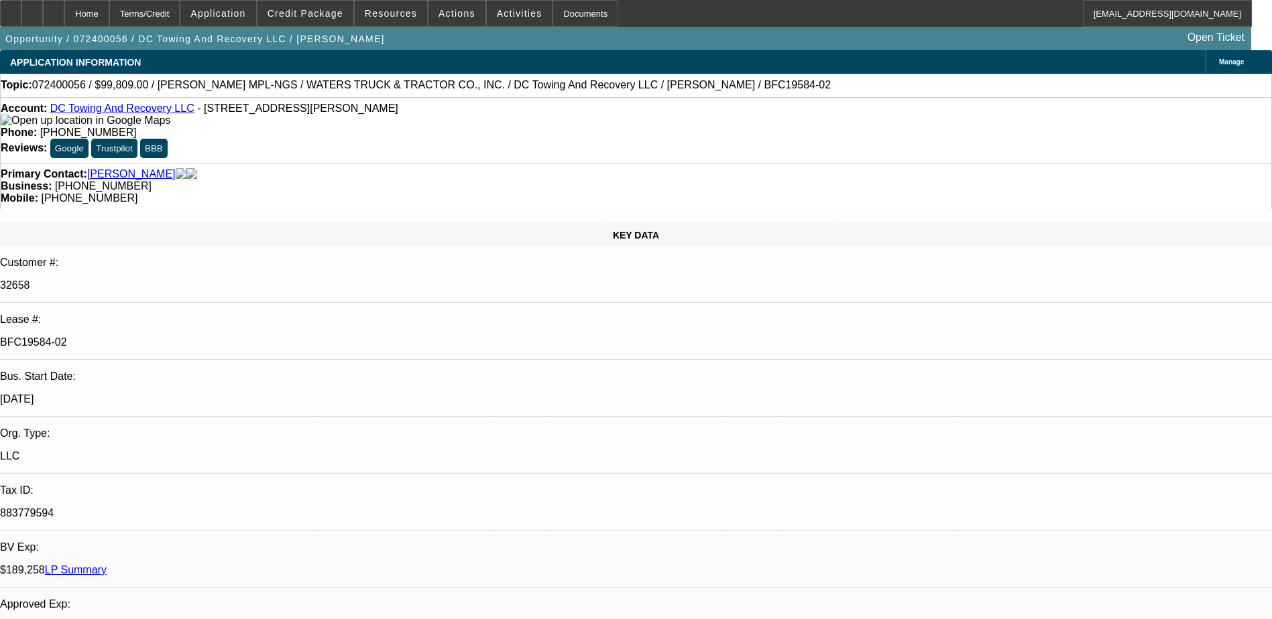
select select "0.1"
select select "0"
select select "2"
select select "0.1"
select select "0"
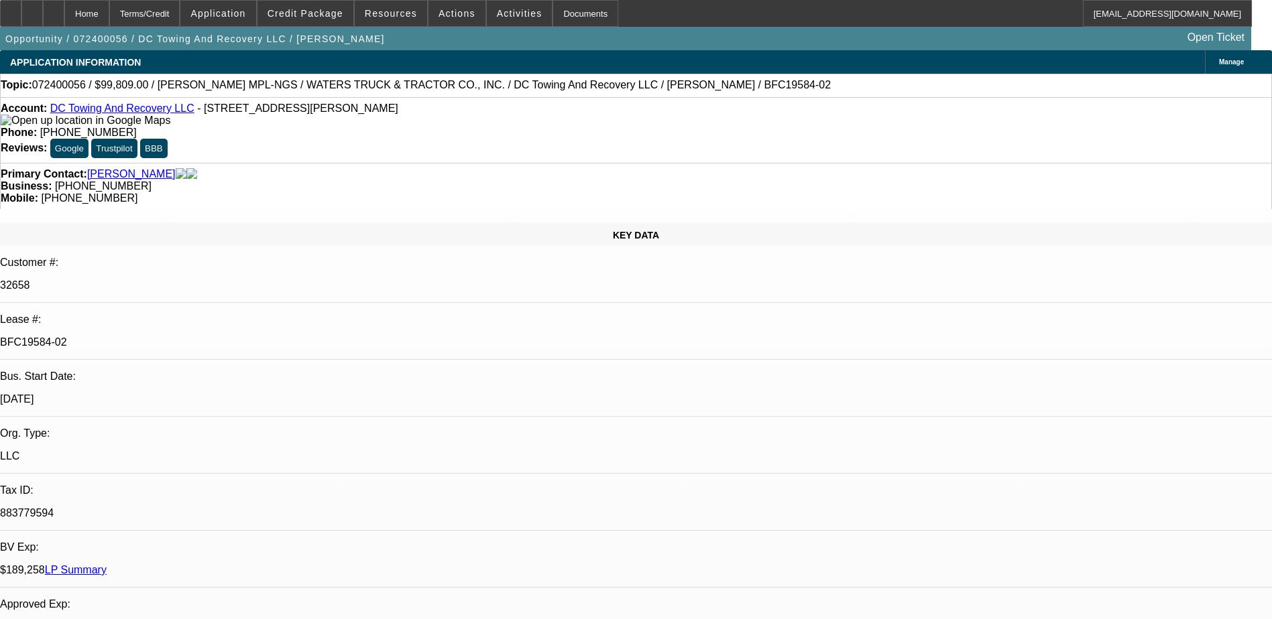
select select "0"
select select "1"
select select "2"
select select "4"
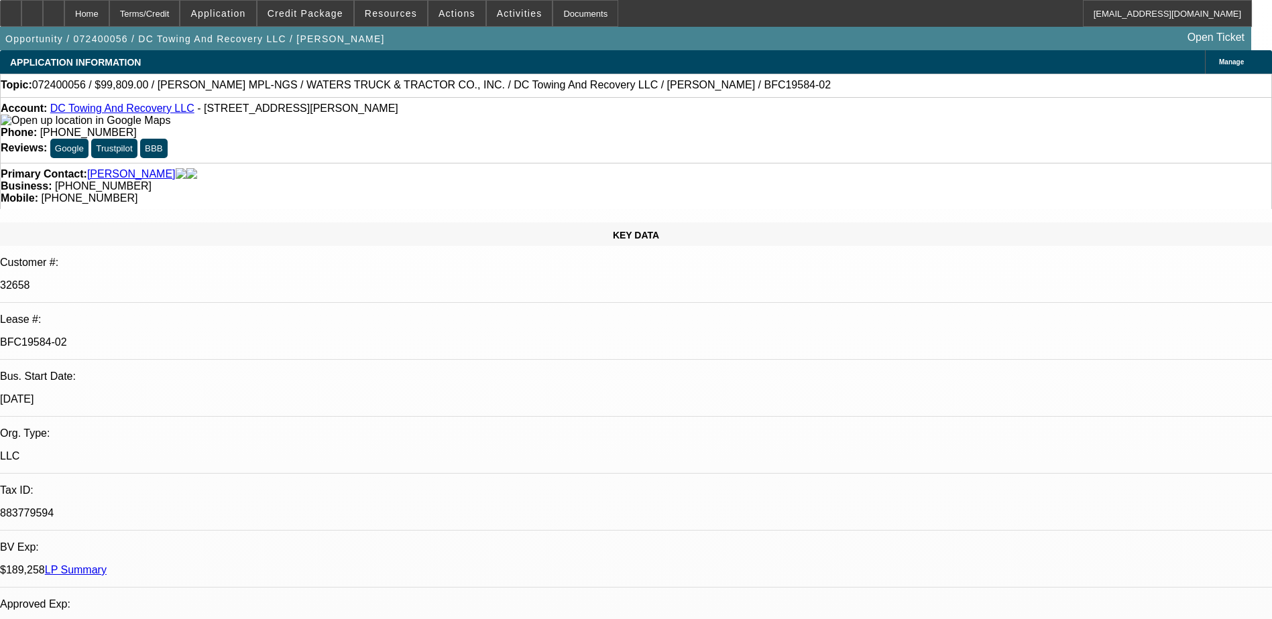
select select "1"
select select "2"
select select "4"
select select "1"
select select "2"
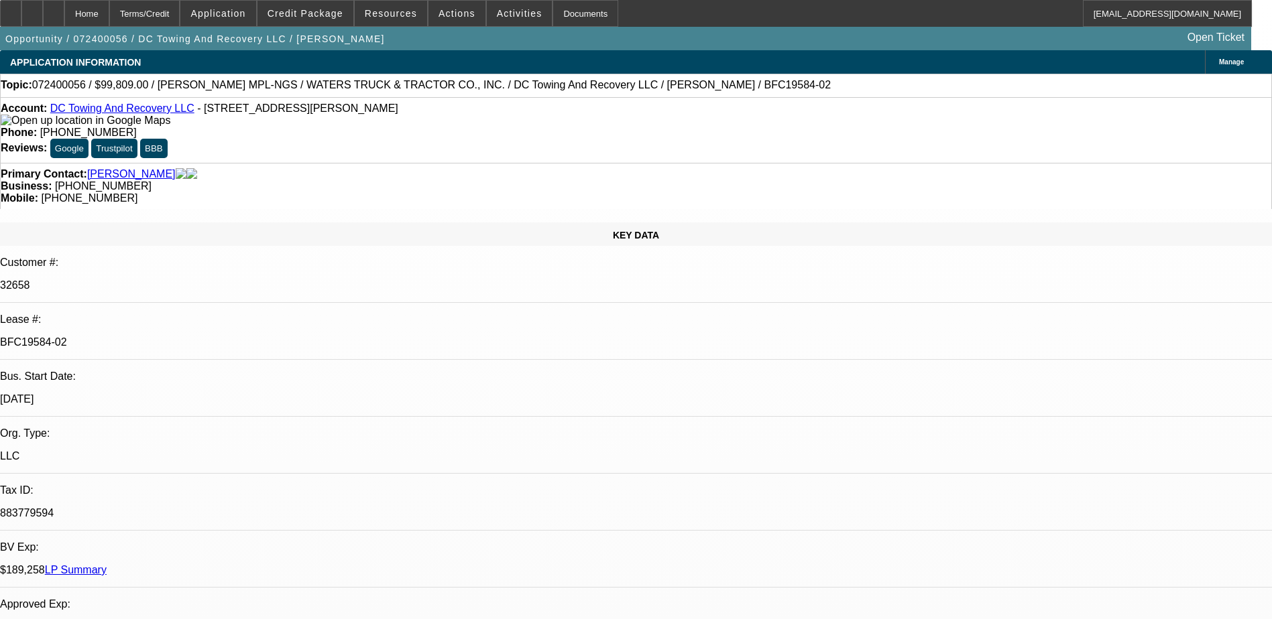
select select "4"
select select "1"
select select "6"
drag, startPoint x: 217, startPoint y: 228, endPoint x: 142, endPoint y: 225, distance: 75.2
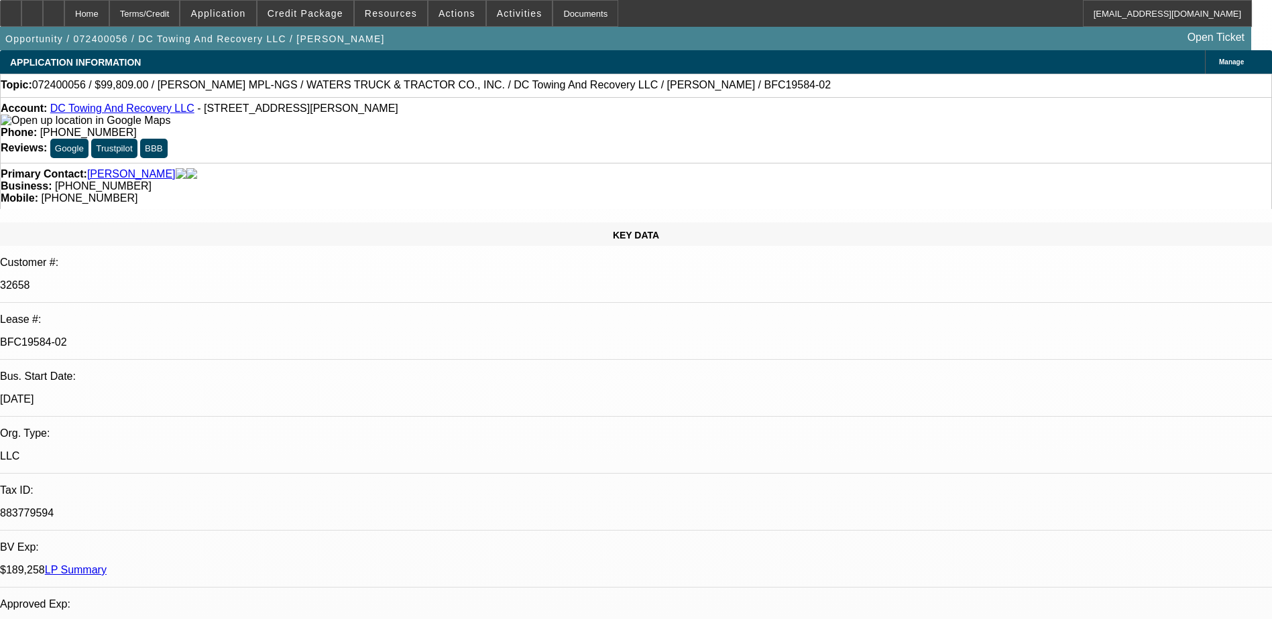
click at [142, 314] on div "Lease #: BFC19584-02" at bounding box center [636, 337] width 1272 height 46
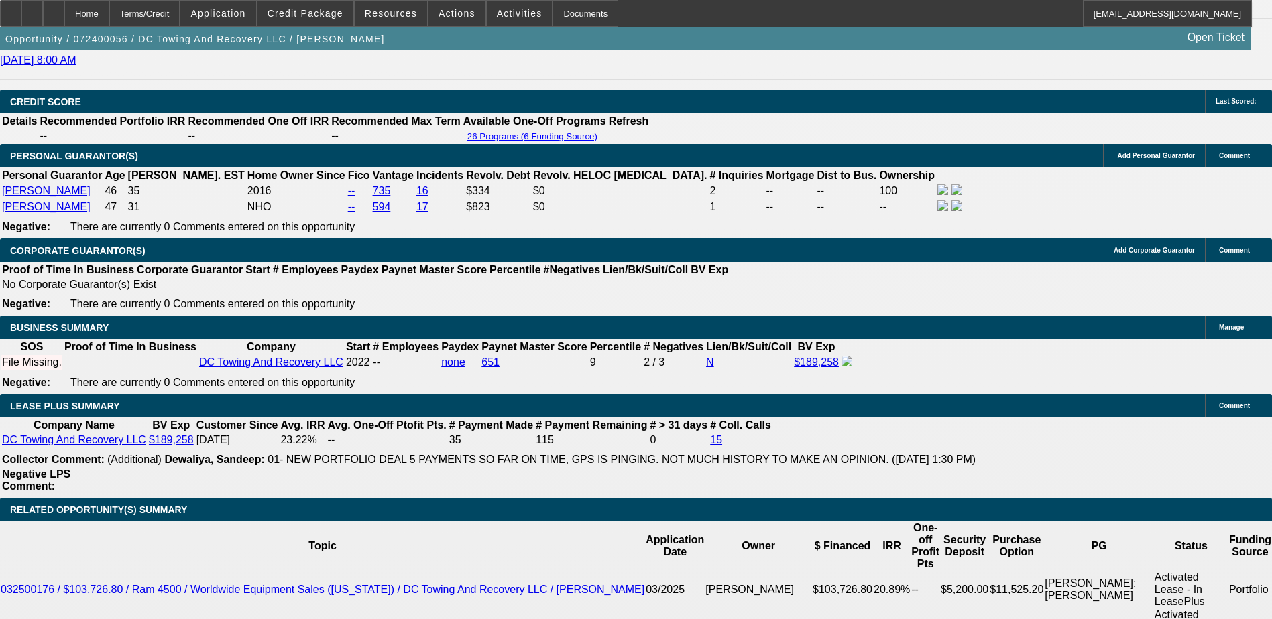
scroll to position [2011, 0]
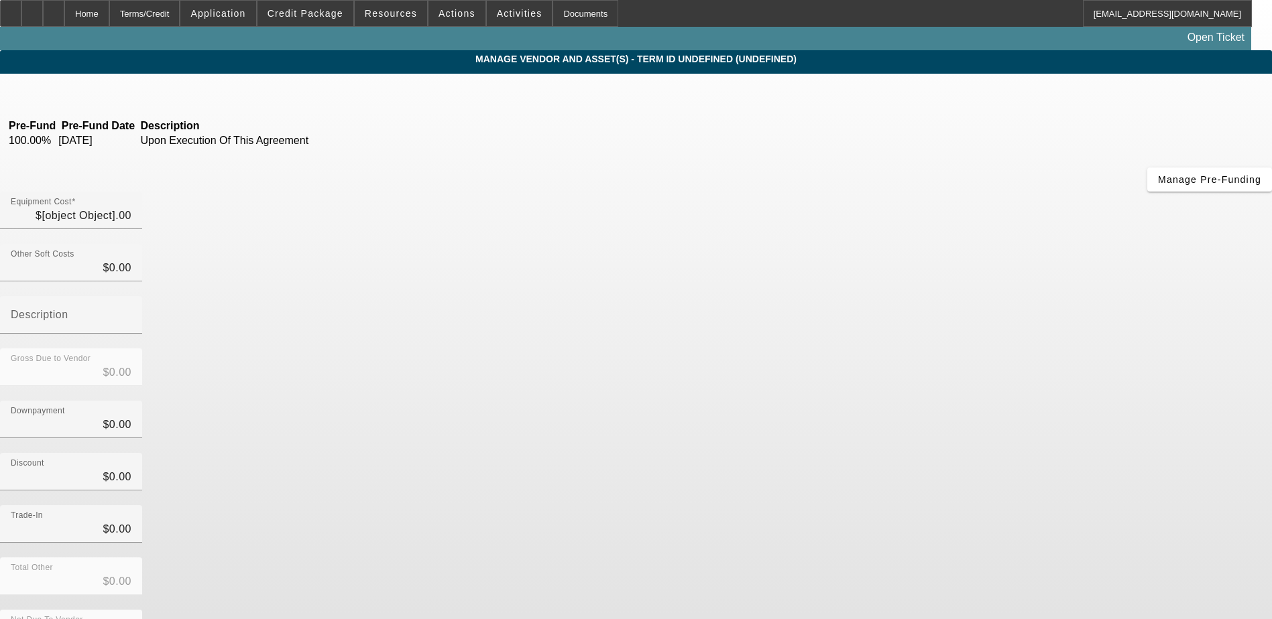
type input "$109,309.00"
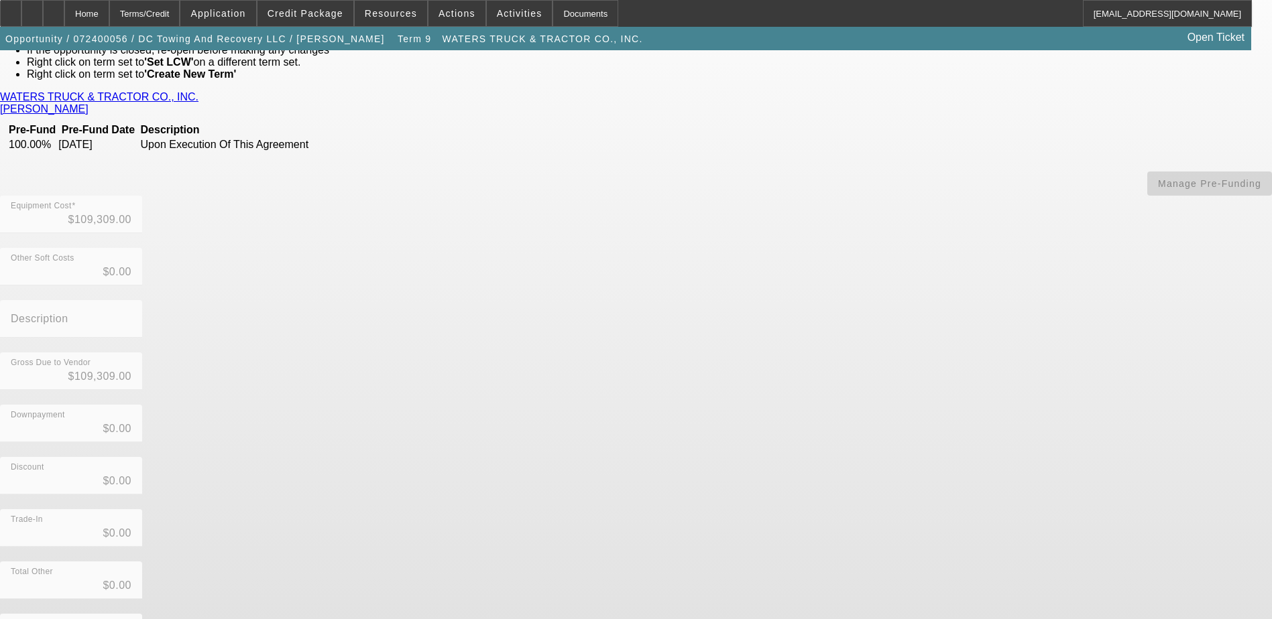
scroll to position [98, 0]
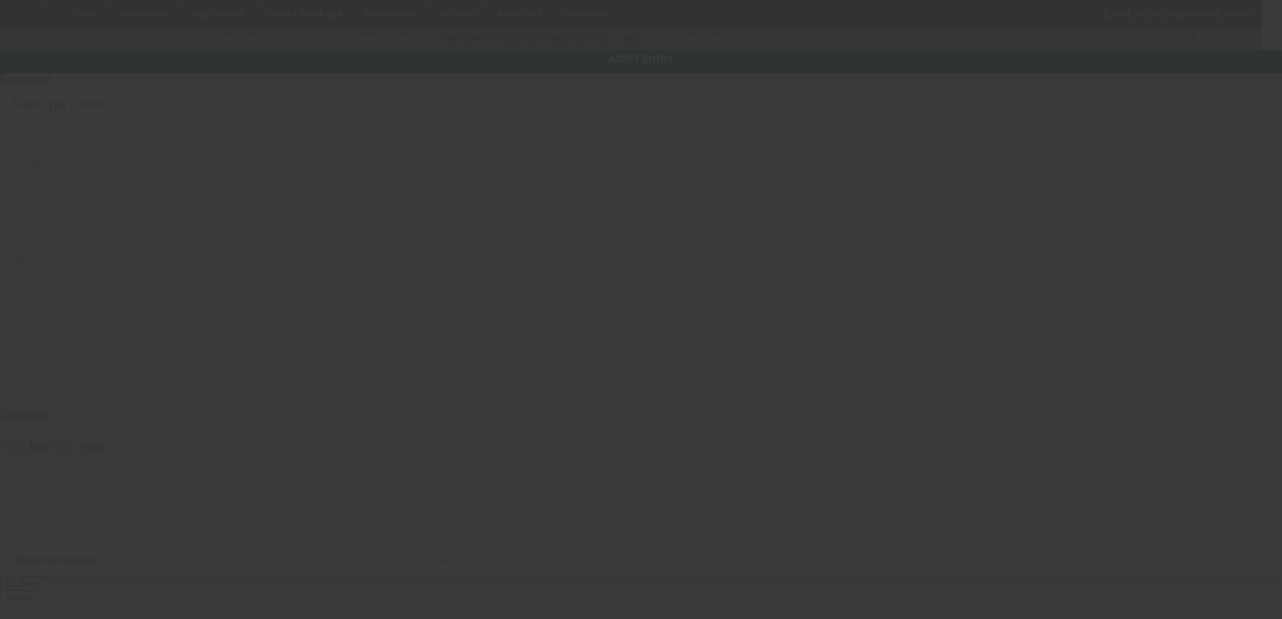
type input "3C7WRKAL7RG224317"
type input "ram"
type input "4500"
radio input "true"
type textarea "with:"
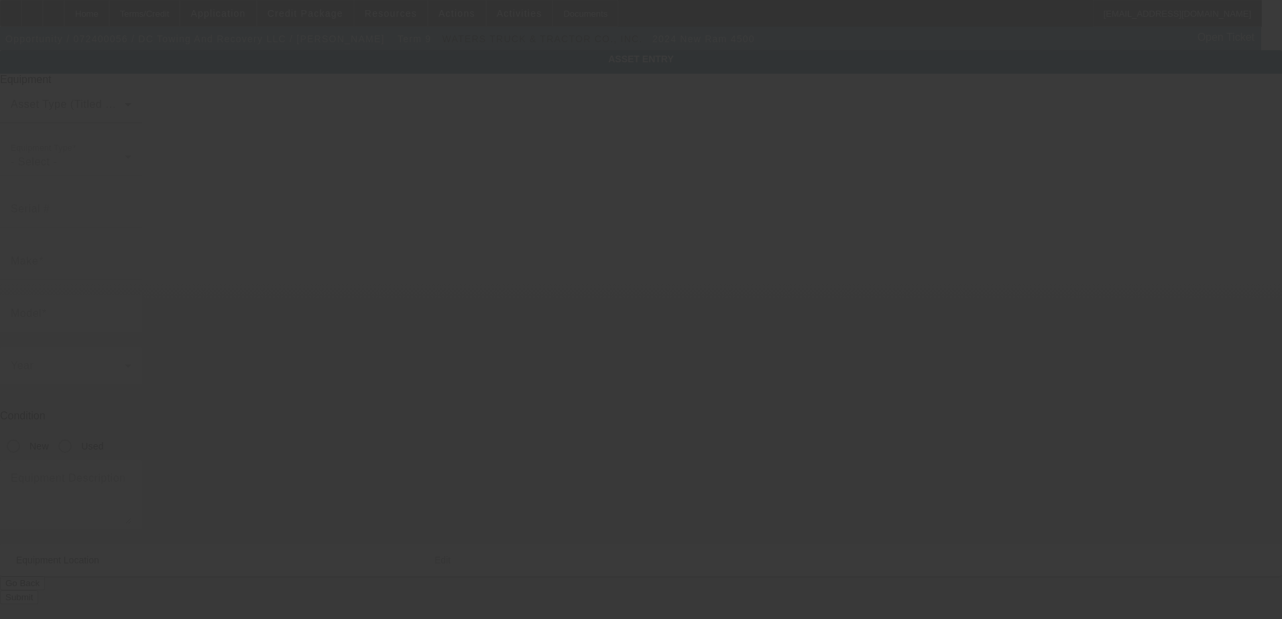
type input "1991 Evans Rd"
type input "Clarksville"
type input "37042"
type input "Montgomery"
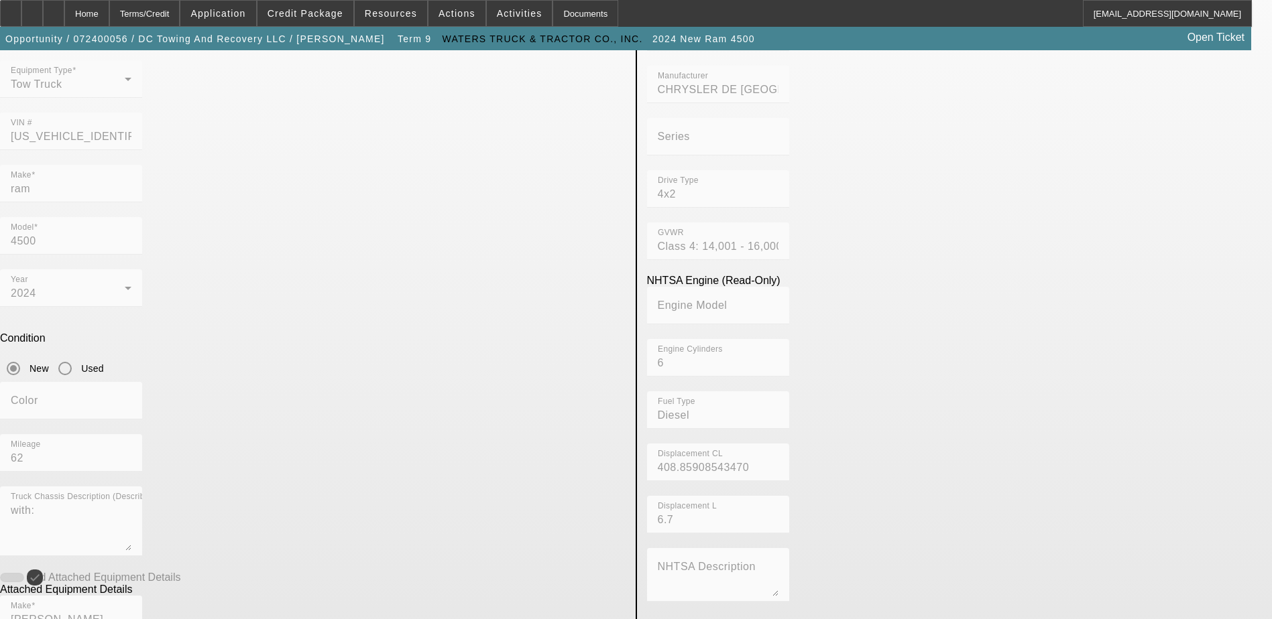
scroll to position [201, 0]
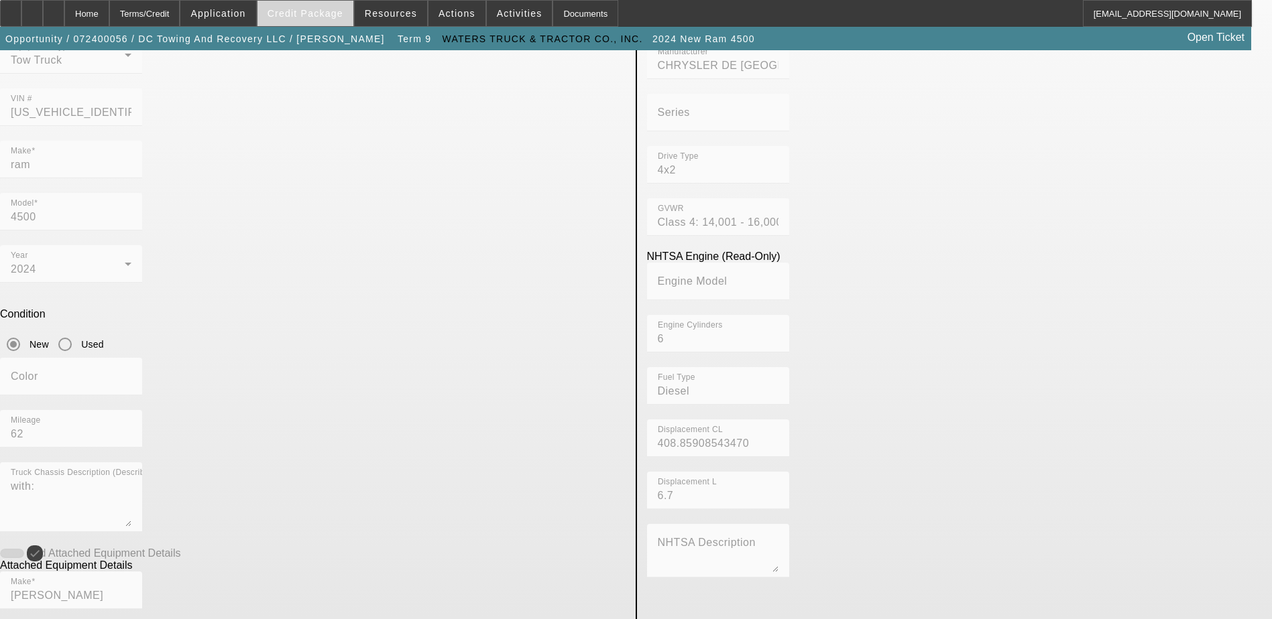
click at [326, 2] on span at bounding box center [305, 13] width 96 height 32
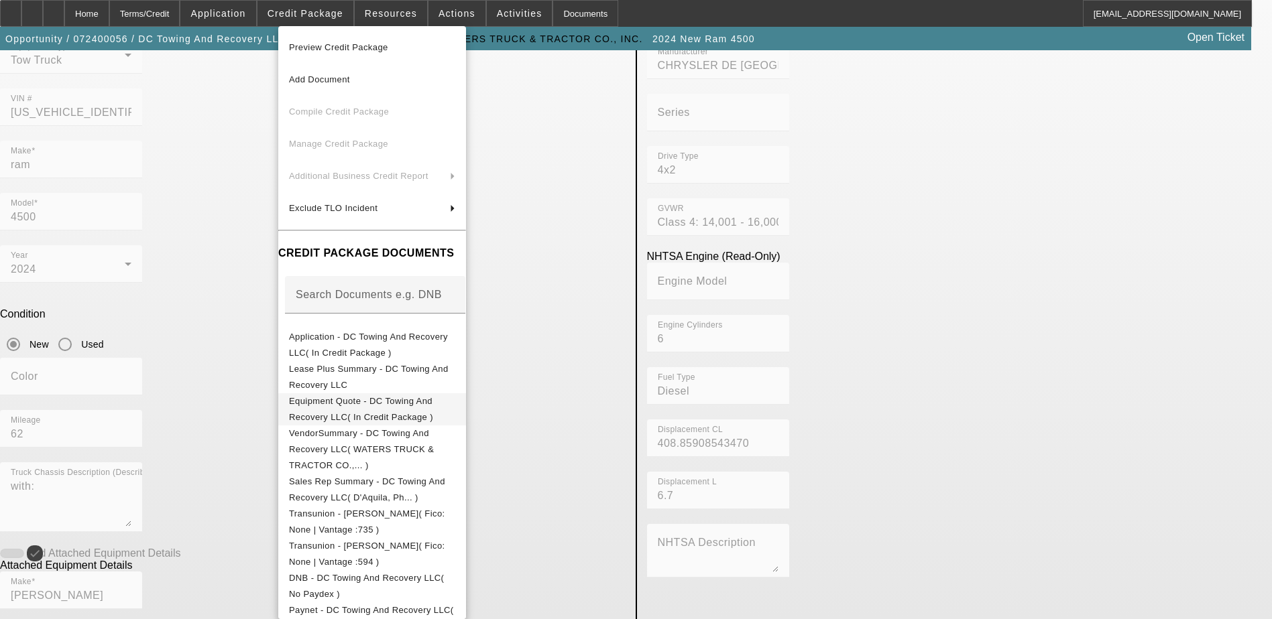
click at [363, 410] on span "Equipment Quote - DC Towing And Recovery LLC( In Credit Package )" at bounding box center [372, 409] width 166 height 32
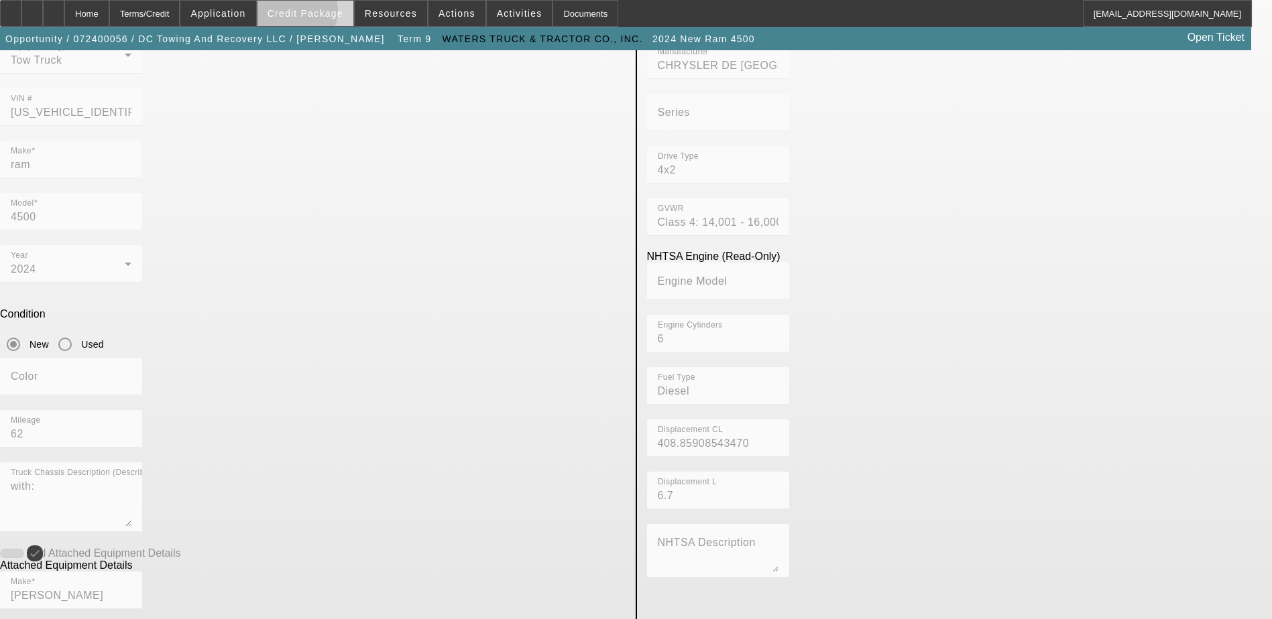
click at [316, 14] on span "Credit Package" at bounding box center [305, 13] width 76 height 11
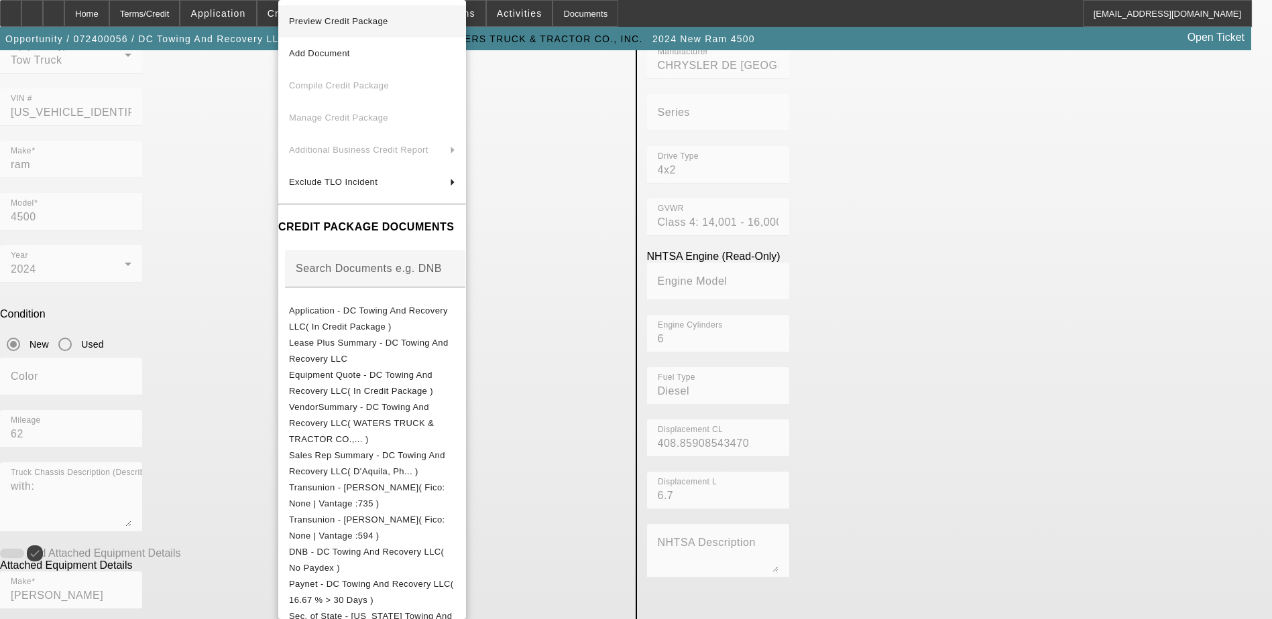
click at [351, 21] on span "Preview Credit Package" at bounding box center [338, 21] width 99 height 10
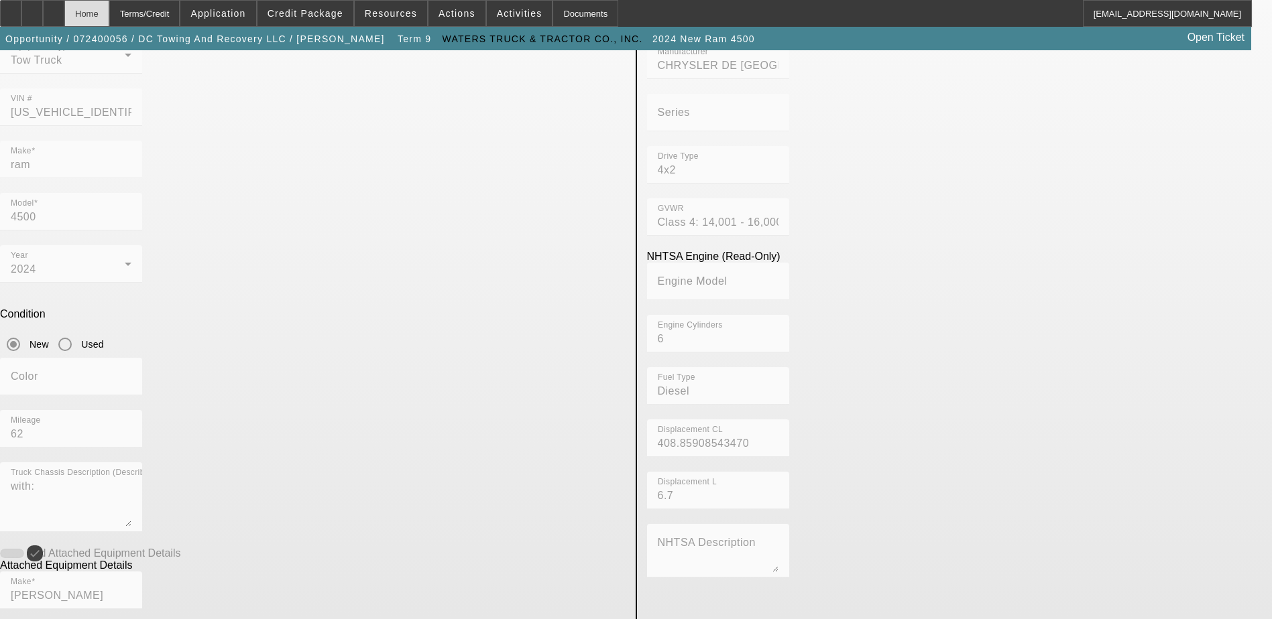
click at [109, 11] on div "Home" at bounding box center [86, 13] width 45 height 27
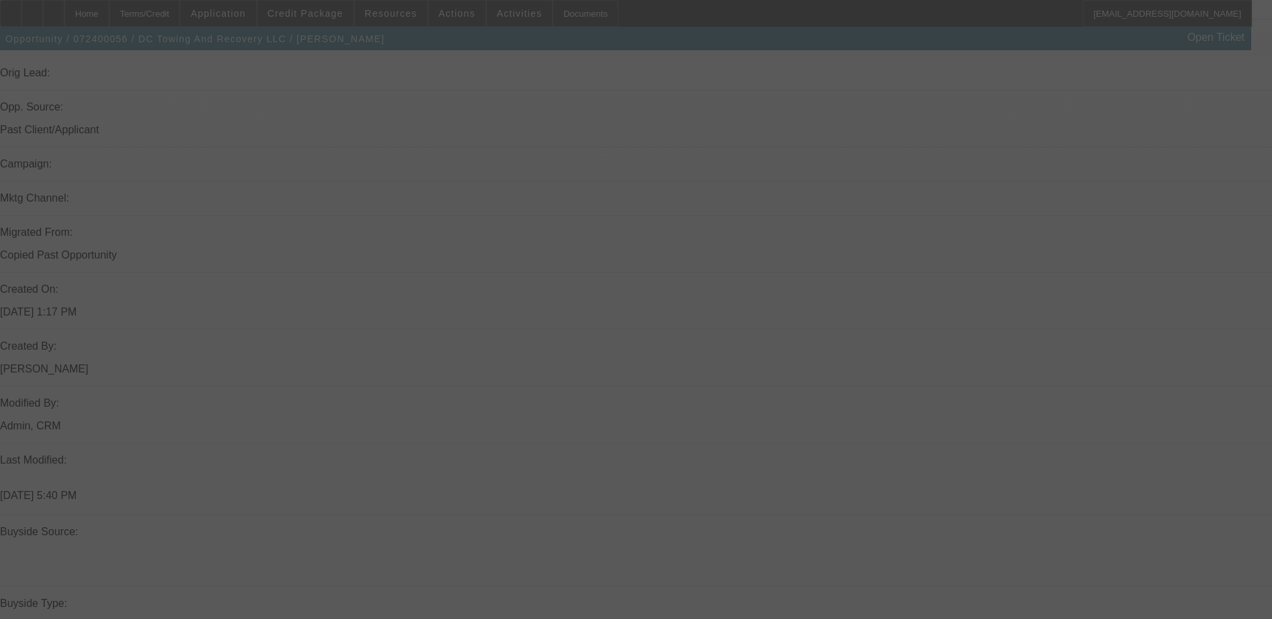
scroll to position [1334, 0]
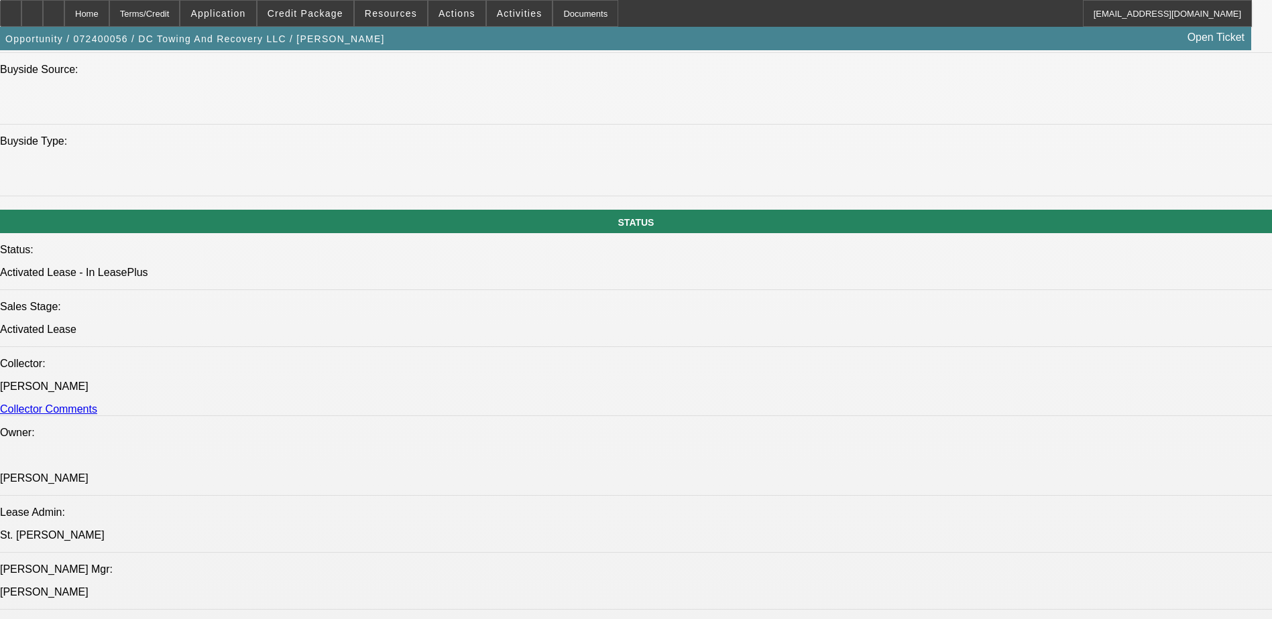
select select "0"
select select "2"
select select "0.1"
select select "4"
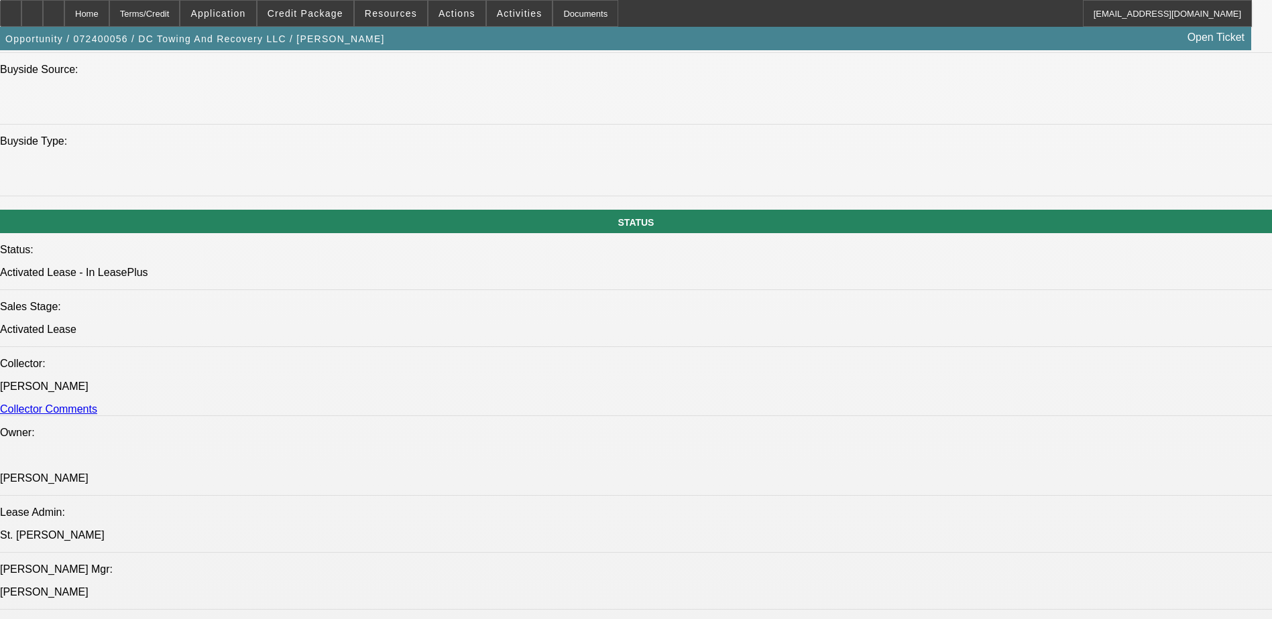
select select "0"
select select "2"
select select "0.1"
select select "4"
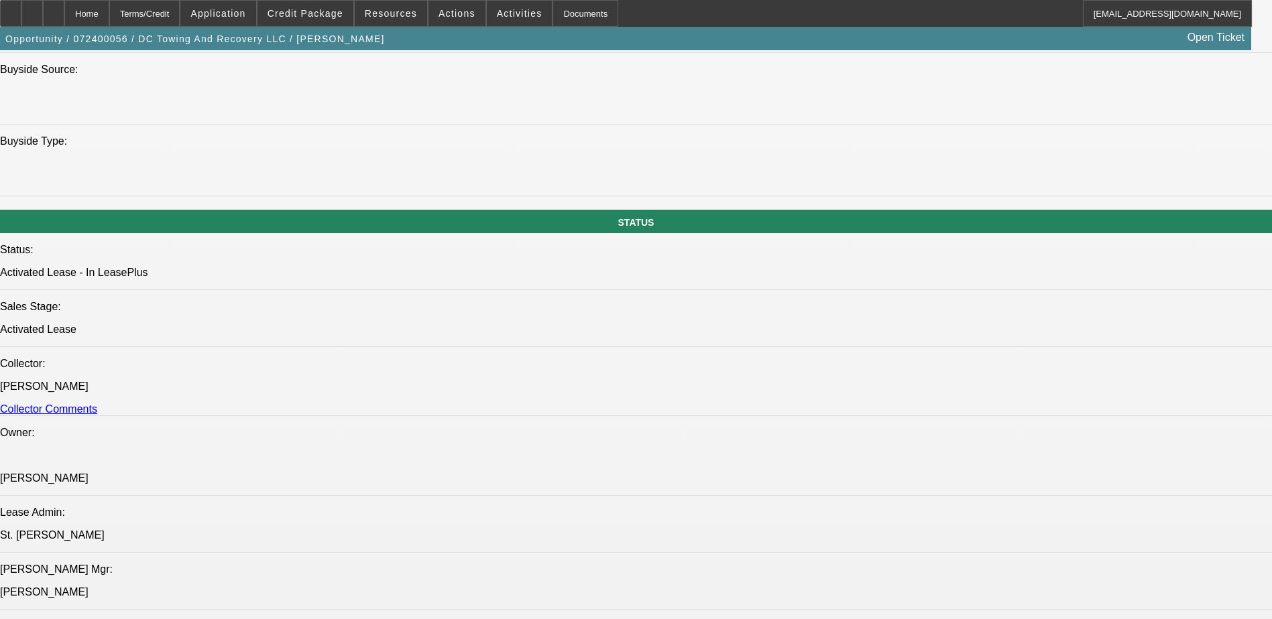
select select "0"
select select "2"
select select "0.1"
select select "4"
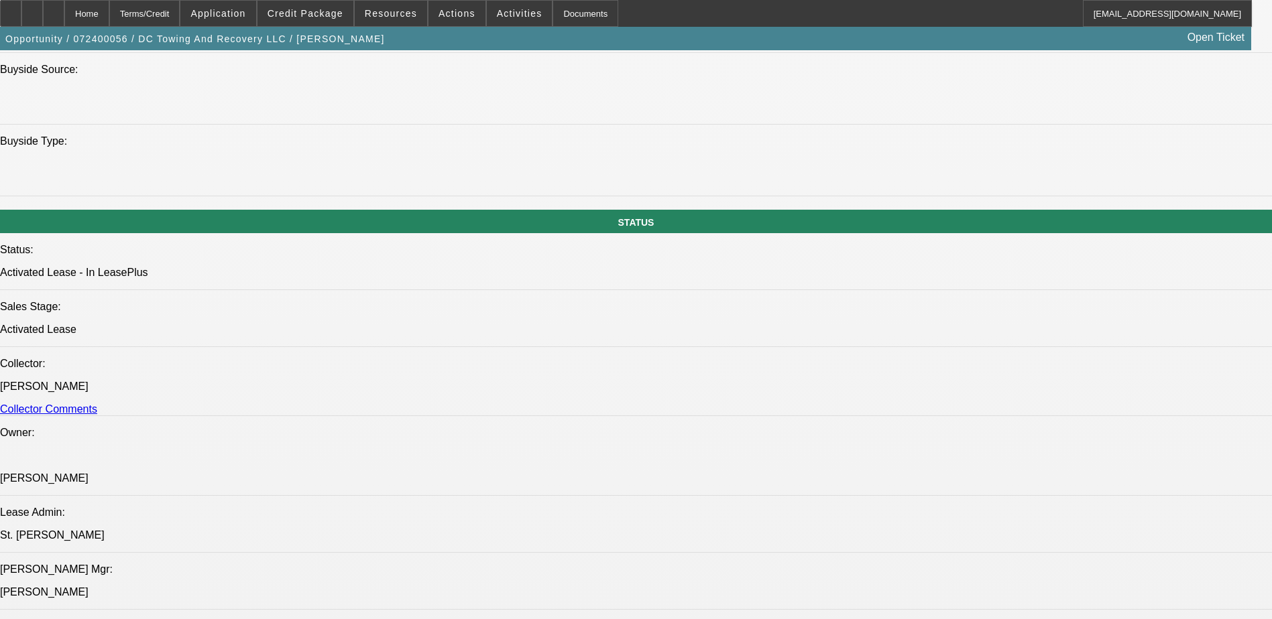
select select "0"
select select "6"
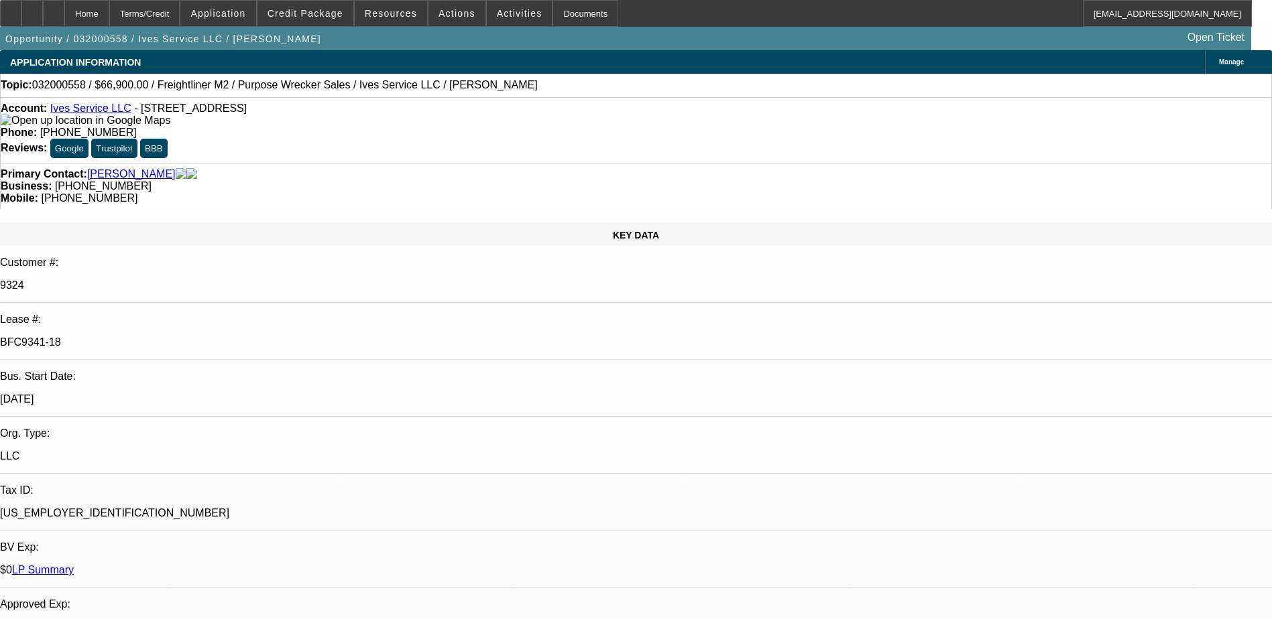
select select "0"
select select "2"
select select "0"
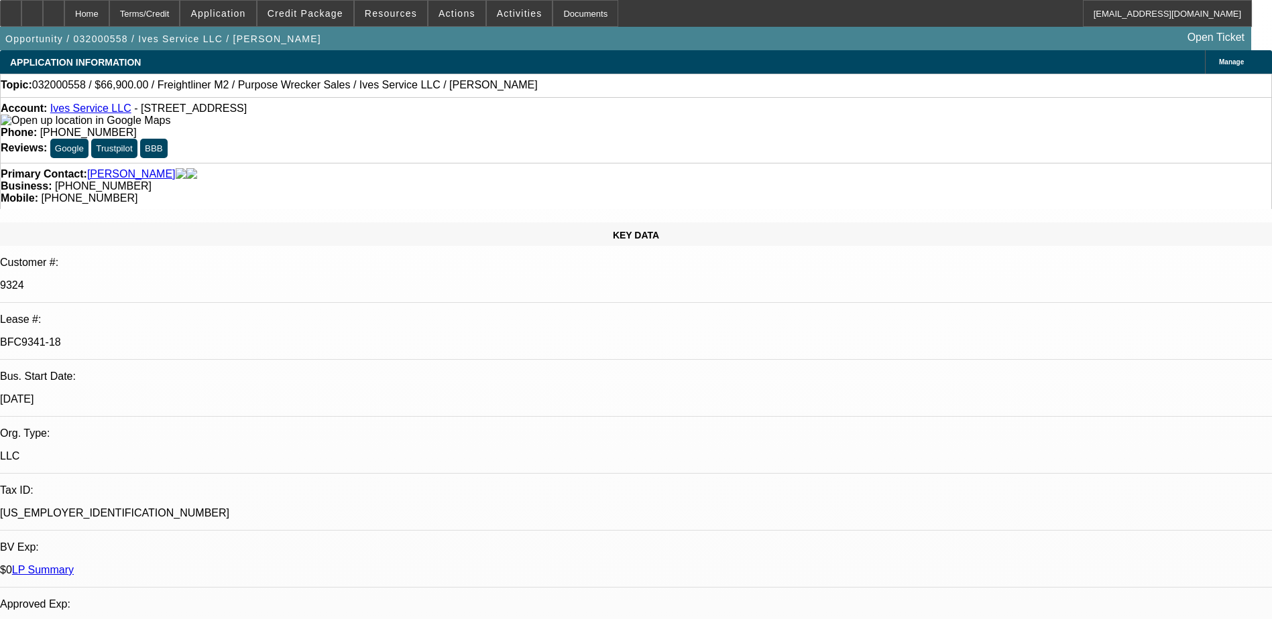
select select "0"
select select "2"
select select "0"
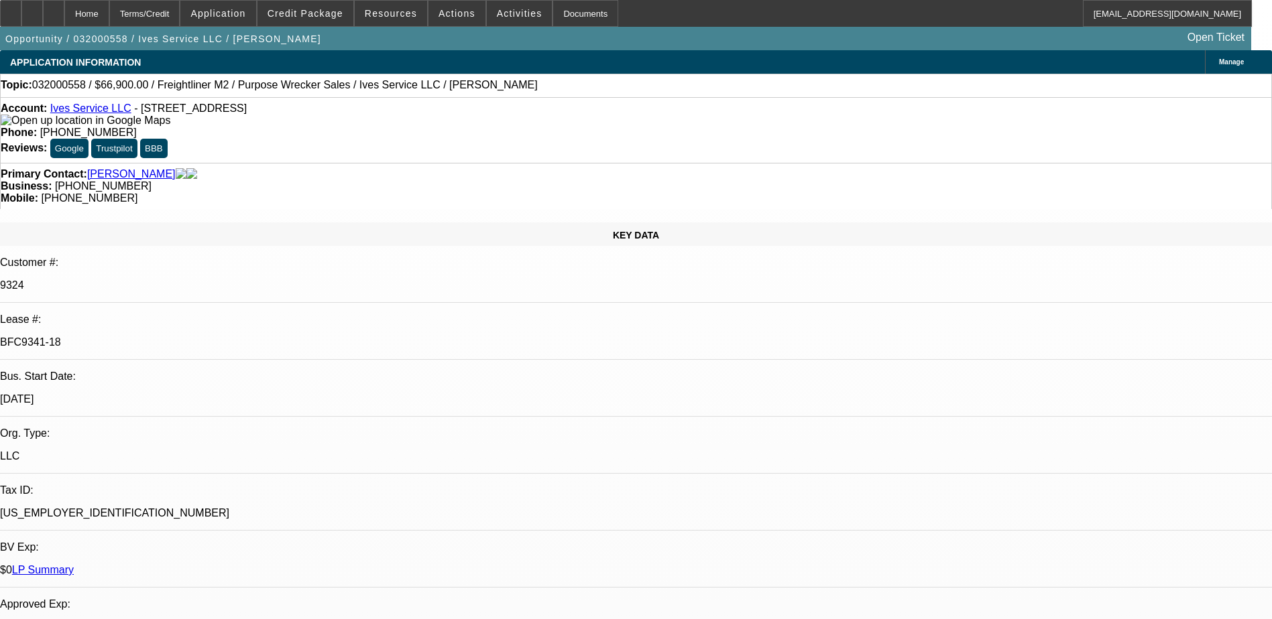
select select "0"
select select "1"
select select "2"
select select "6"
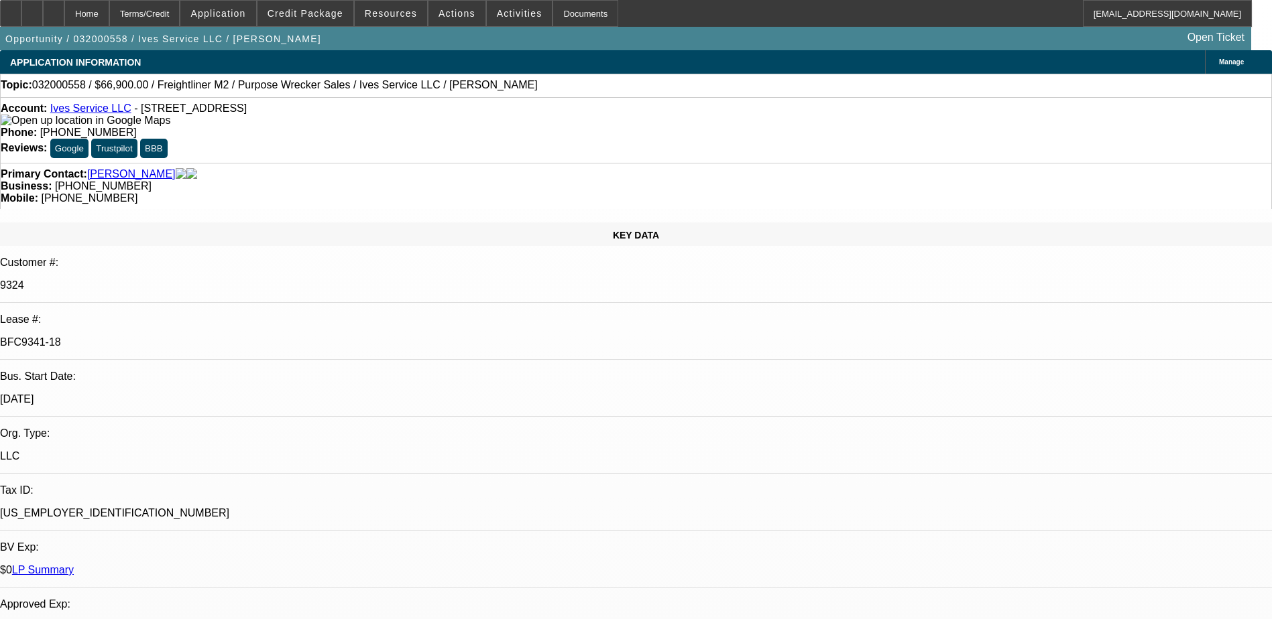
select select "1"
select select "2"
select select "6"
select select "1"
select select "2"
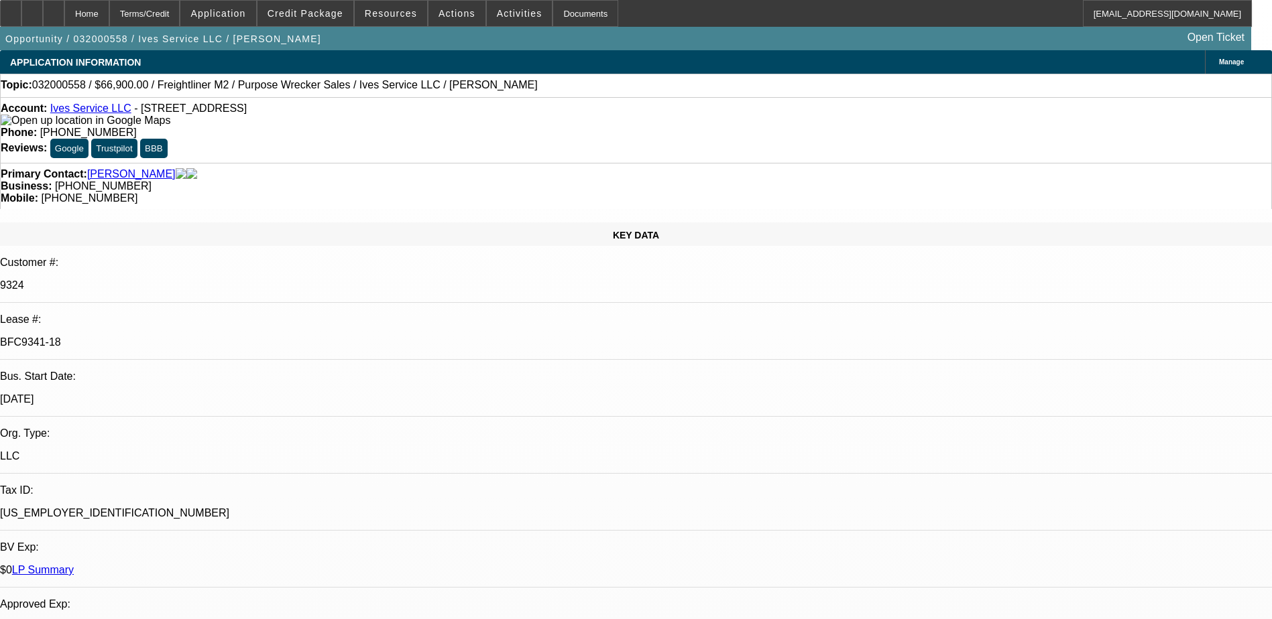
select select "6"
select select "1"
select select "2"
select select "6"
click at [19, 14] on div at bounding box center [10, 13] width 21 height 27
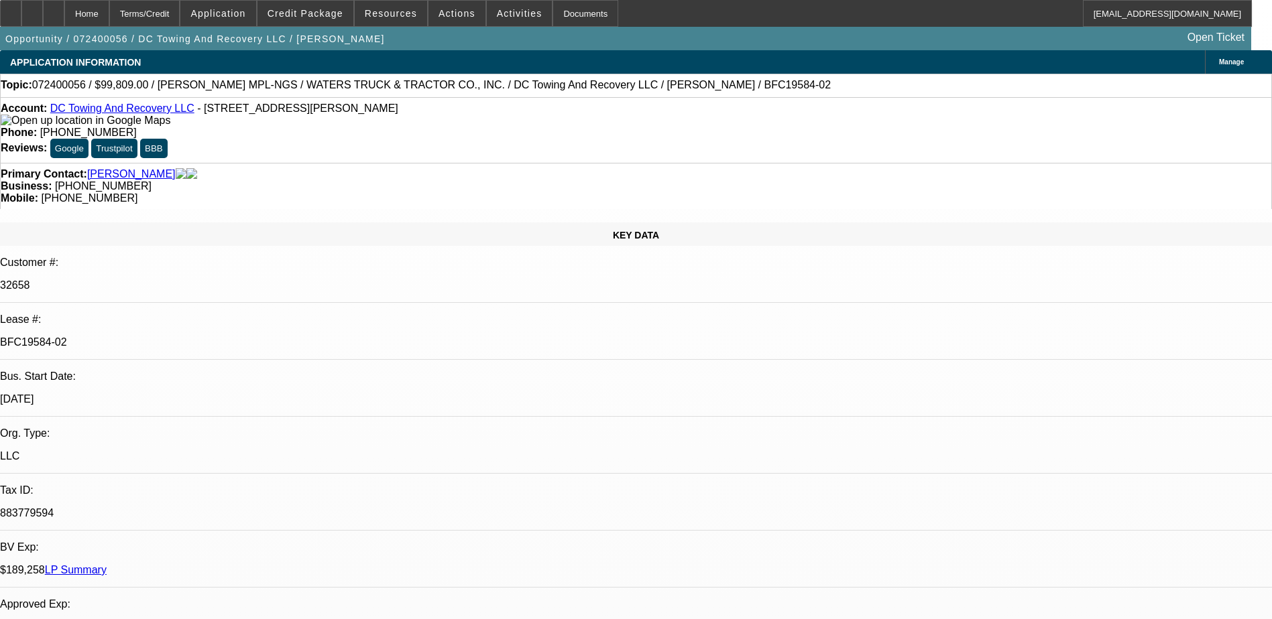
scroll to position [804, 0]
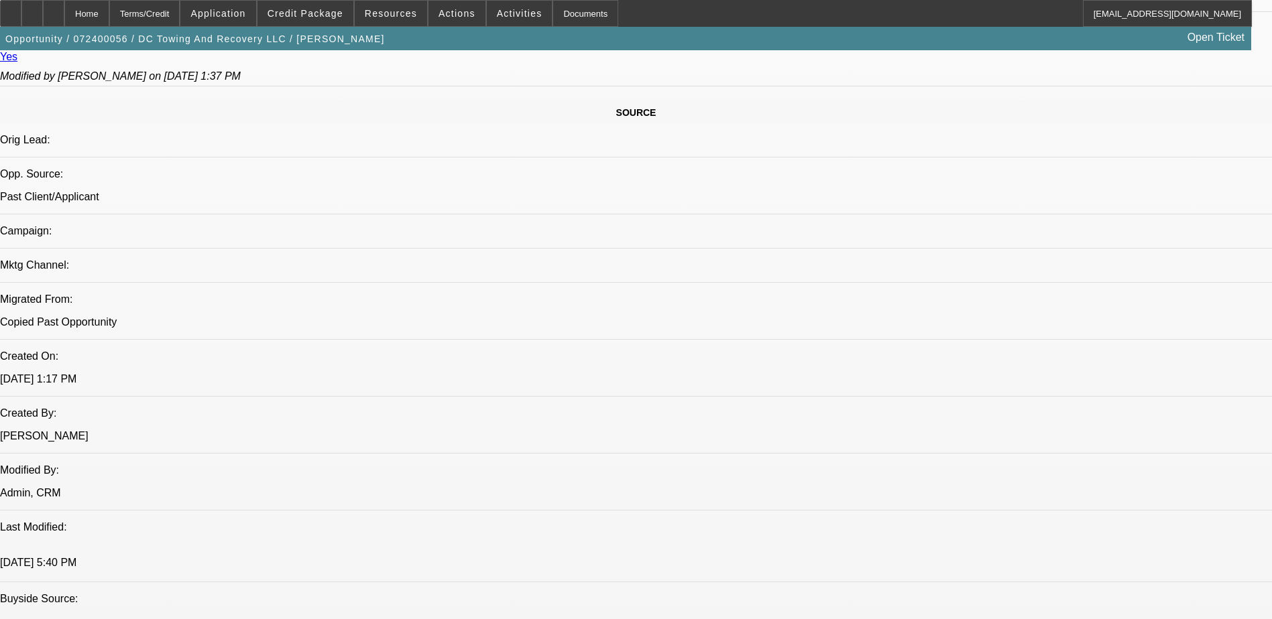
select select "0"
select select "2"
select select "0.1"
select select "0"
select select "2"
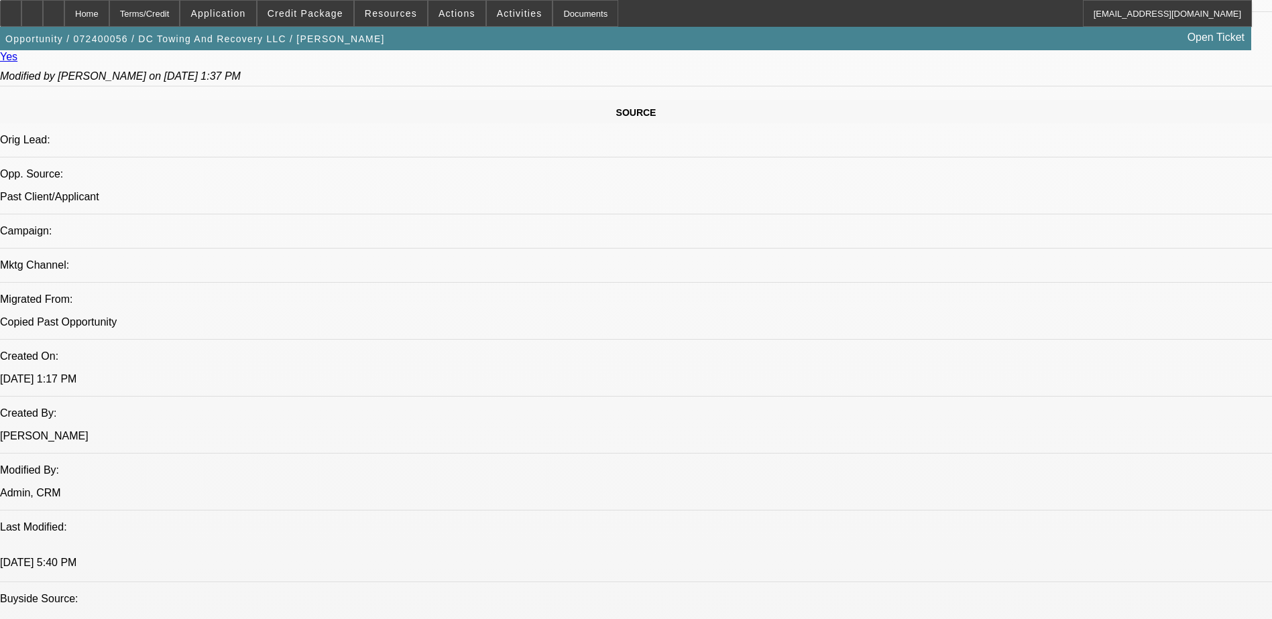
select select "0.1"
select select "0"
select select "2"
select select "0.1"
select select "0"
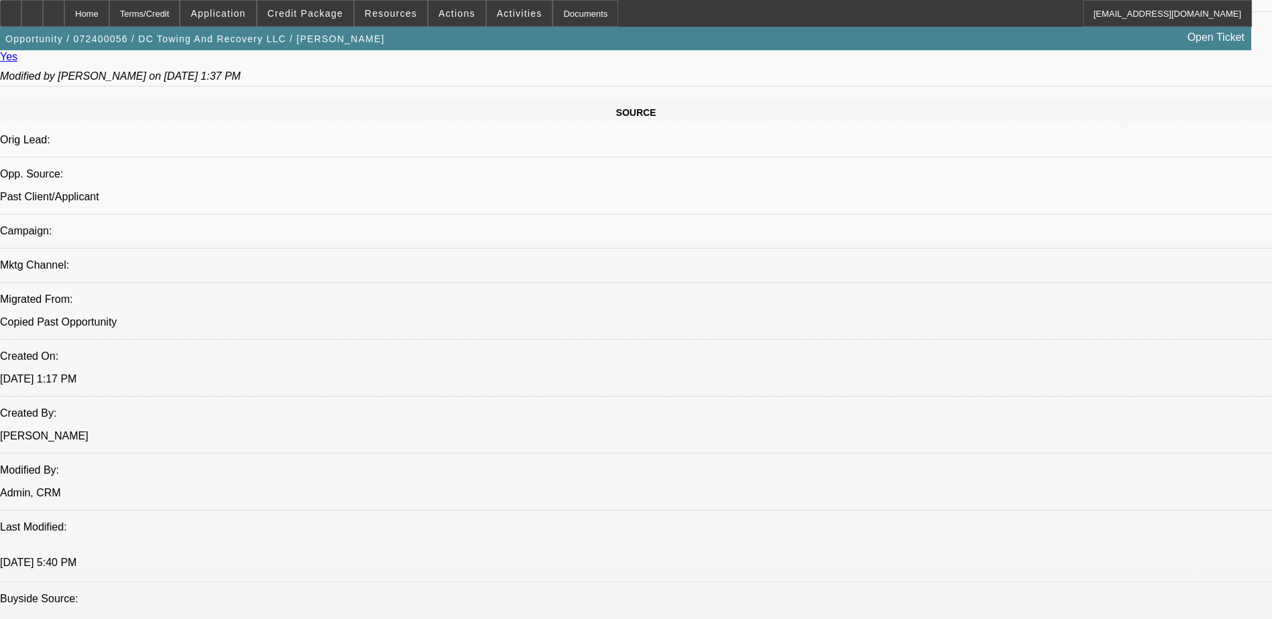
select select "0"
select select "1"
select select "2"
select select "4"
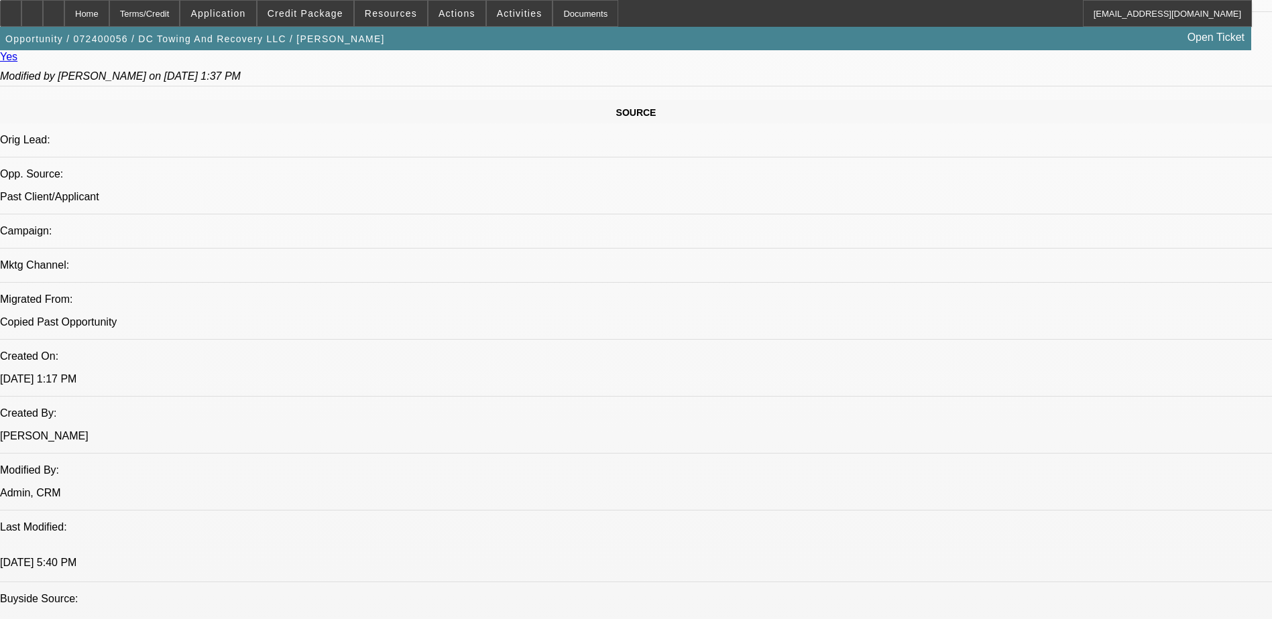
select select "1"
select select "2"
select select "4"
select select "1"
select select "2"
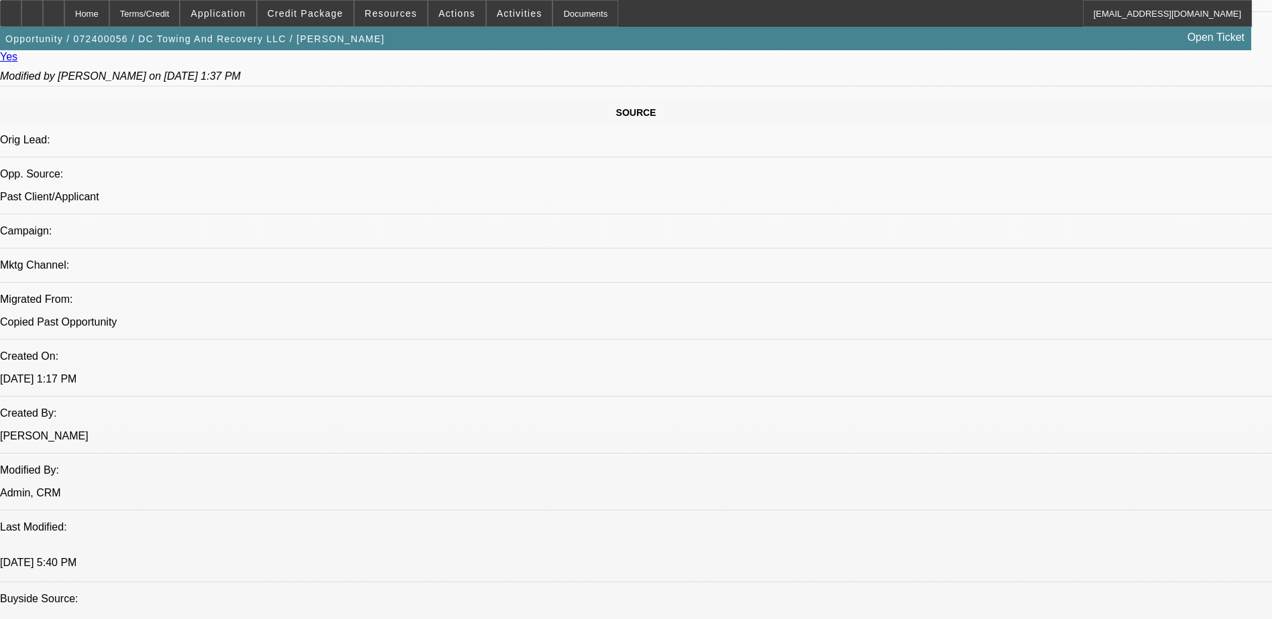
select select "4"
select select "1"
select select "6"
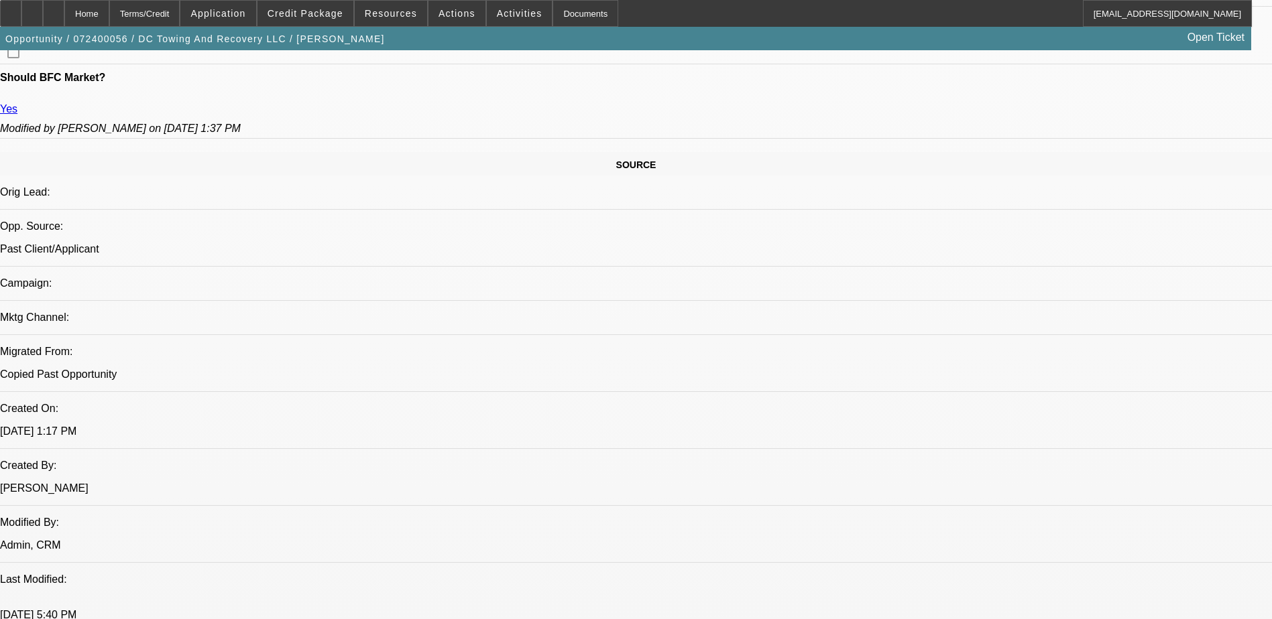
scroll to position [670, 0]
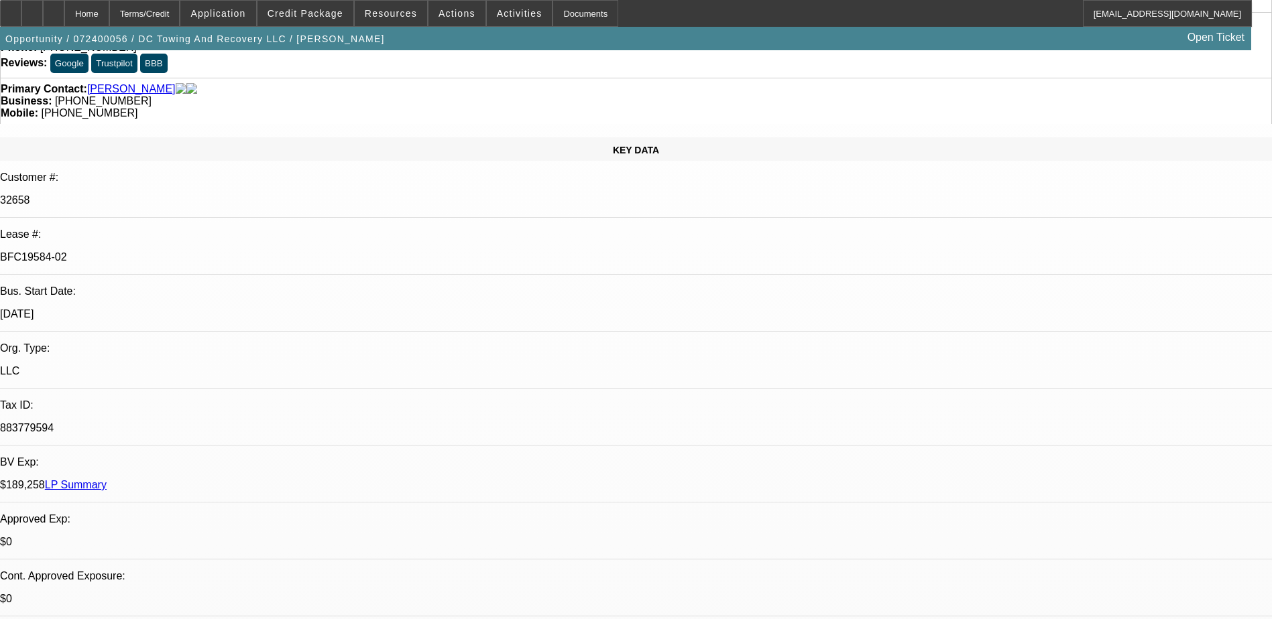
scroll to position [0, 0]
